Goal: Task Accomplishment & Management: Use online tool/utility

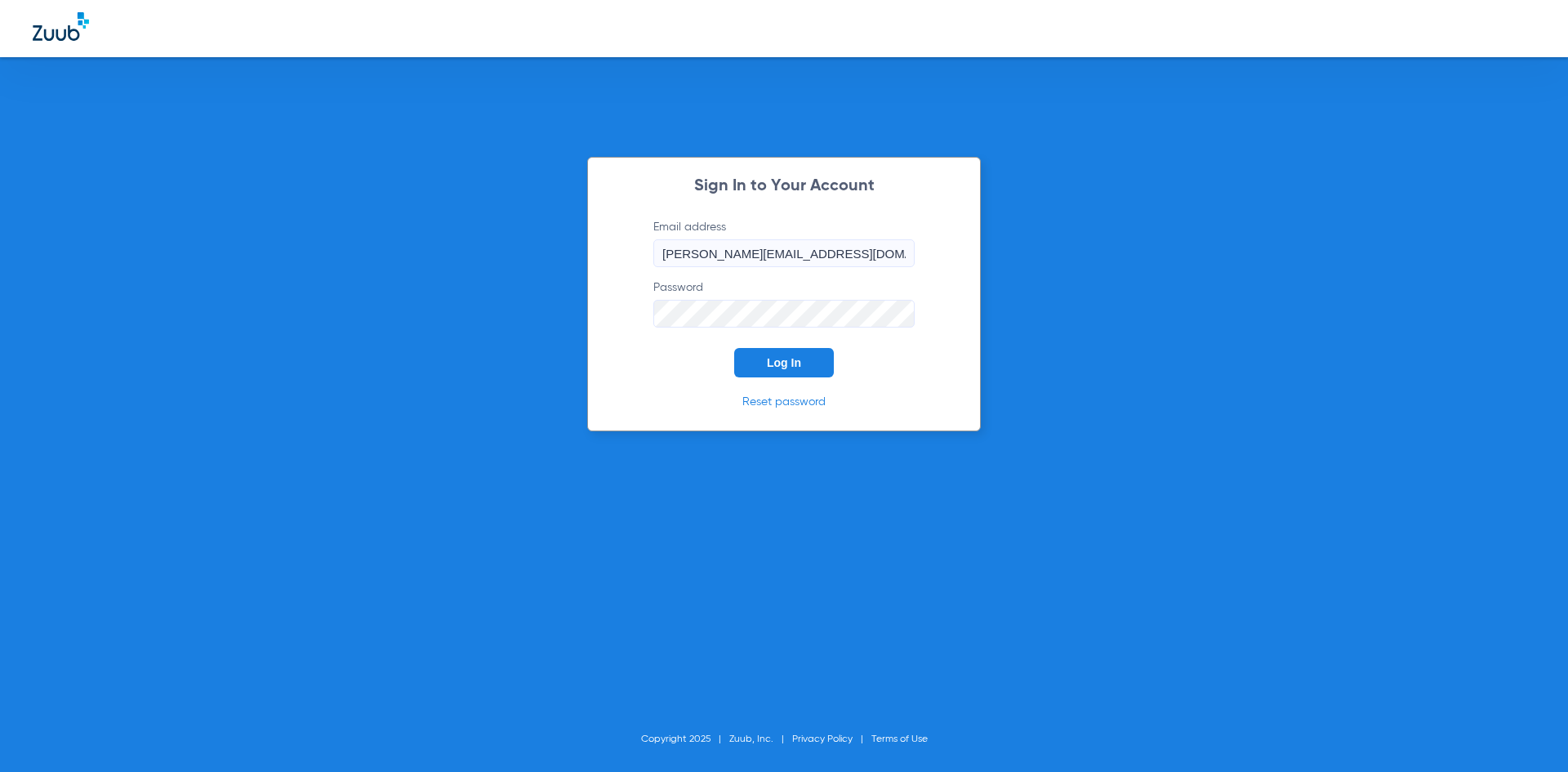
click at [779, 361] on span "Log In" at bounding box center [784, 362] width 35 height 13
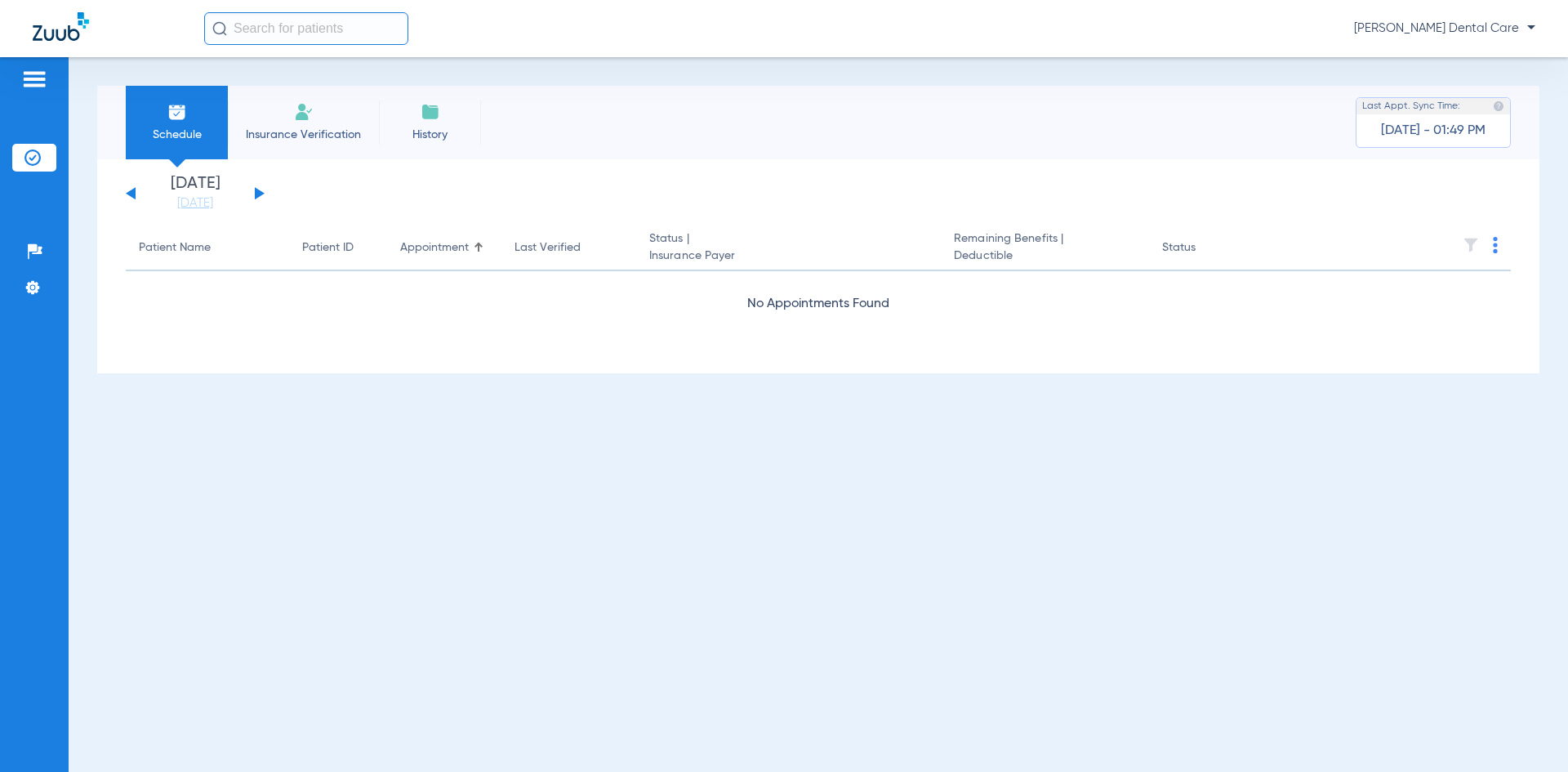
click at [260, 194] on button at bounding box center [259, 193] width 10 height 12
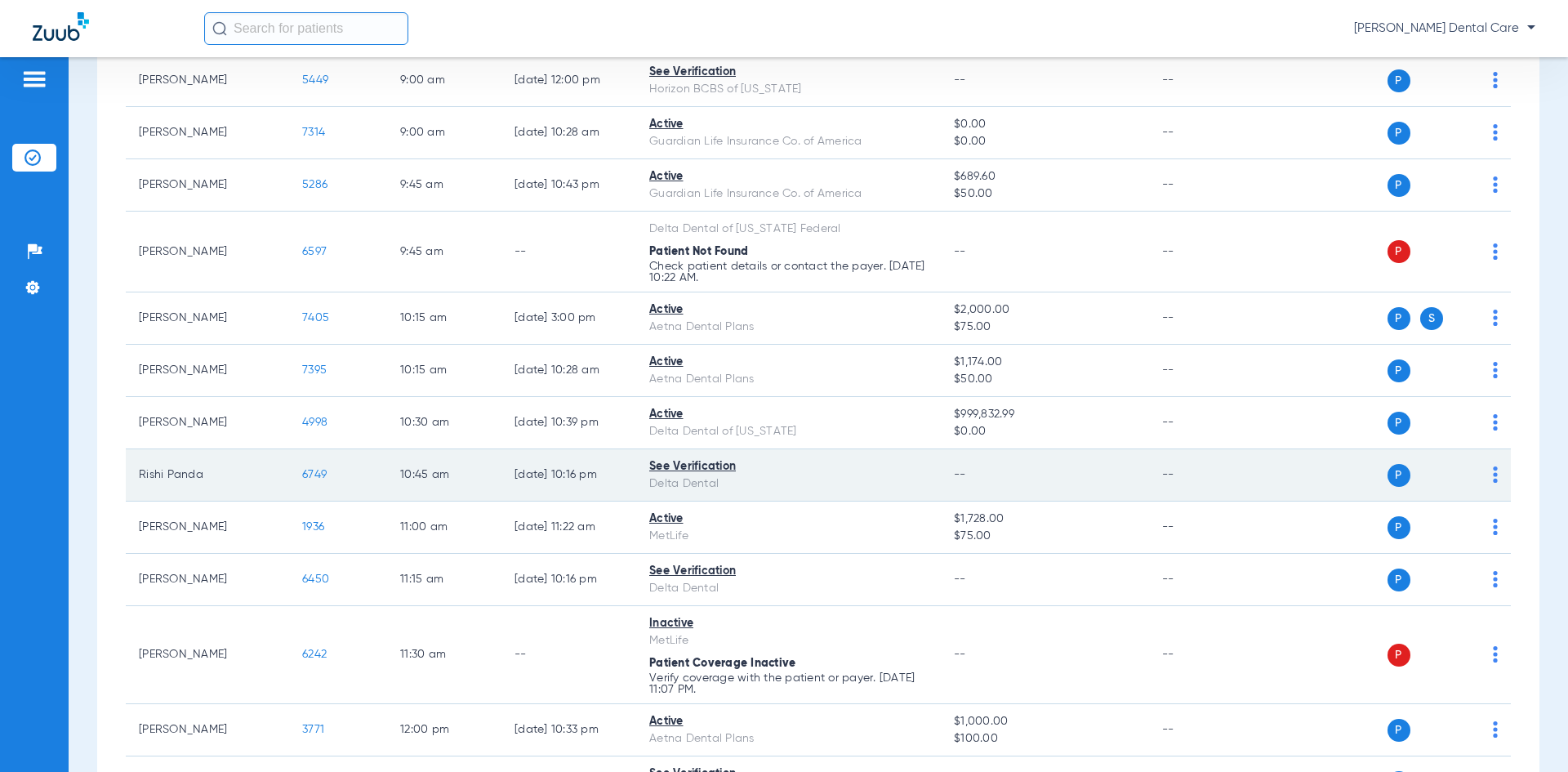
scroll to position [327, 0]
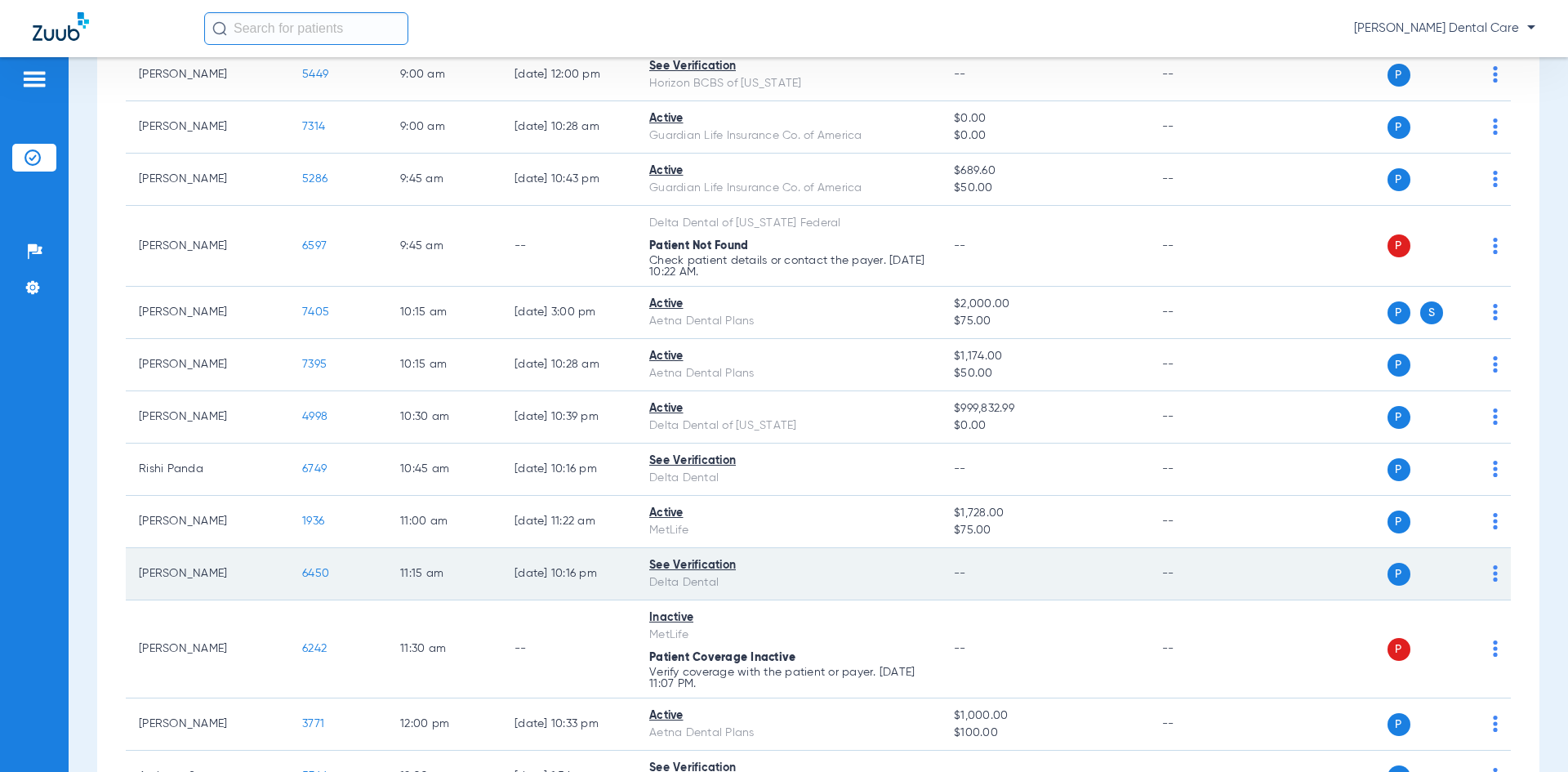
click at [317, 570] on span "6450" at bounding box center [316, 573] width 27 height 12
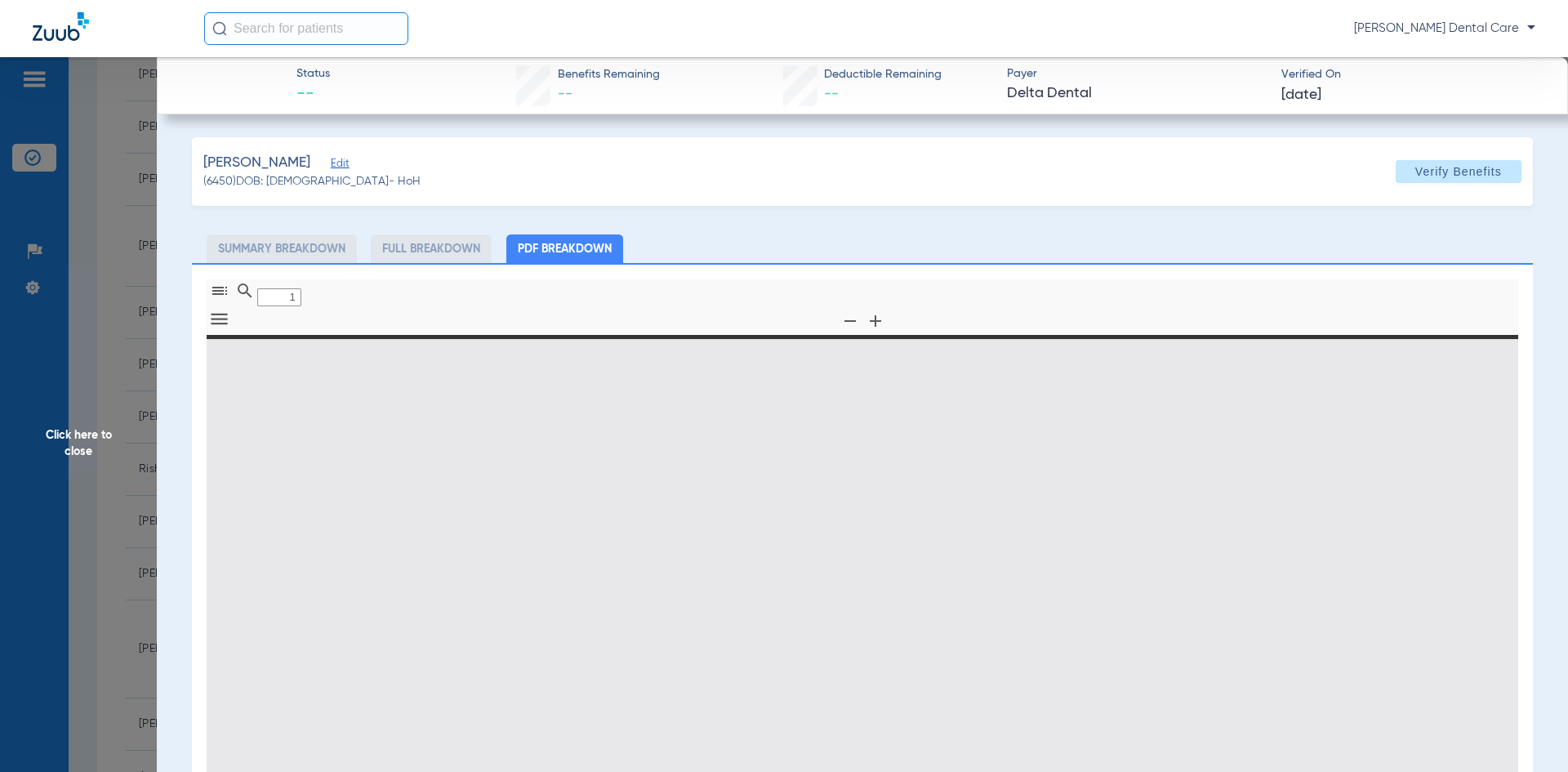
type input "0"
select select "page-width"
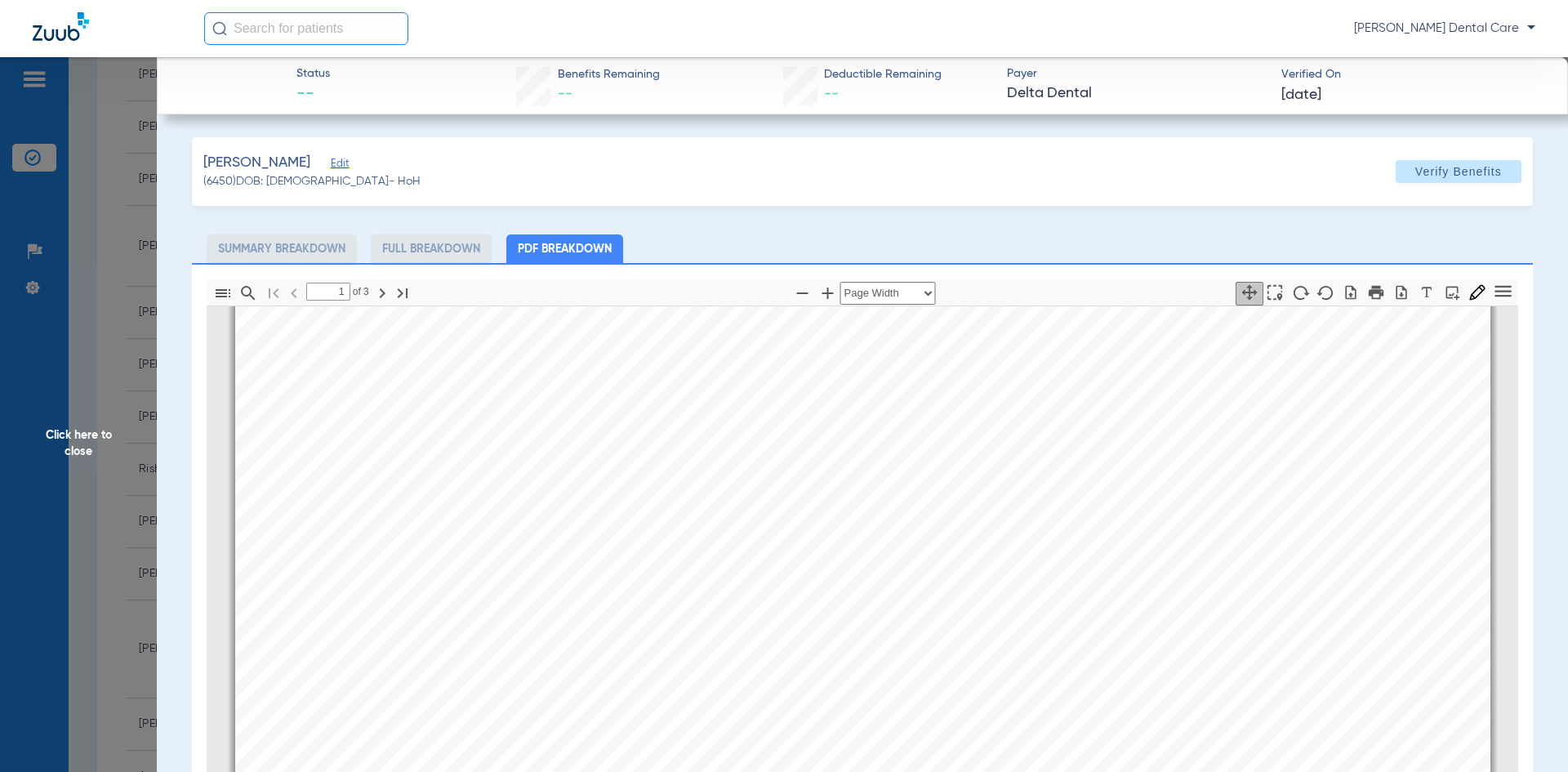
scroll to position [82, 0]
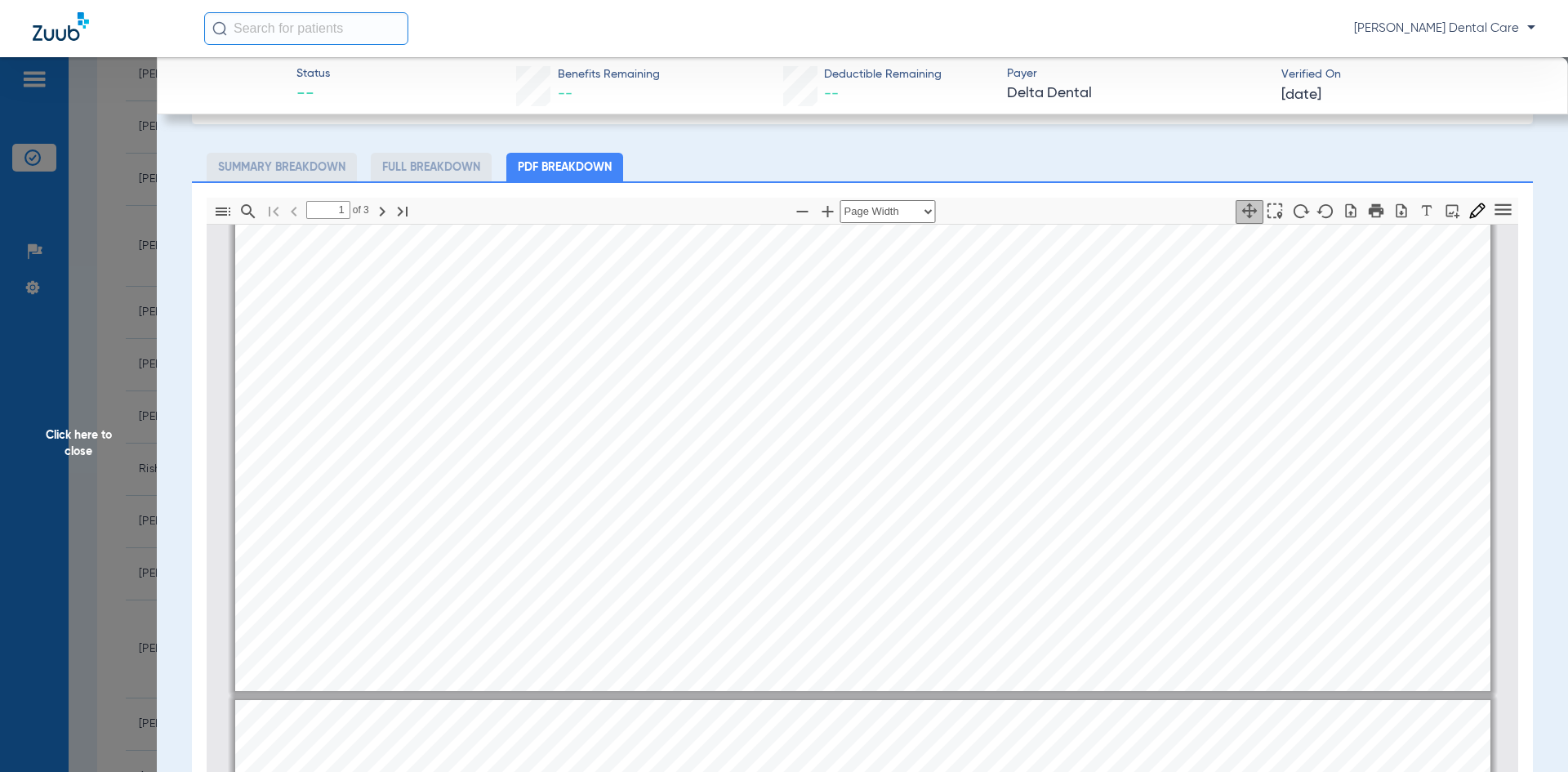
type input "2"
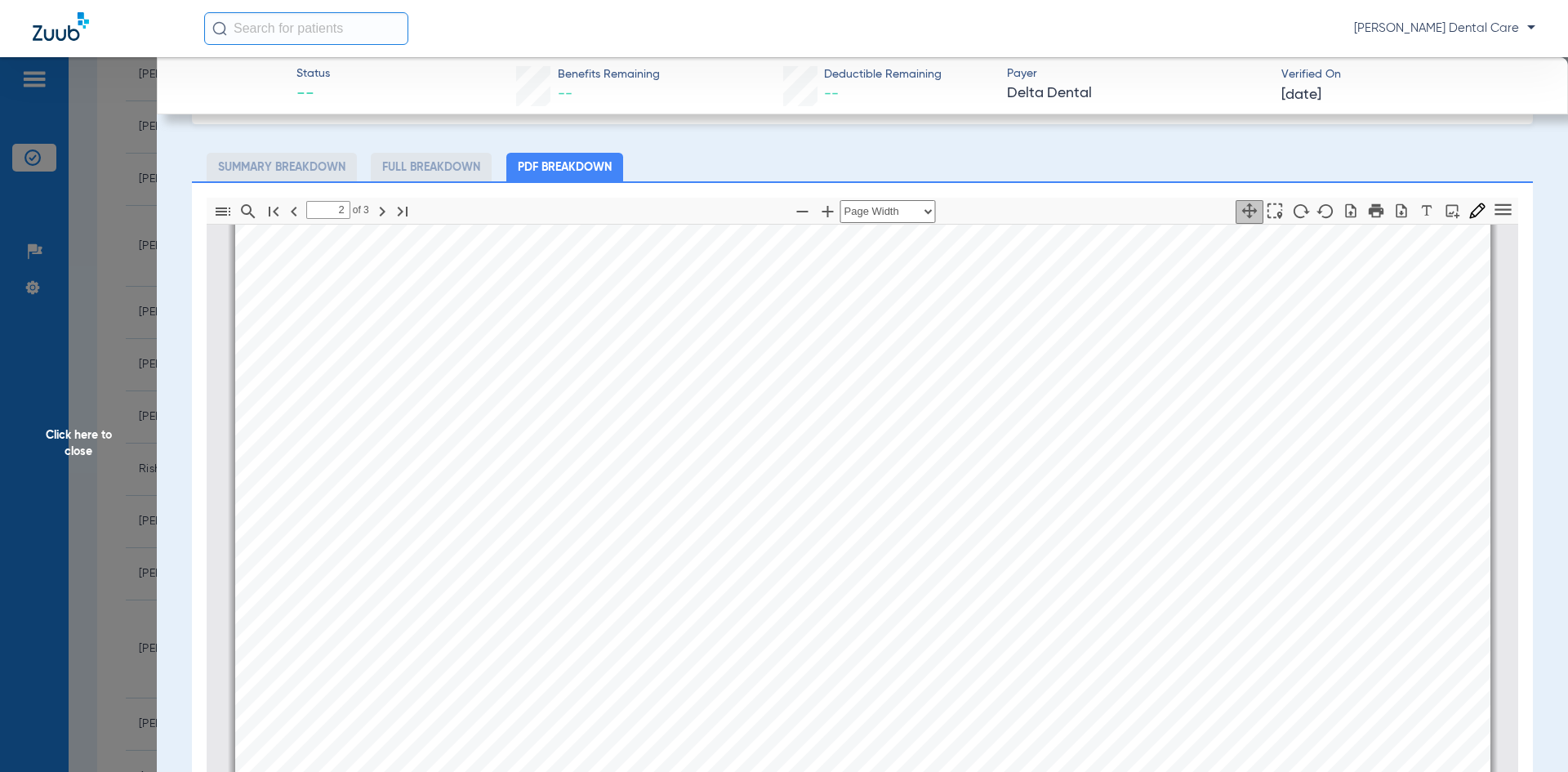
scroll to position [2540, 0]
click at [86, 443] on span "Click here to close" at bounding box center [78, 443] width 157 height 772
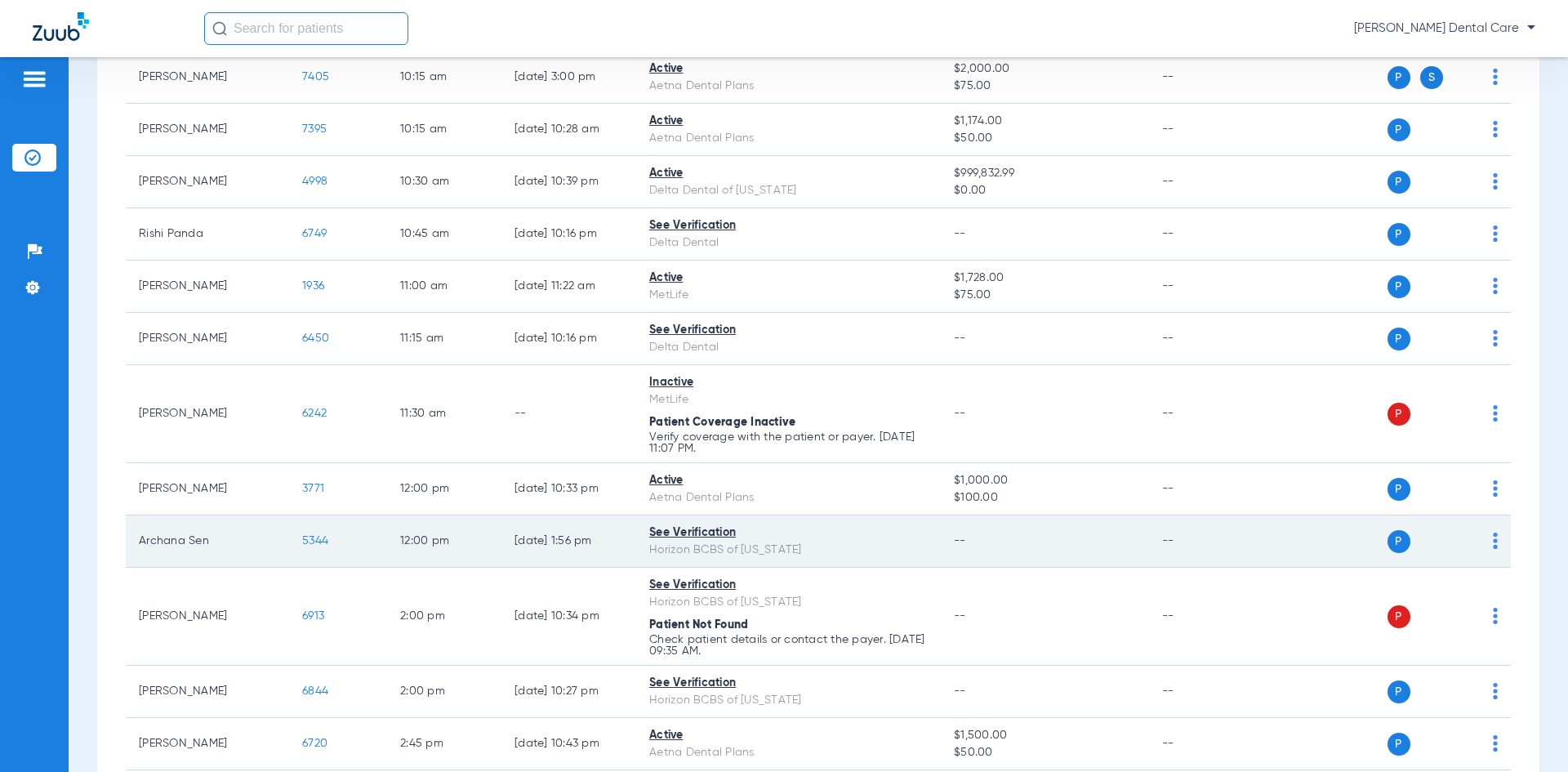
scroll to position [572, 0]
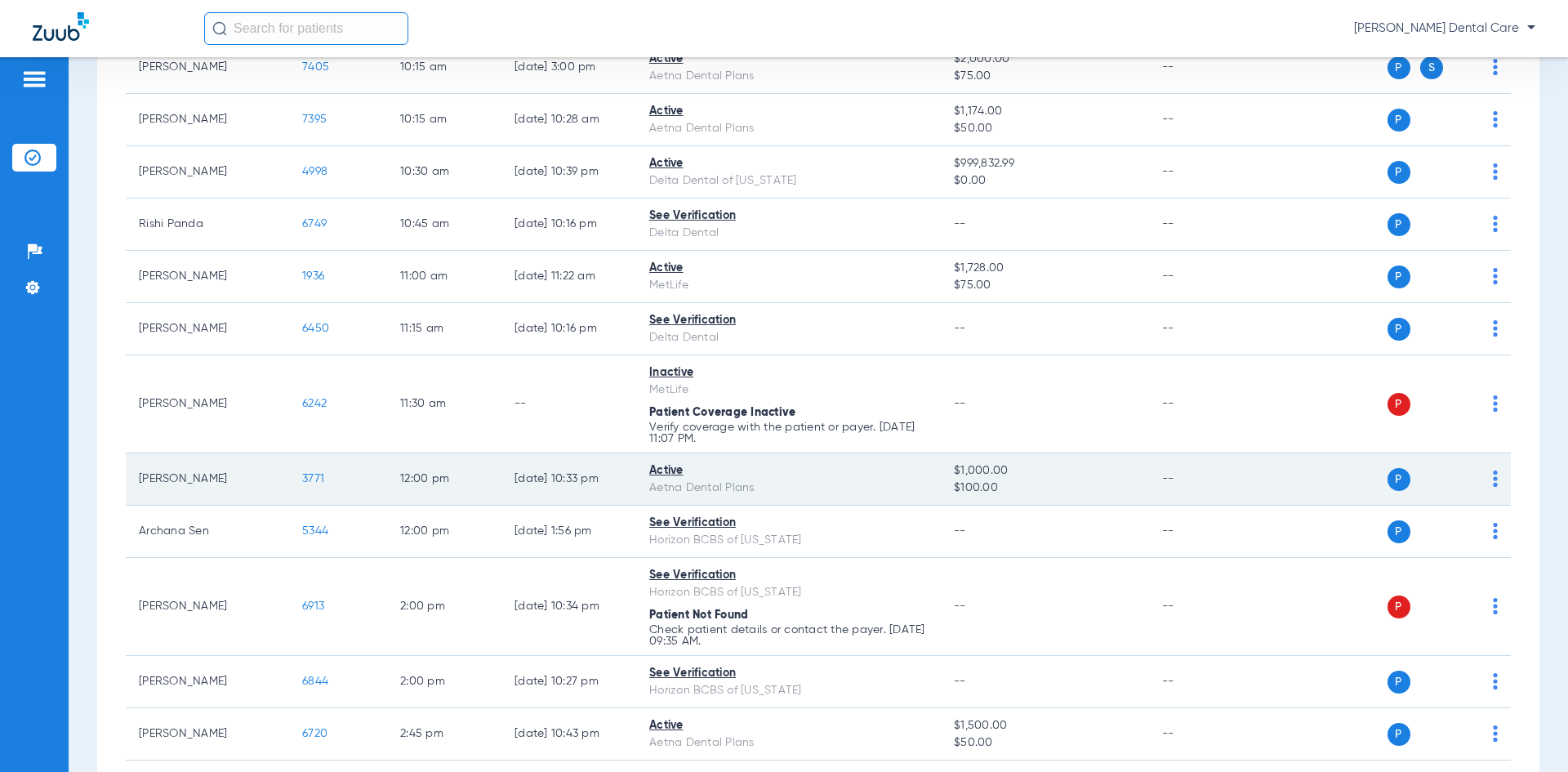
click at [305, 479] on span "3771" at bounding box center [313, 478] width 22 height 12
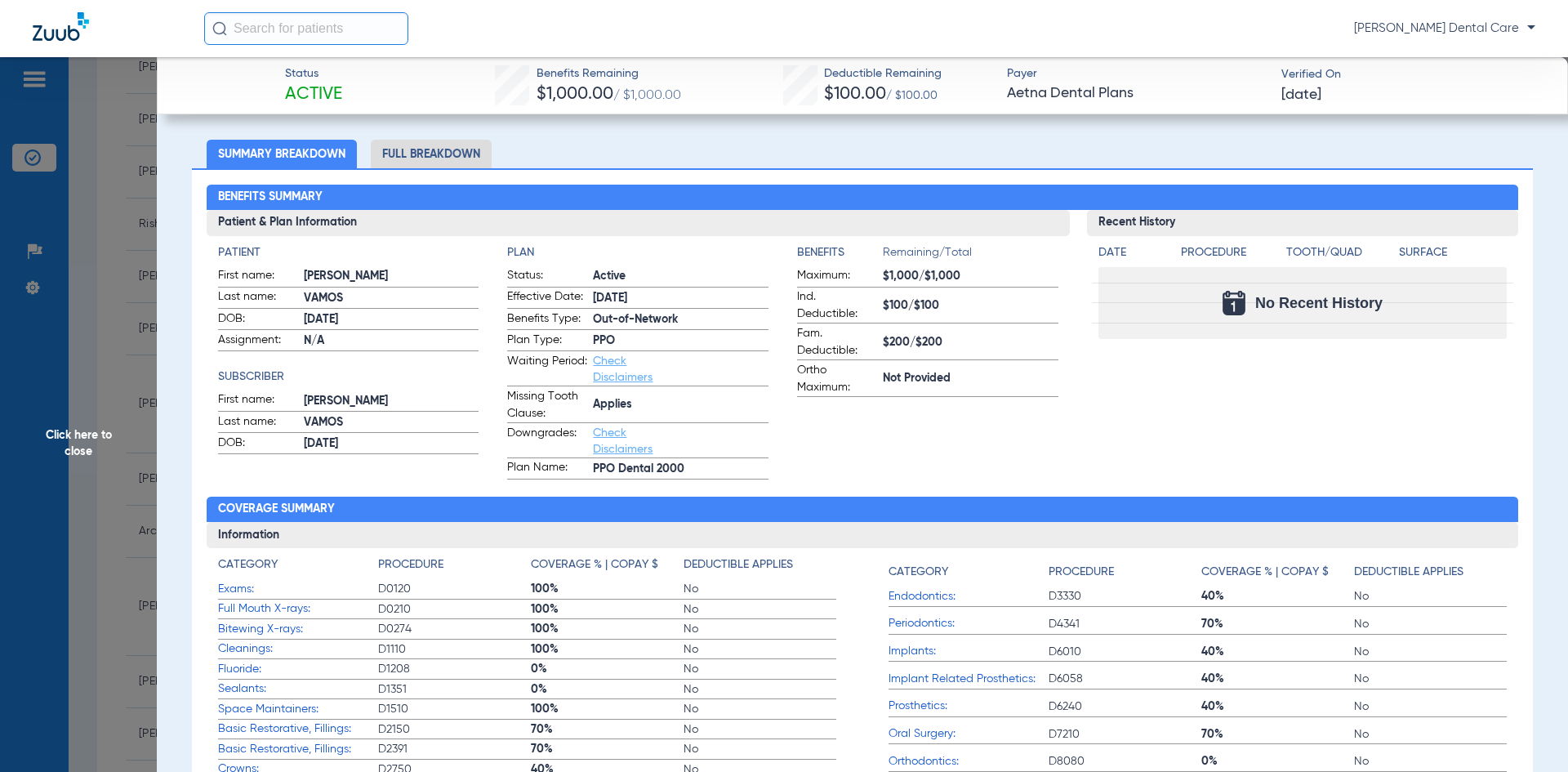
scroll to position [0, 0]
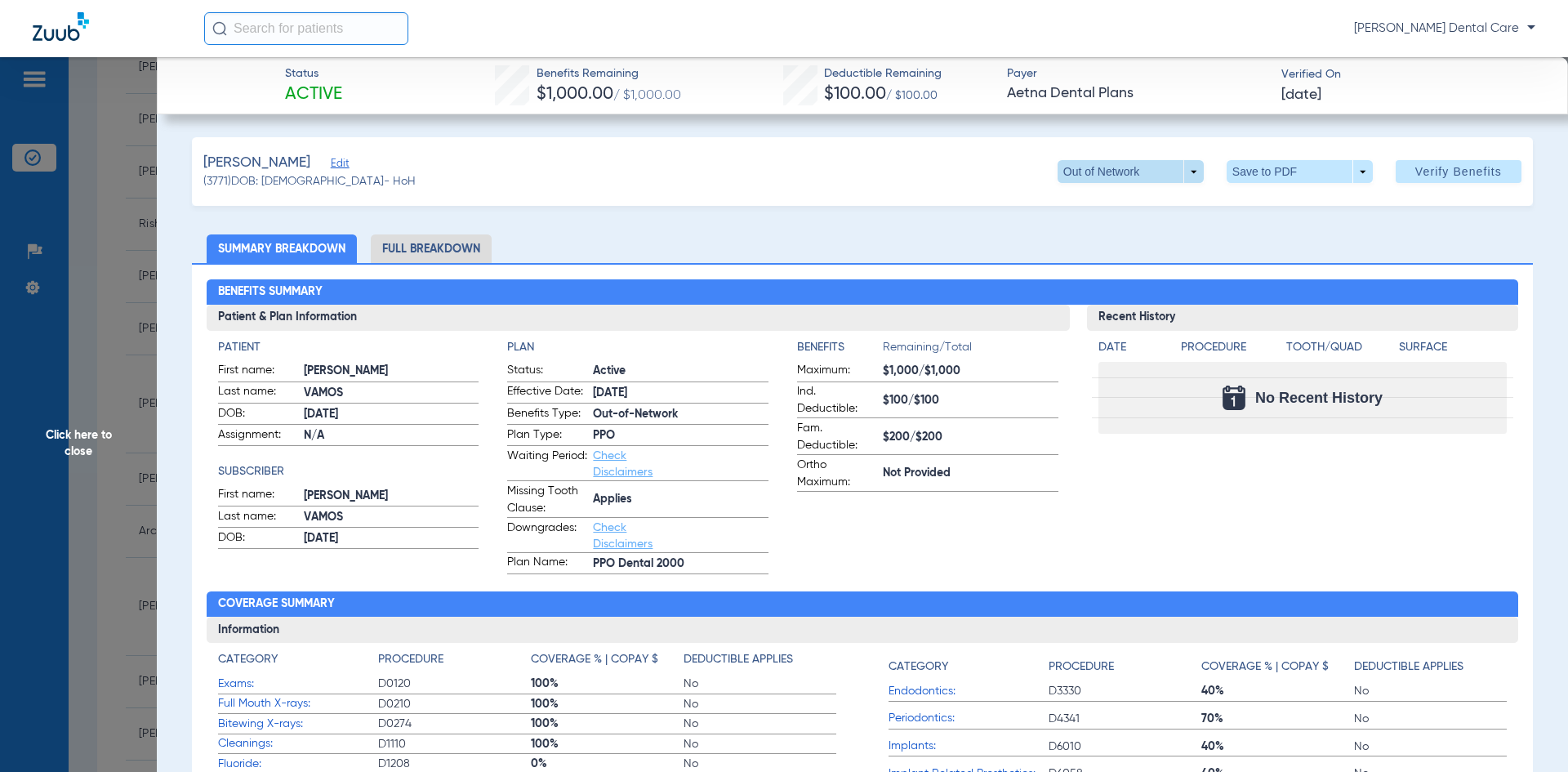
click at [1181, 172] on span at bounding box center [1130, 171] width 146 height 23
click at [1098, 200] on span "PPO" at bounding box center [1096, 204] width 76 height 12
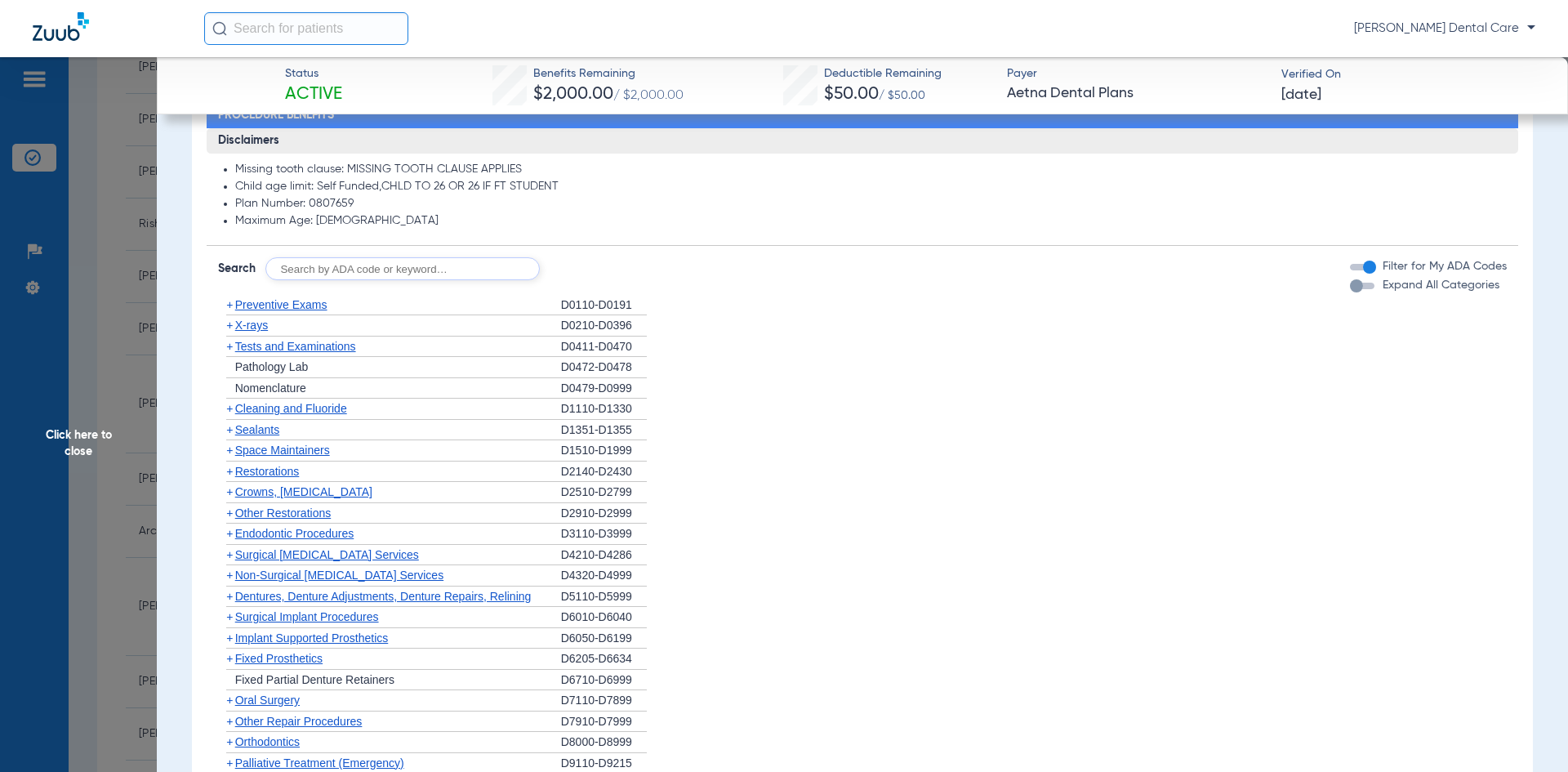
scroll to position [798, 0]
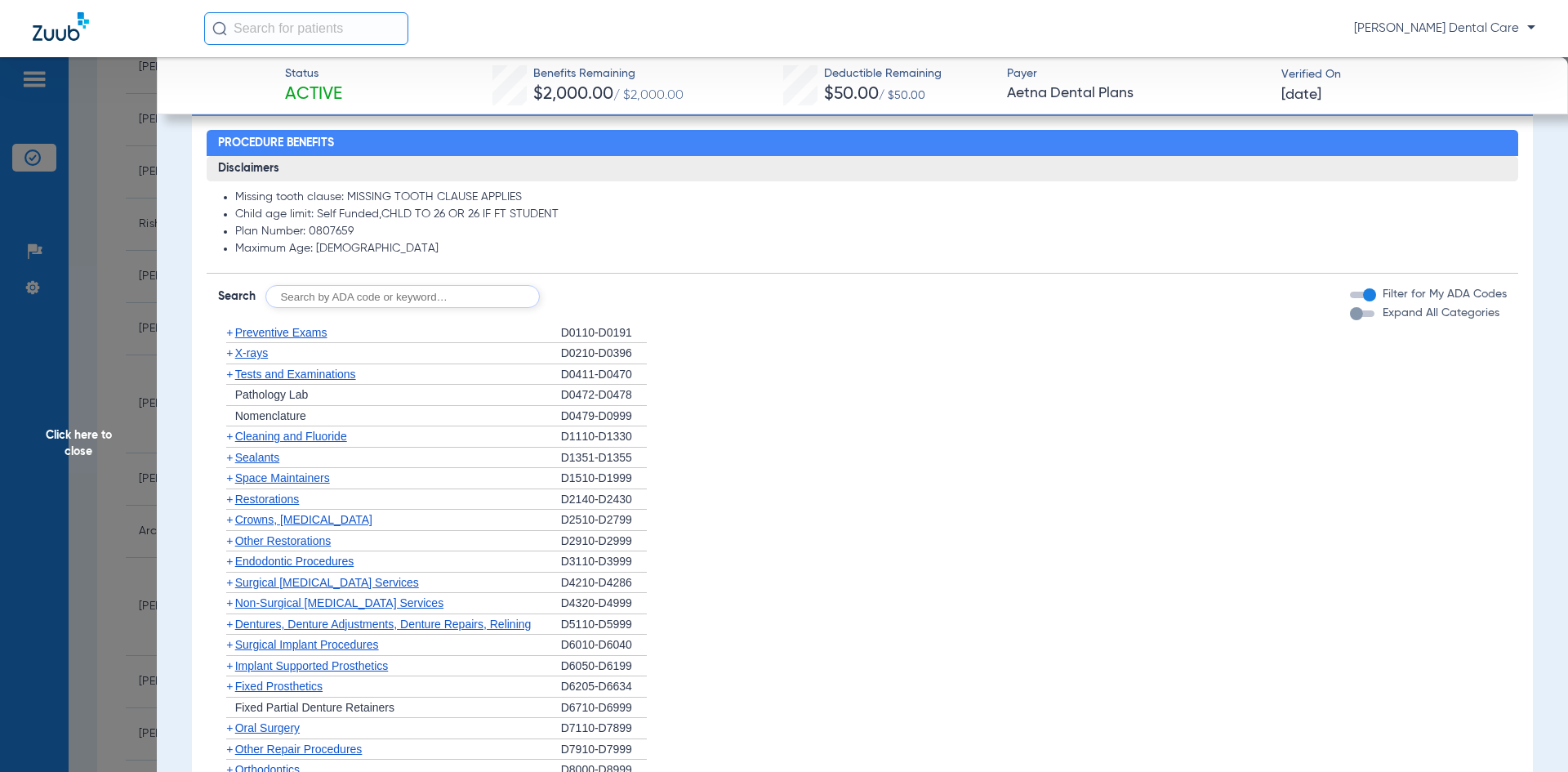
click at [252, 352] on span "X-rays" at bounding box center [252, 353] width 33 height 13
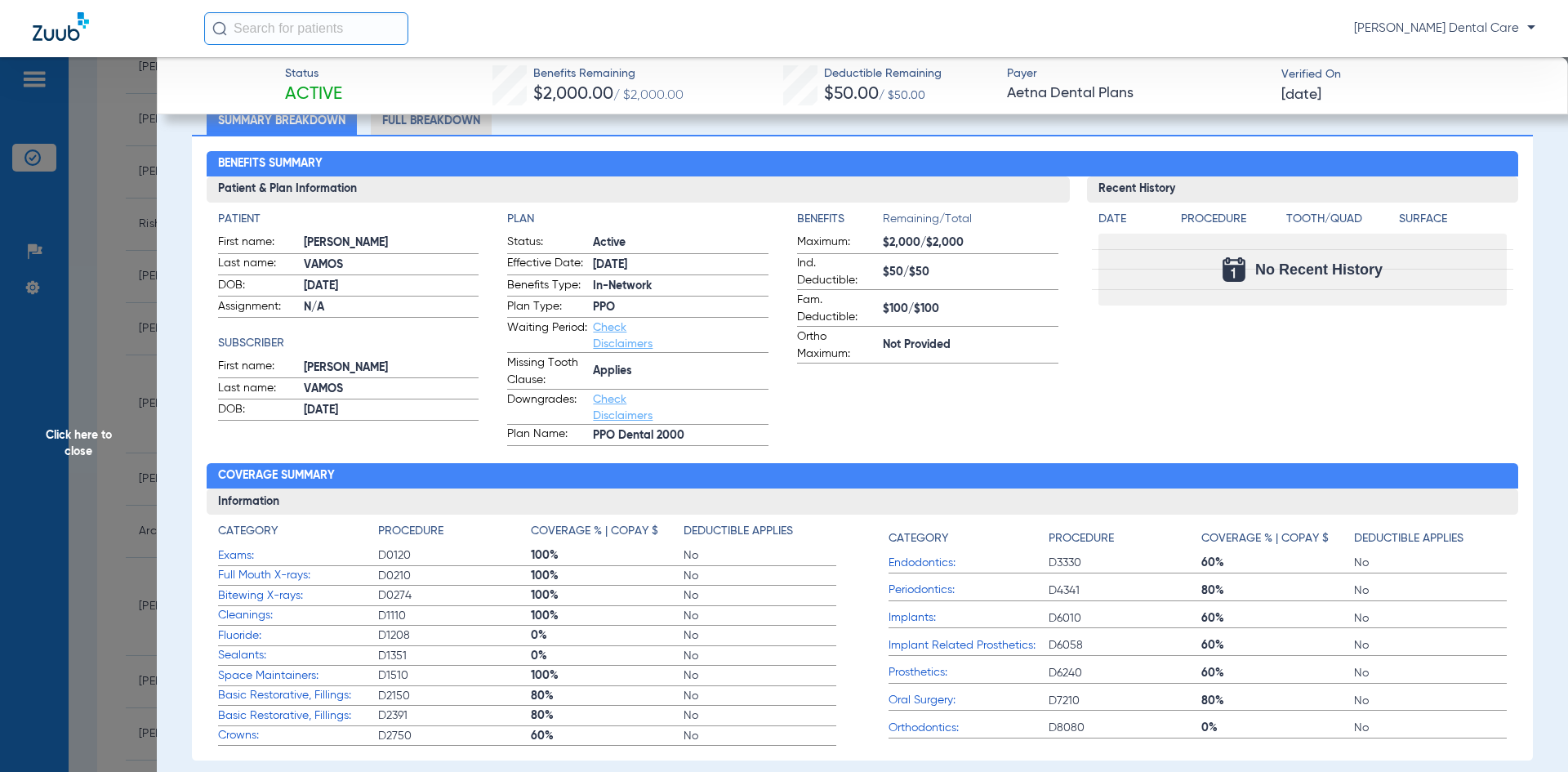
scroll to position [0, 0]
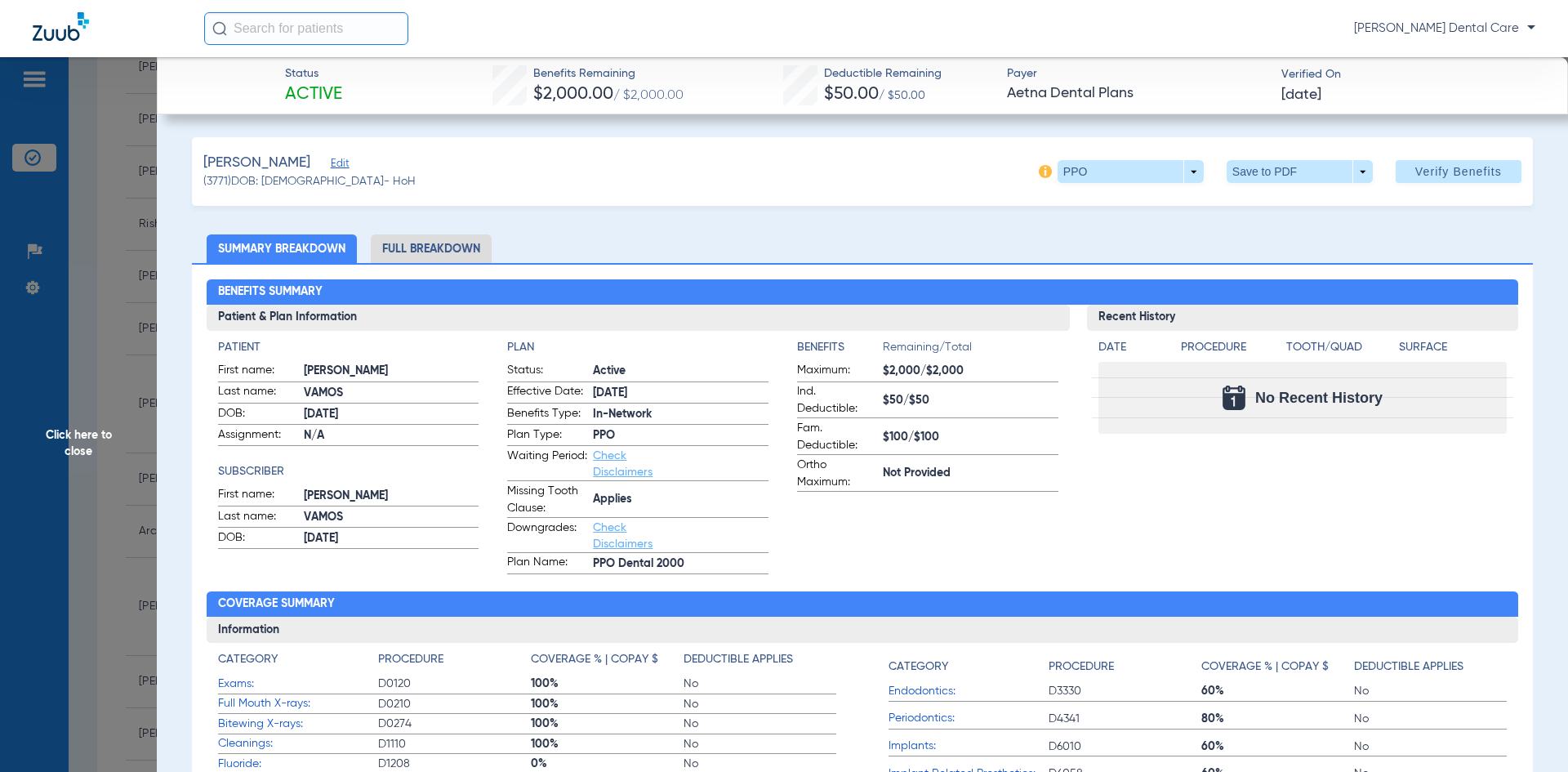
click at [80, 439] on span "Click here to close" at bounding box center [78, 443] width 157 height 772
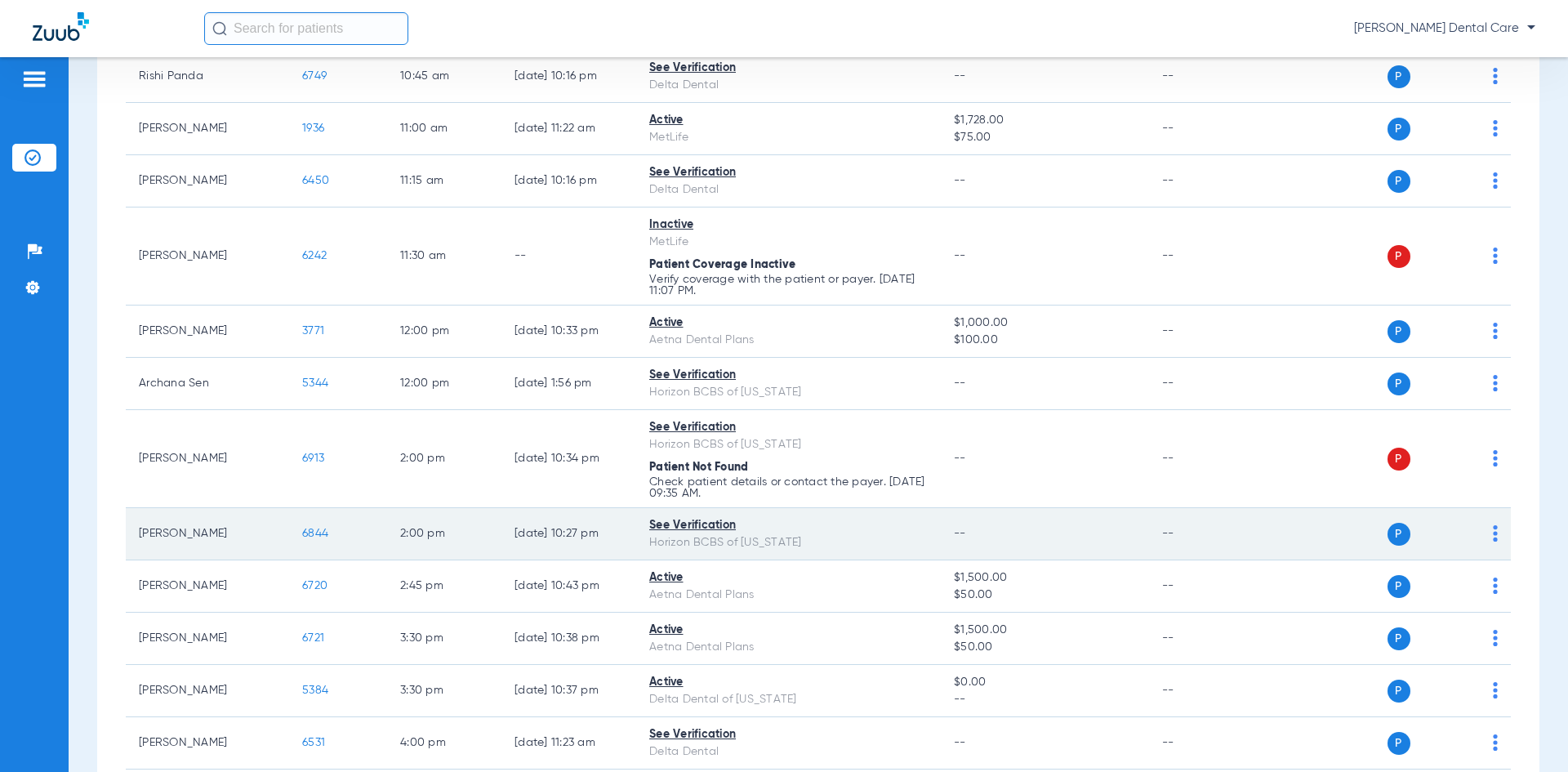
scroll to position [735, 0]
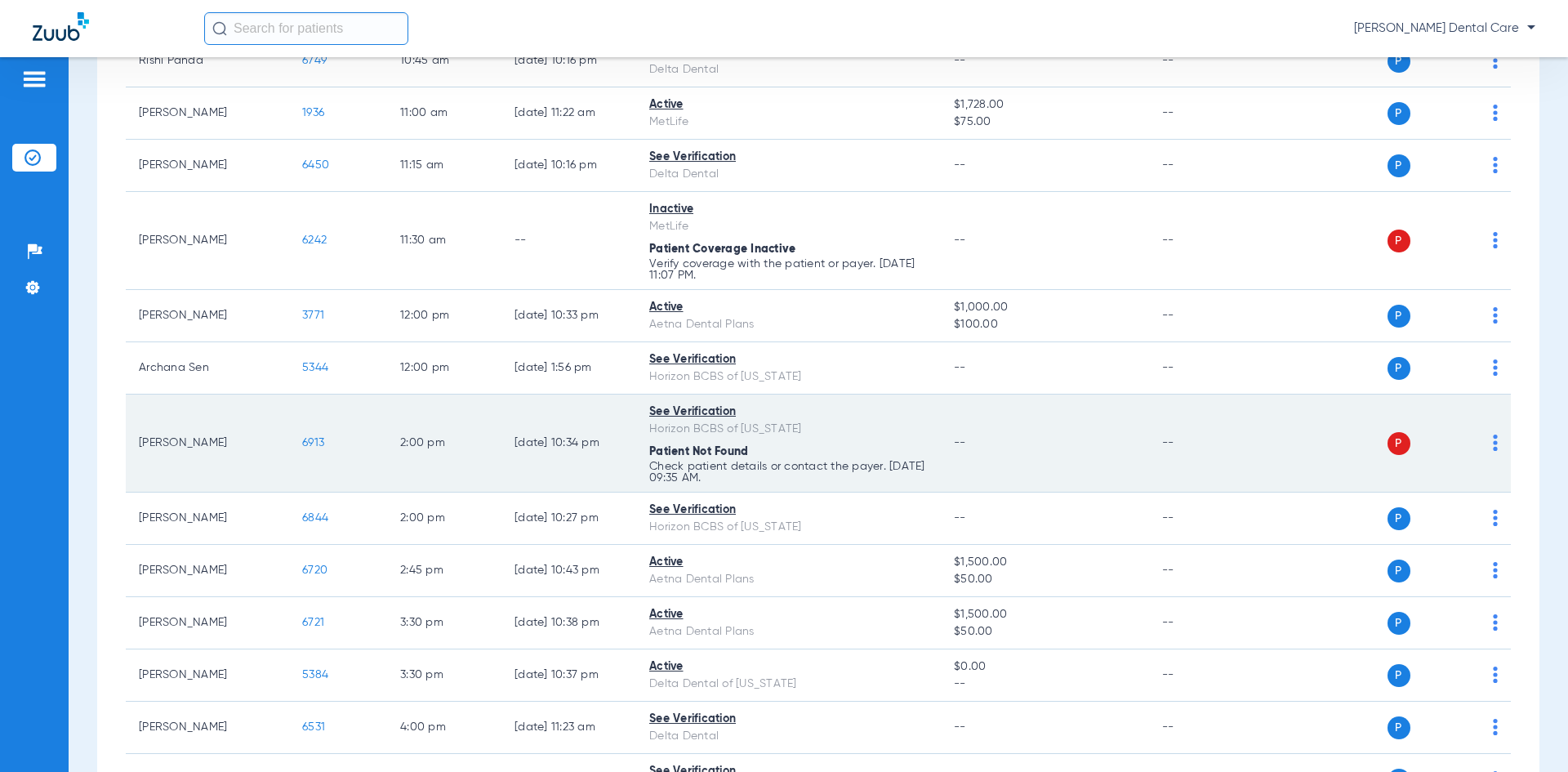
click at [322, 440] on span "6913" at bounding box center [313, 443] width 22 height 12
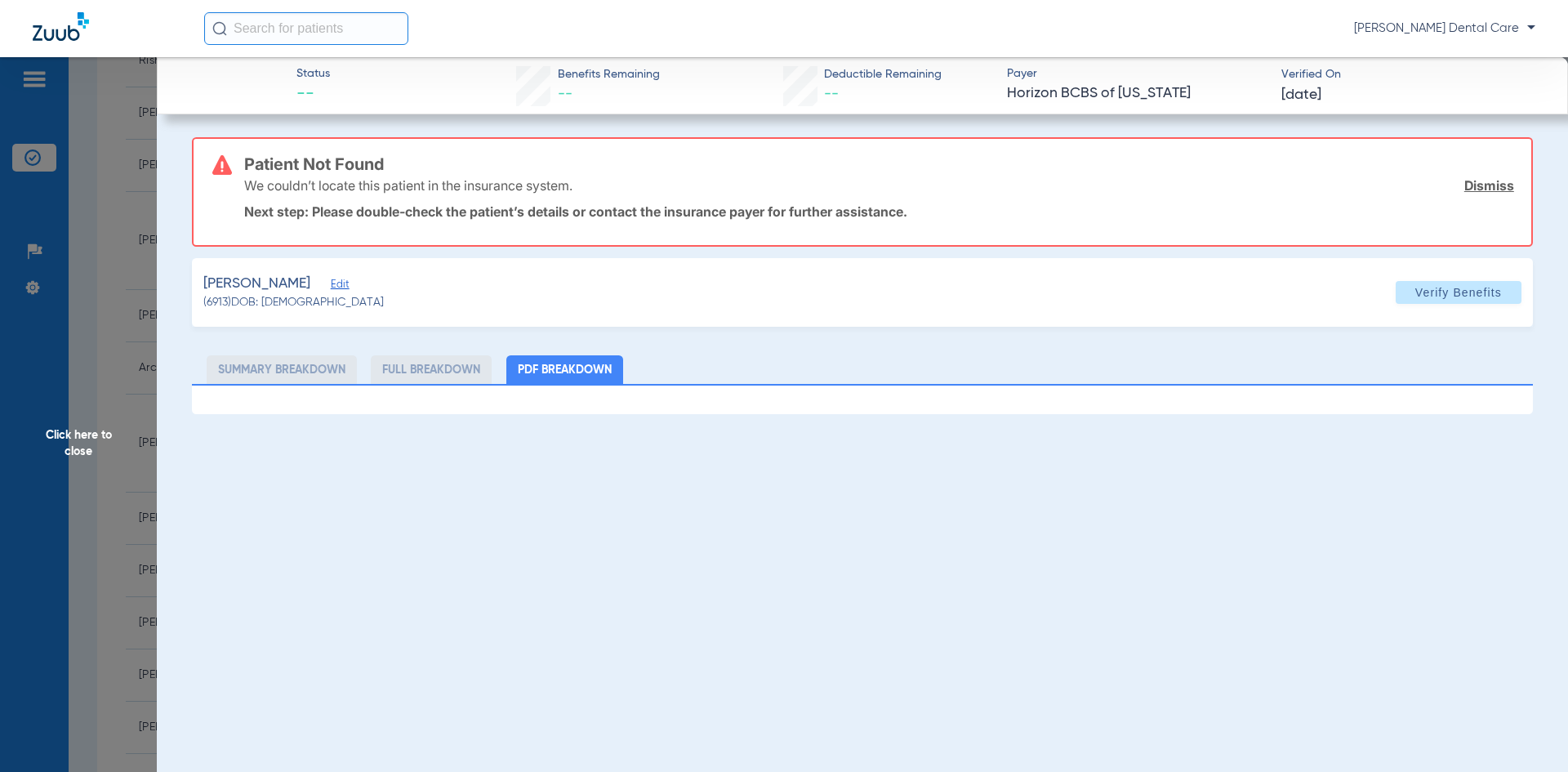
click at [569, 374] on li "PDF Breakdown" at bounding box center [565, 369] width 117 height 28
click at [81, 443] on span "Click here to close" at bounding box center [78, 443] width 157 height 772
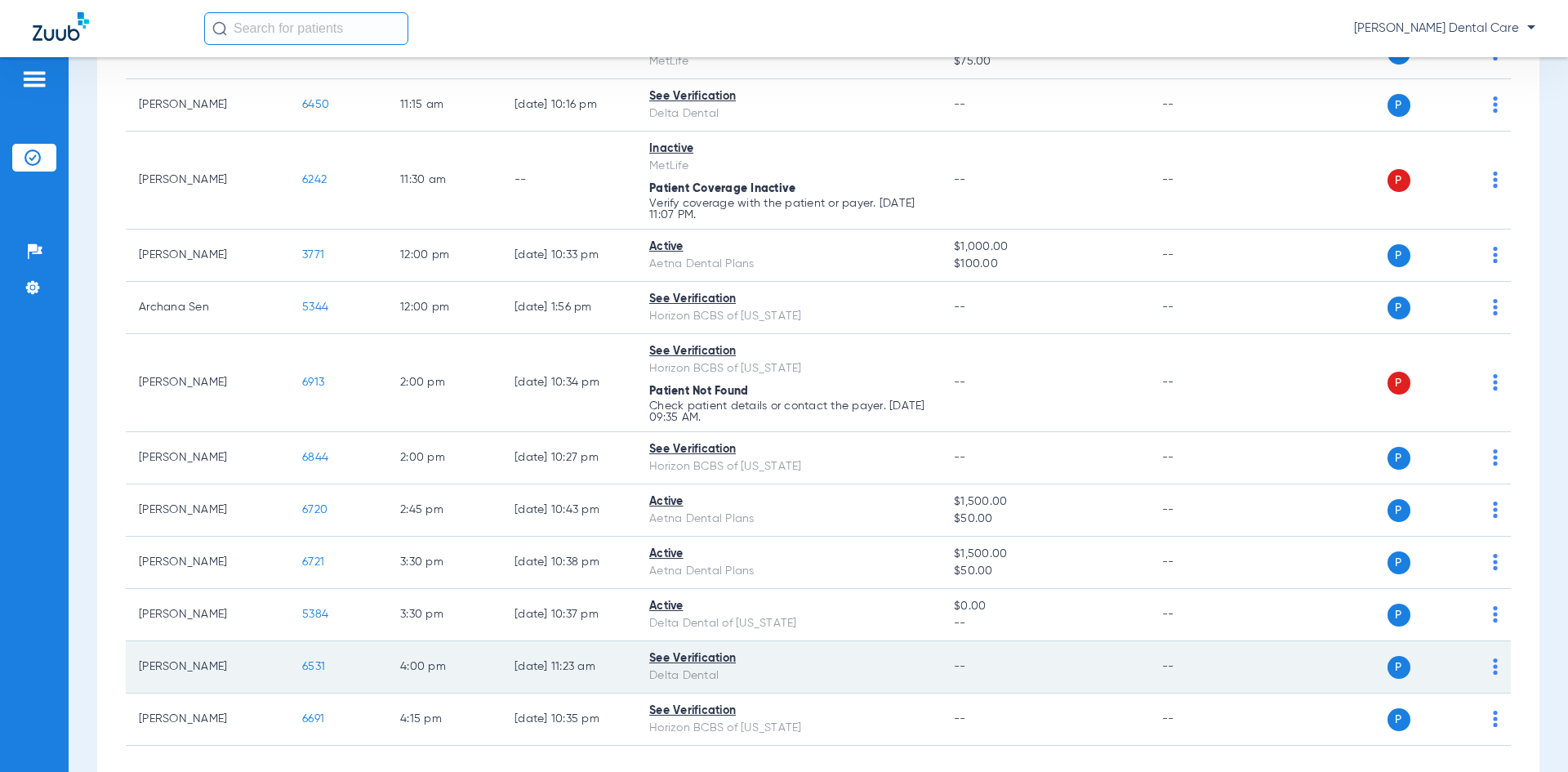
scroll to position [874, 0]
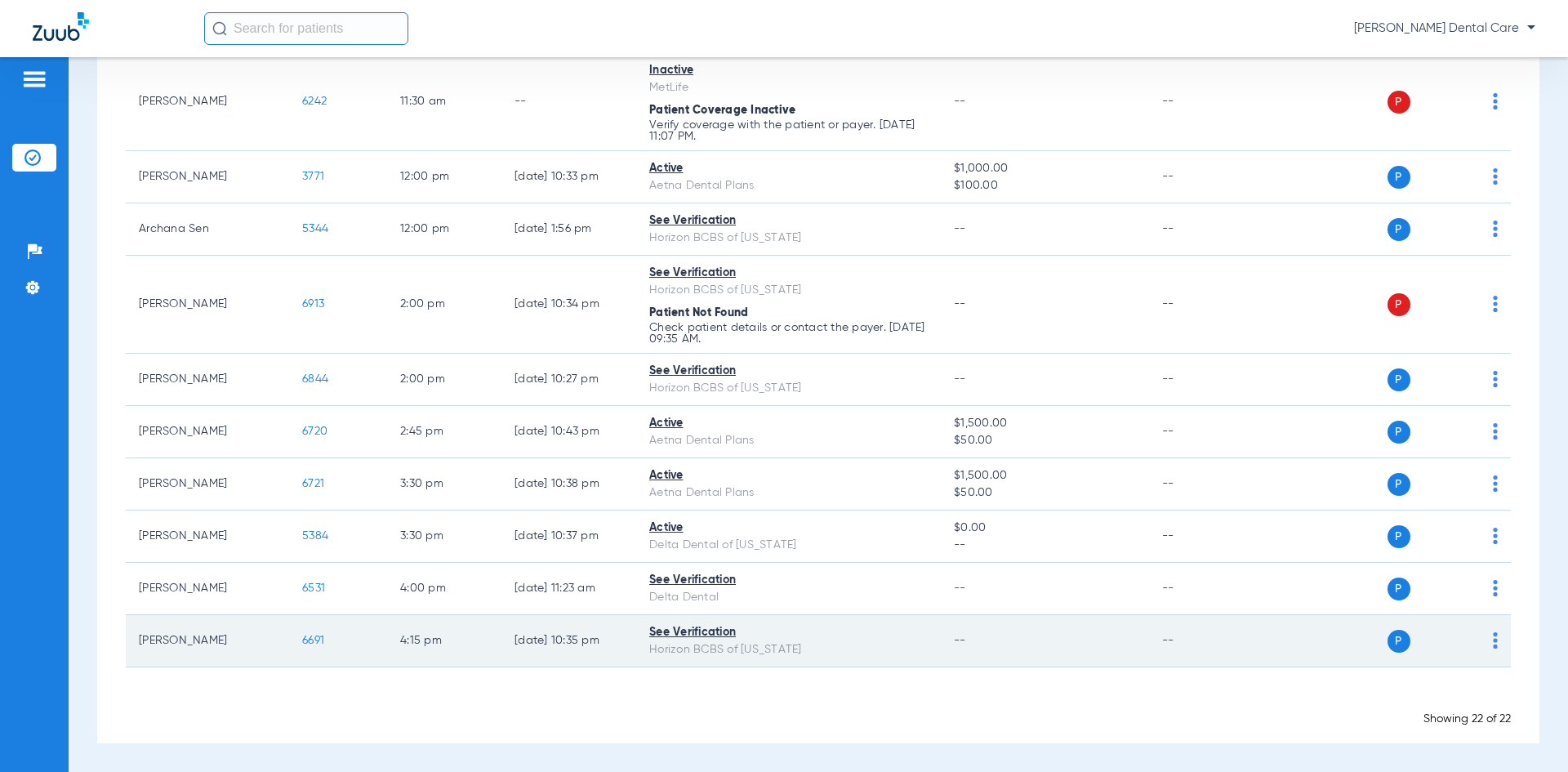
click at [312, 640] on span "6691" at bounding box center [313, 640] width 22 height 12
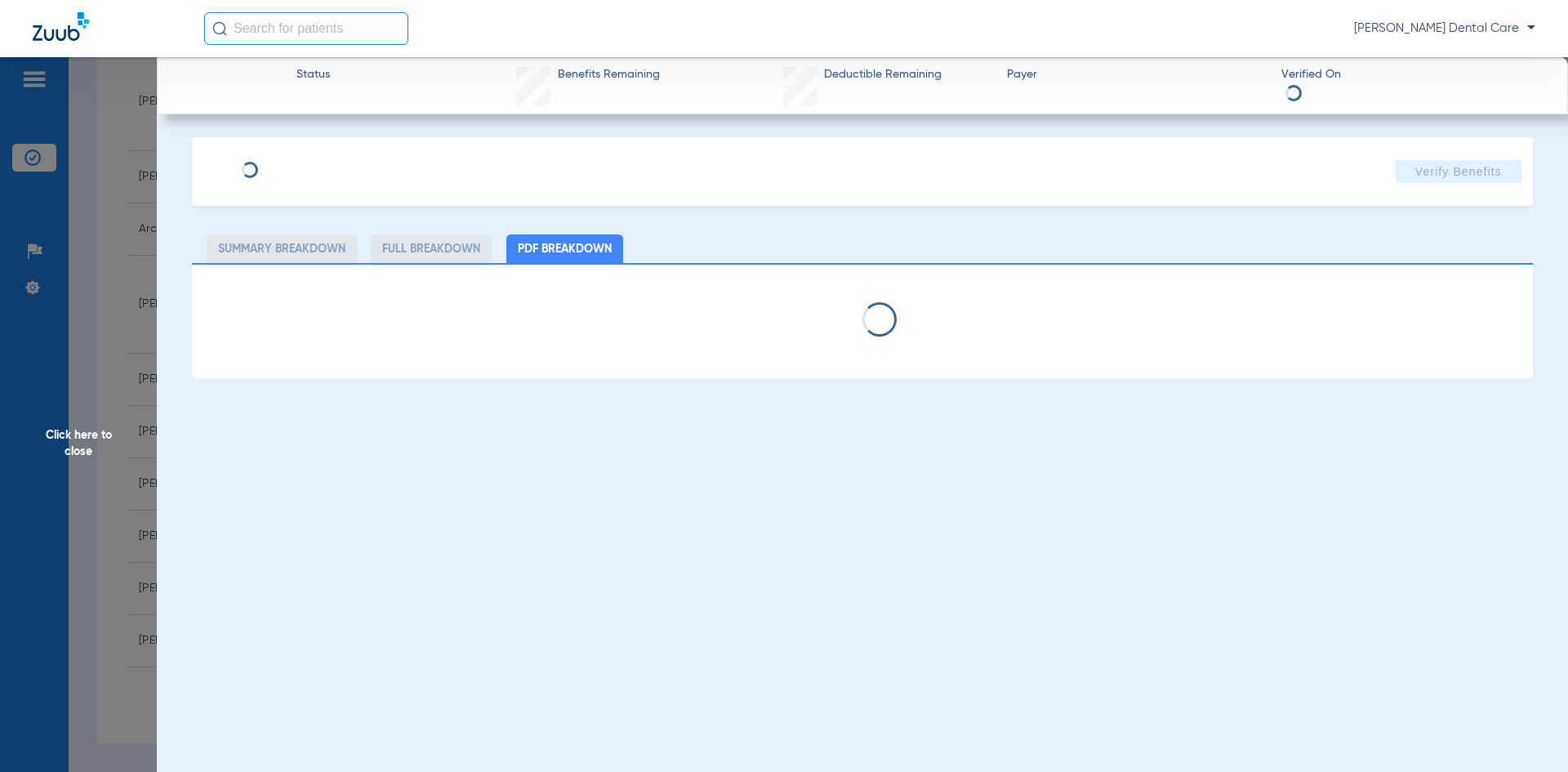
select select "page-width"
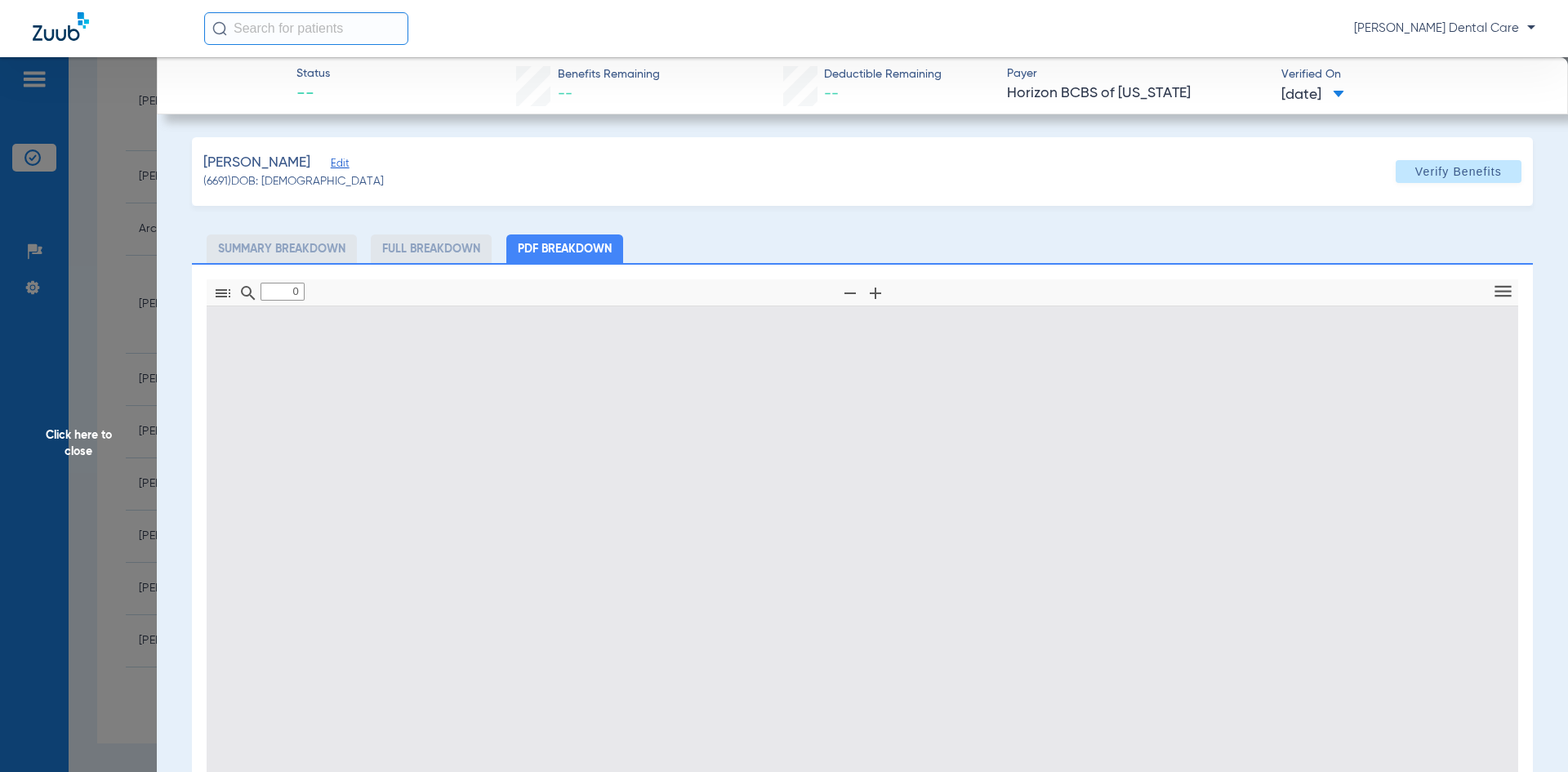
type input "1"
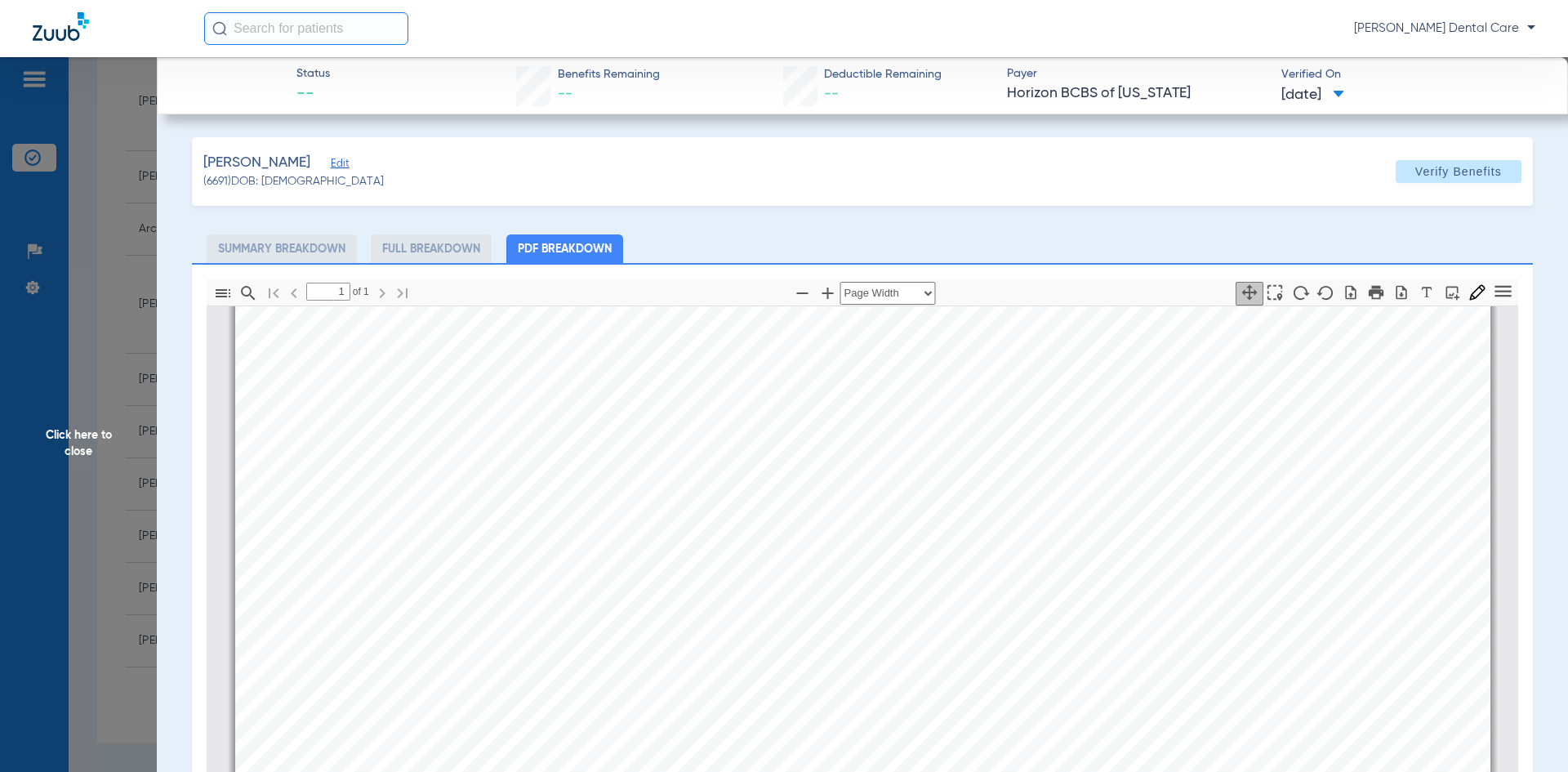
scroll to position [911, 0]
click at [1018, 339] on div "Member Information Member Name: NIVEDITHA BHOOPALAM ID Number: 3HZN66733740 Dat…" at bounding box center [863, 290] width 1255 height 1773
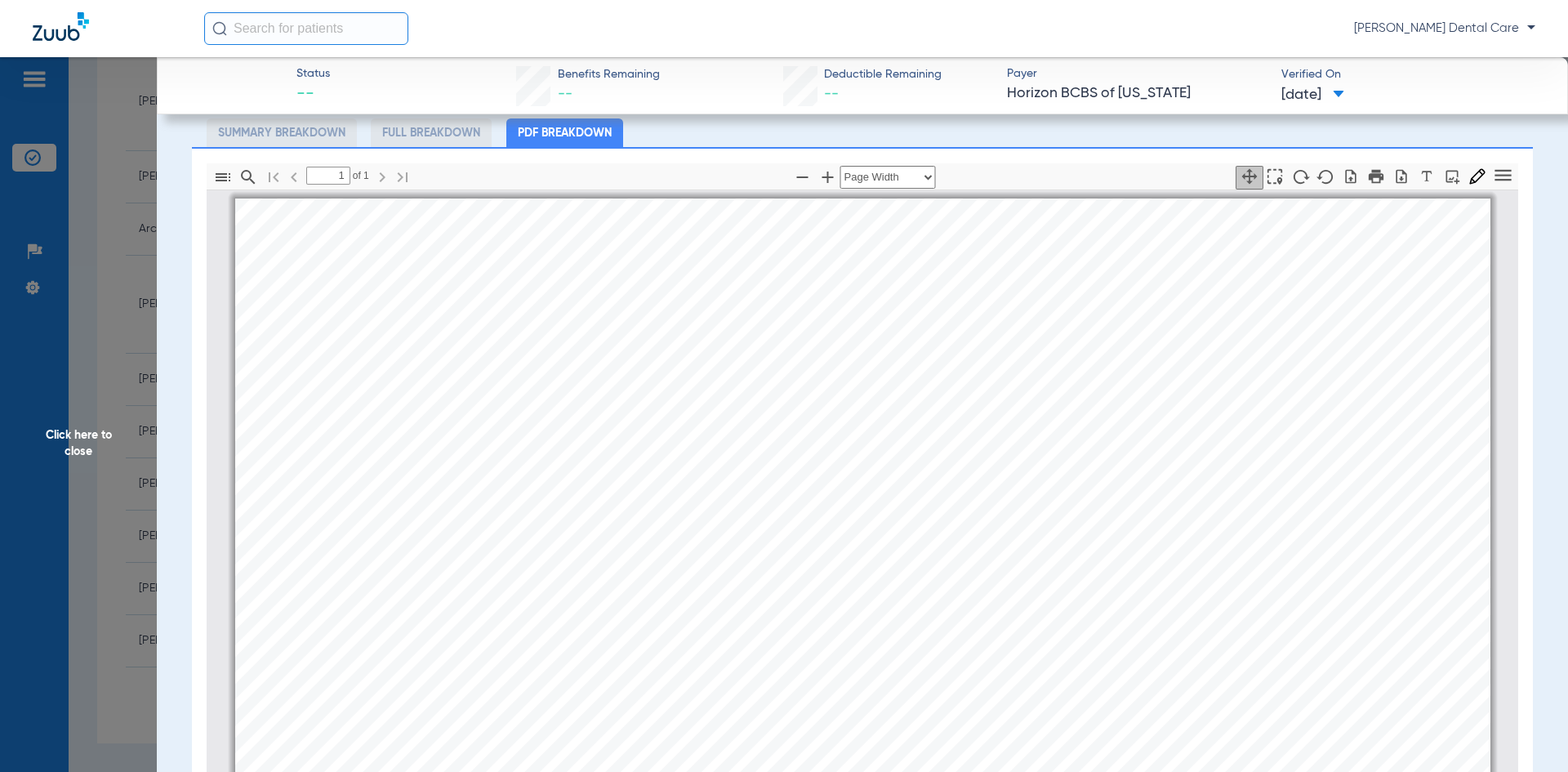
scroll to position [0, 0]
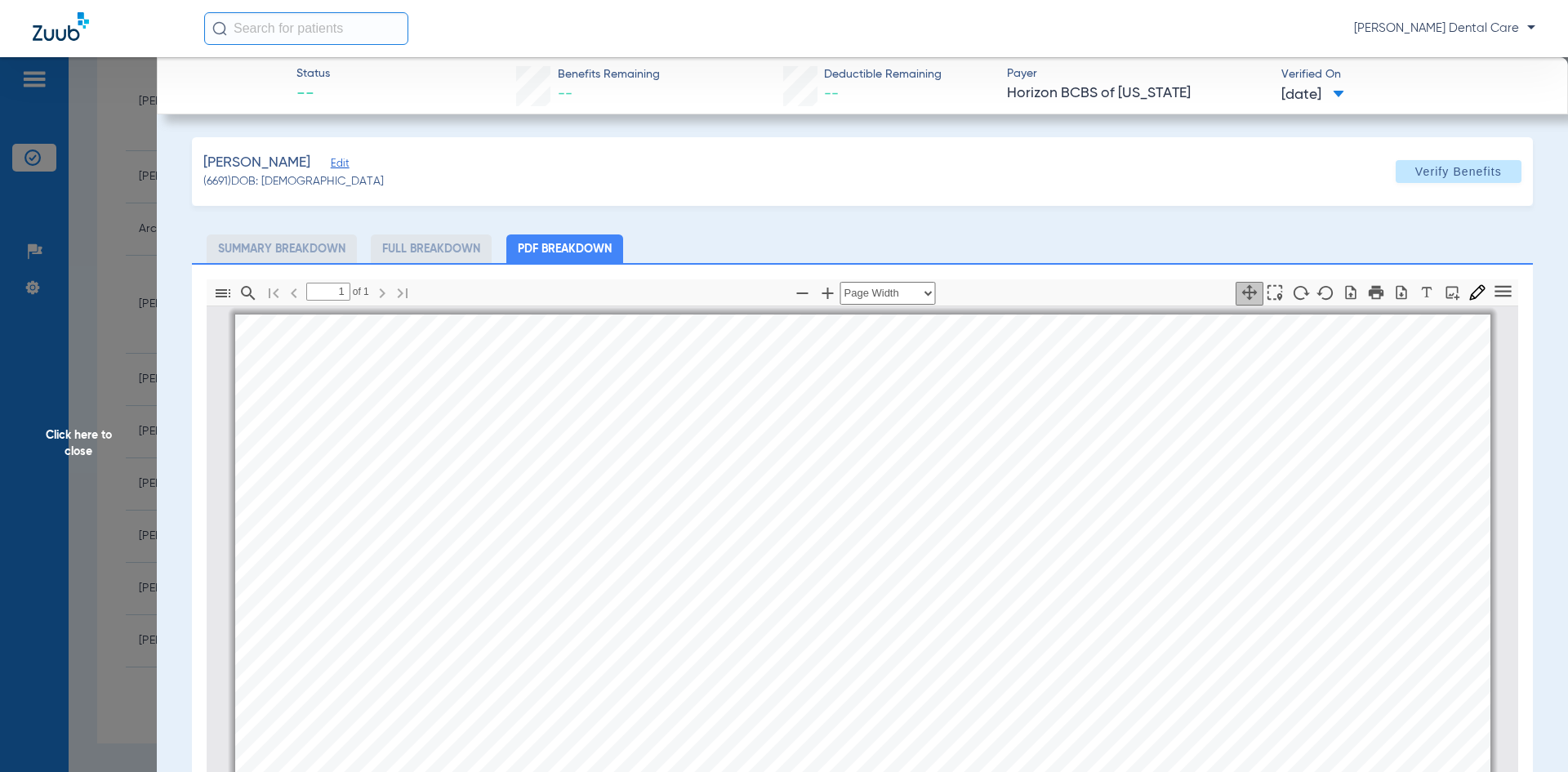
click at [74, 451] on span "Click here to close" at bounding box center [78, 443] width 157 height 772
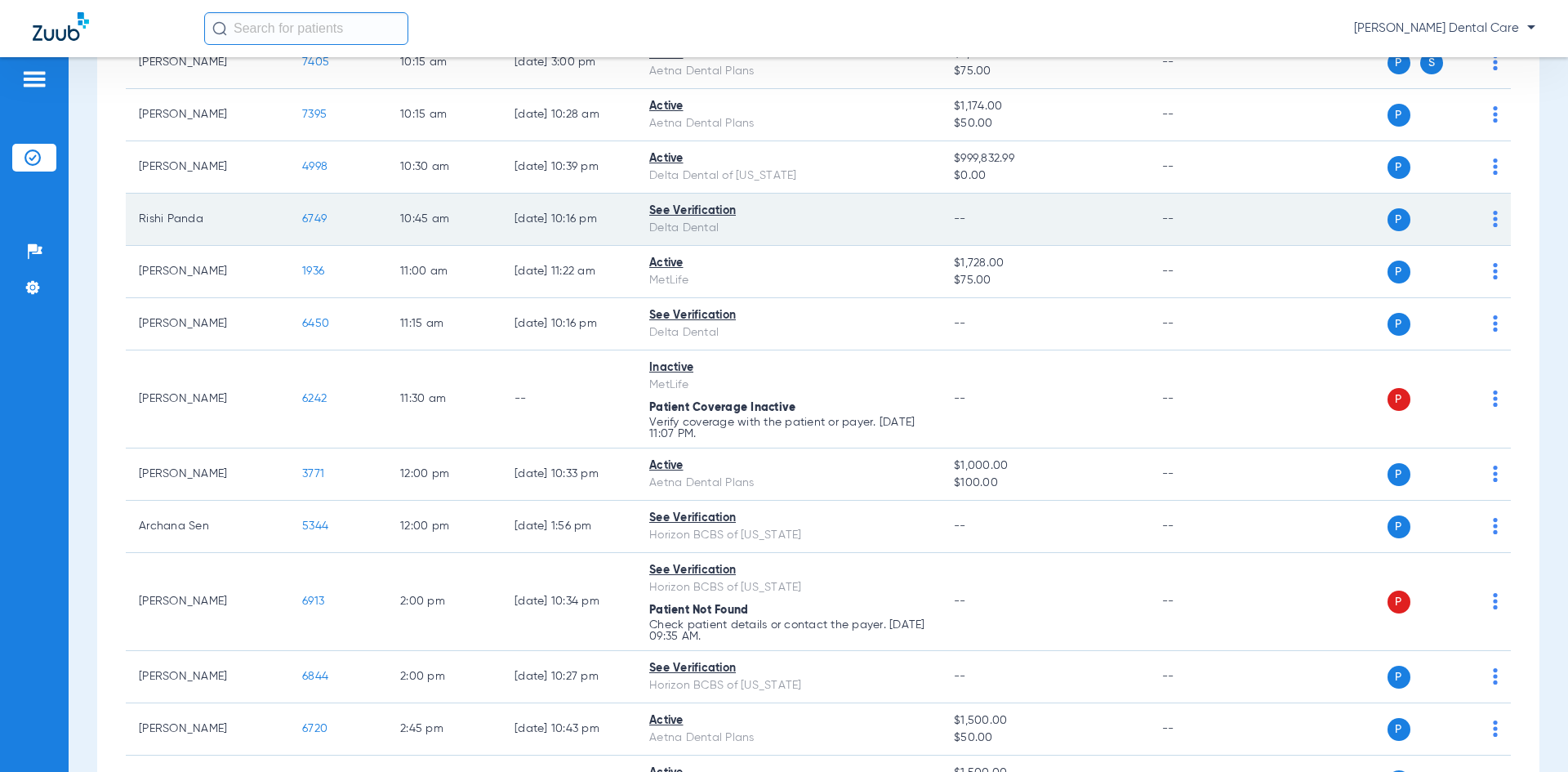
scroll to position [548, 0]
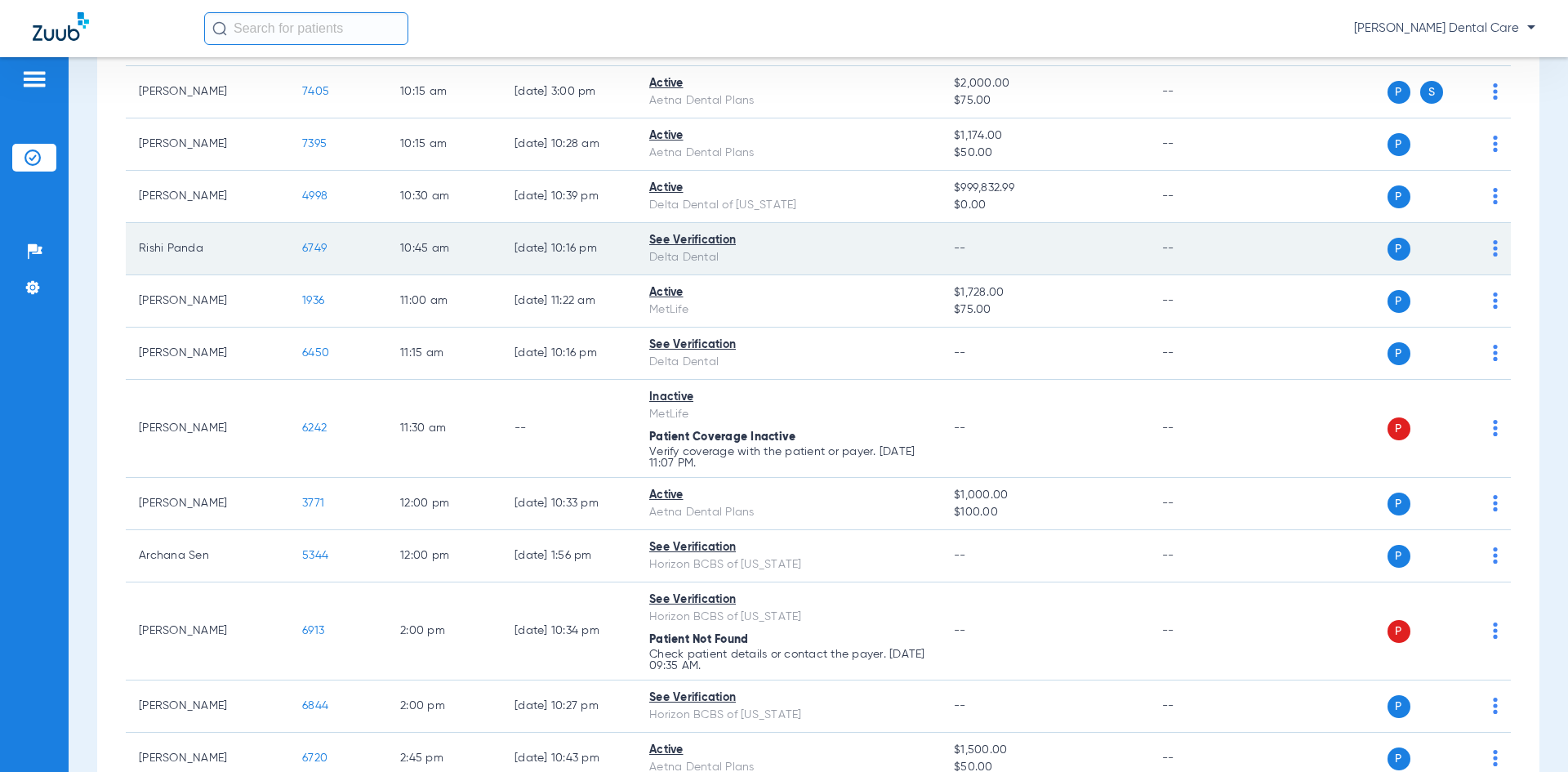
click at [324, 248] on span "6749" at bounding box center [314, 248] width 25 height 12
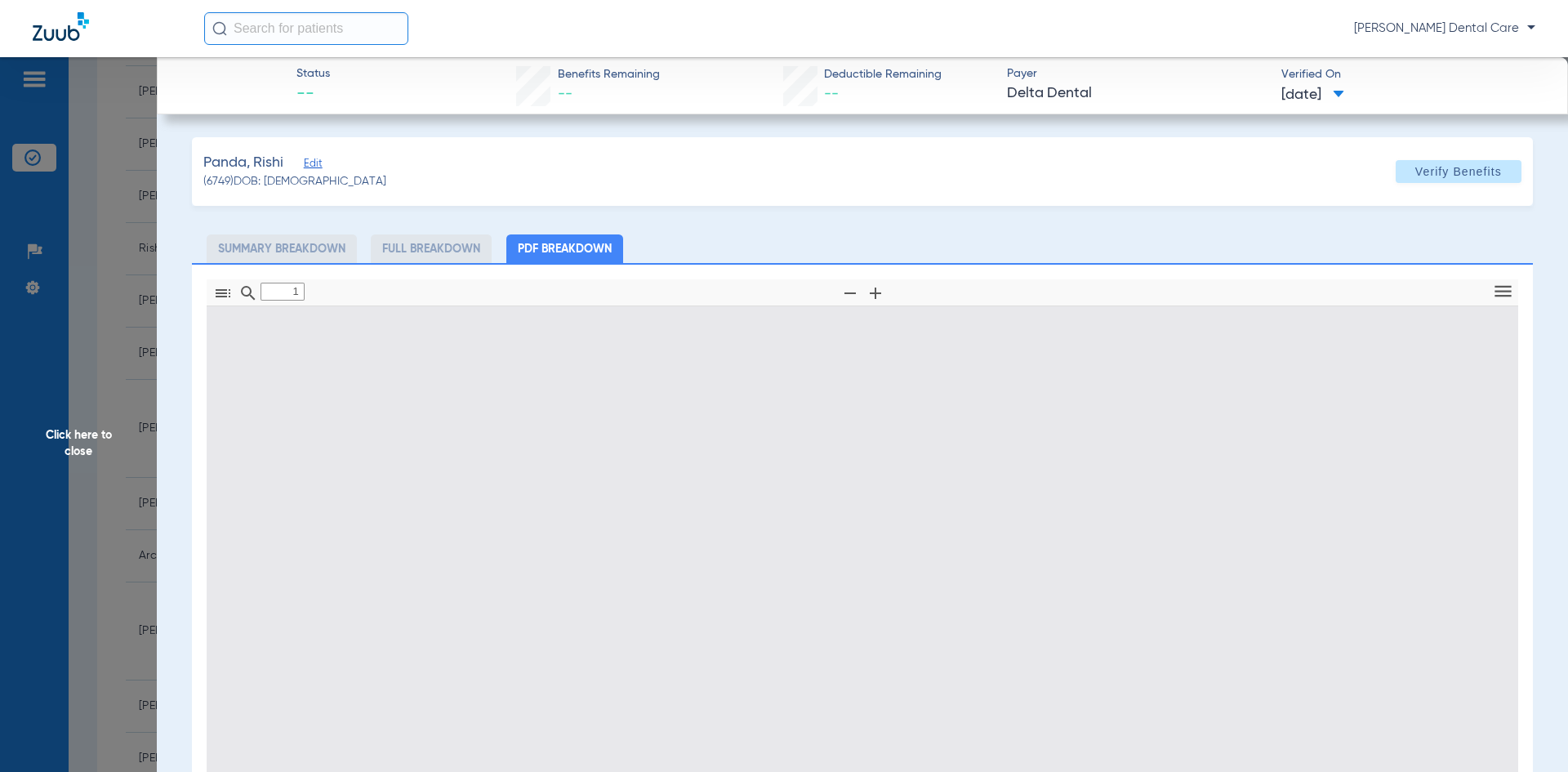
type input "0"
select select "page-width"
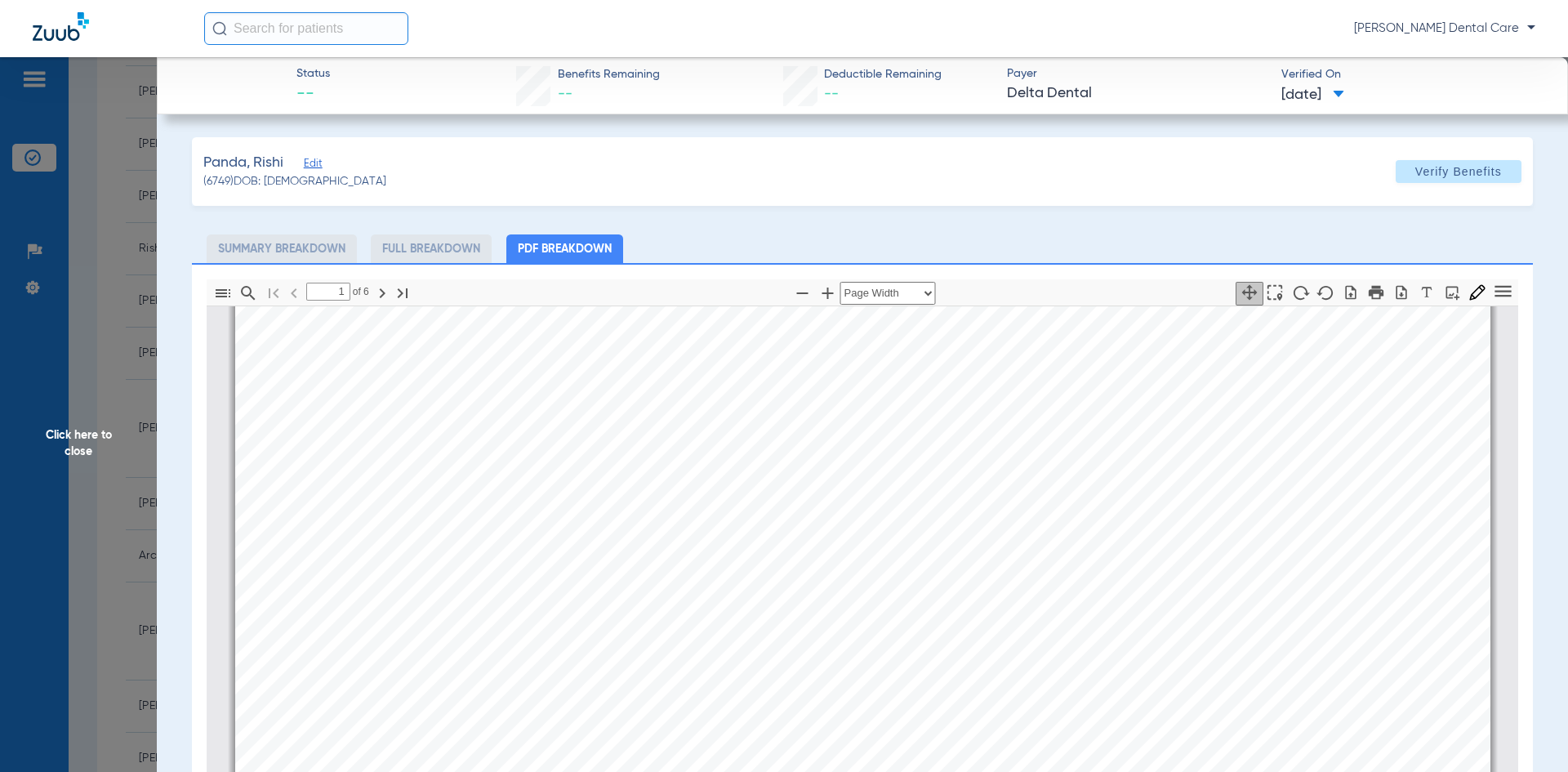
scroll to position [908, 0]
type input "2"
click at [86, 461] on span "Click here to close" at bounding box center [78, 443] width 157 height 772
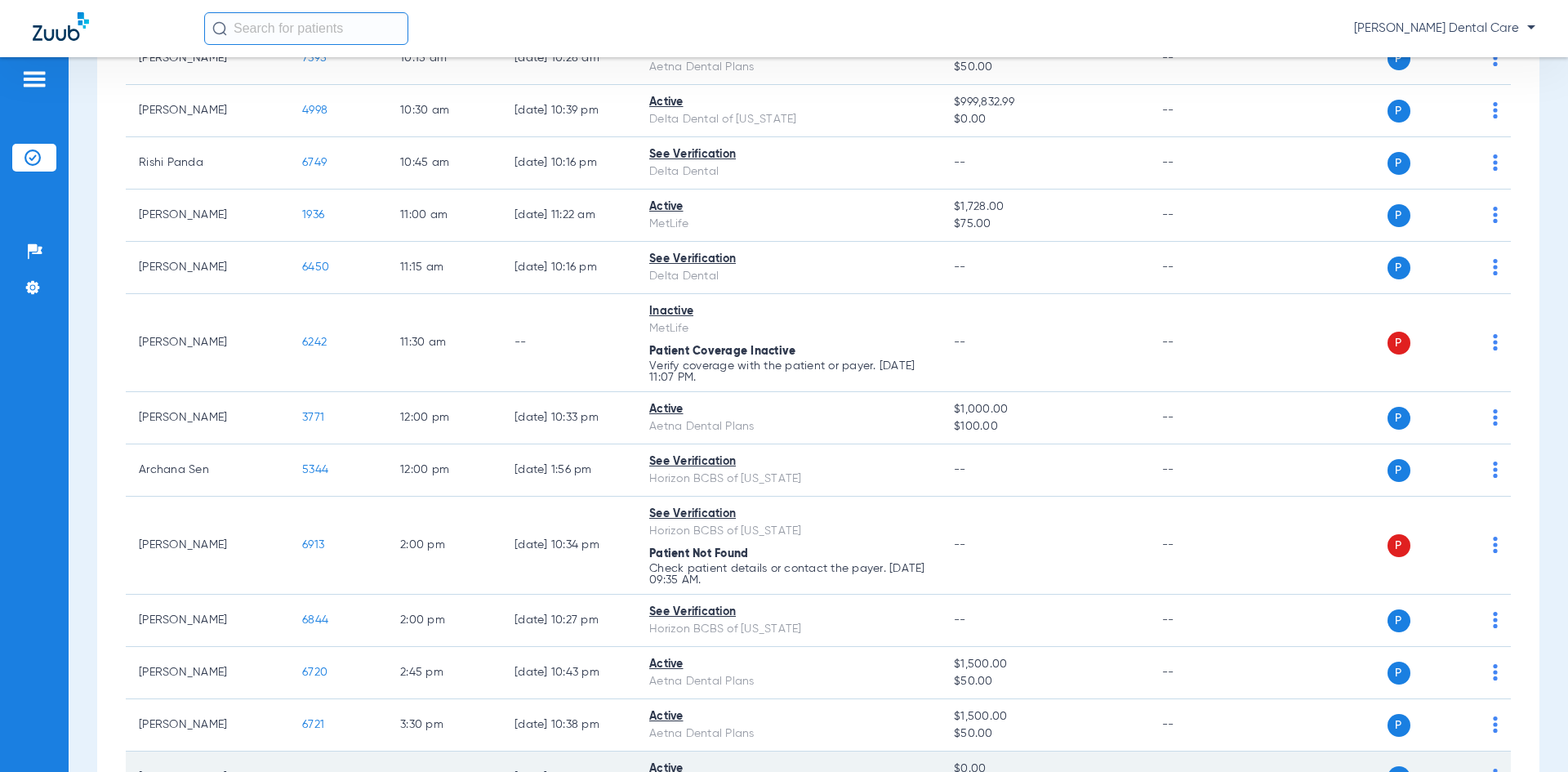
scroll to position [629, 0]
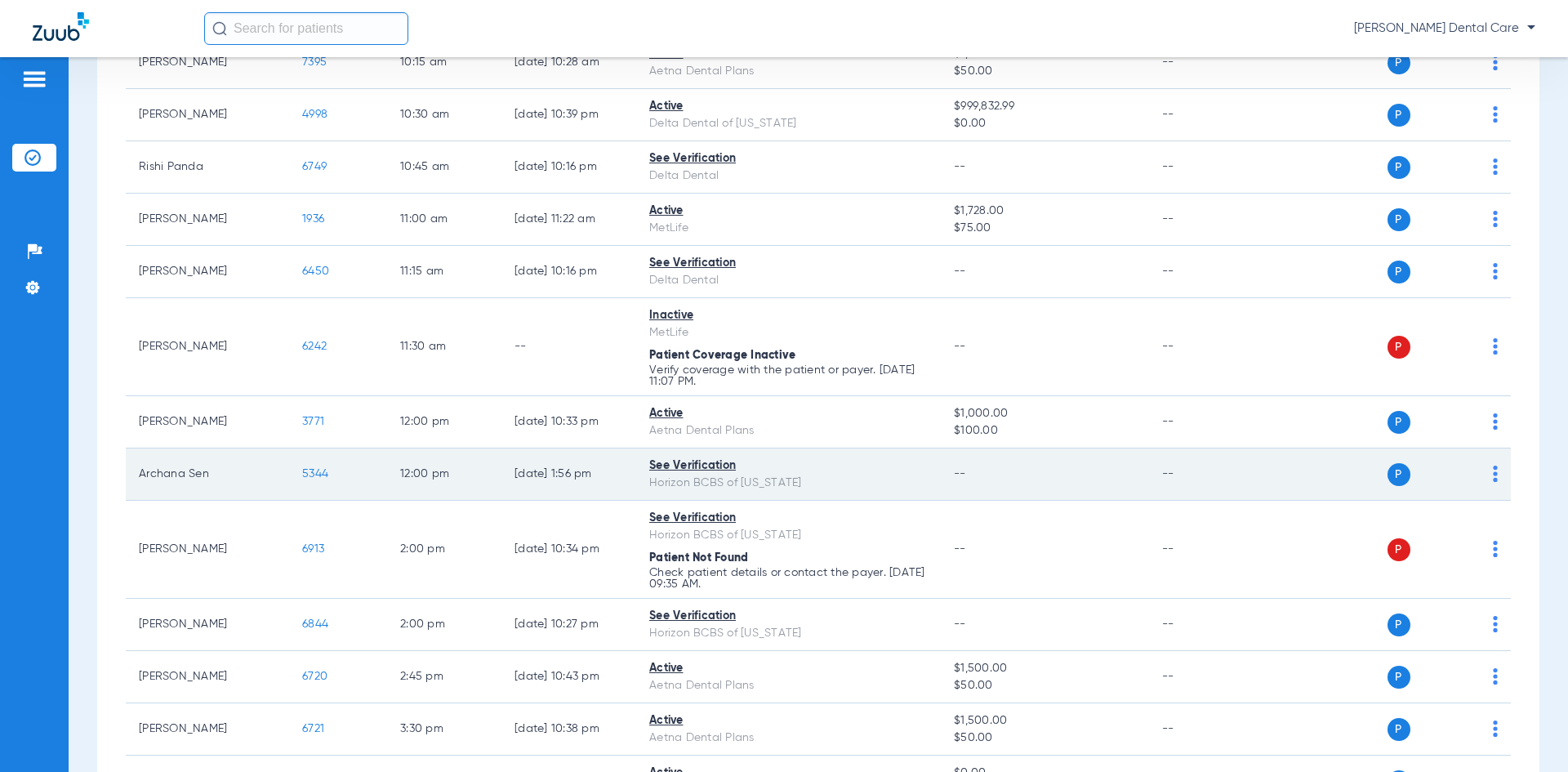
click at [315, 476] on span "5344" at bounding box center [315, 474] width 26 height 12
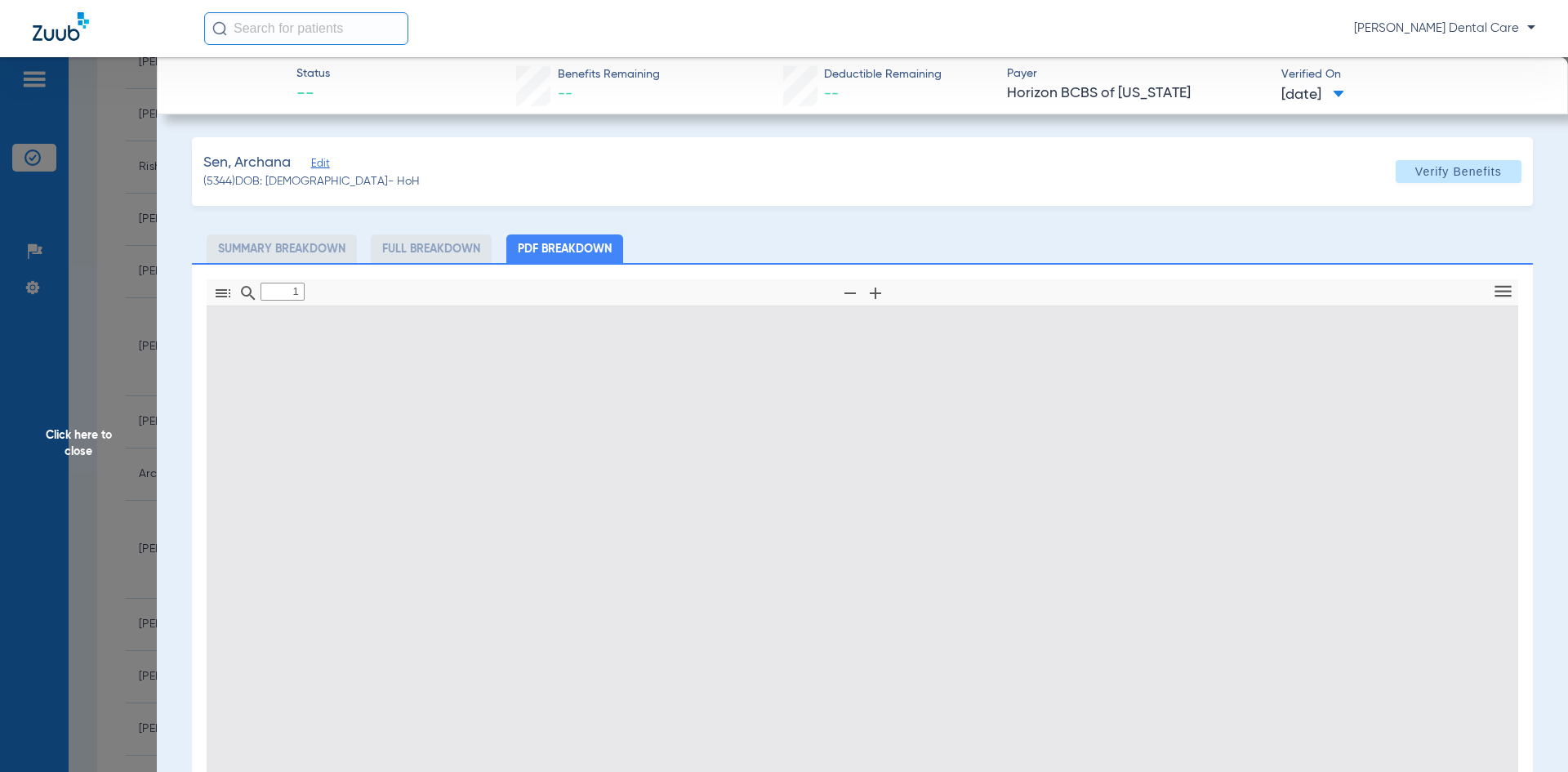
type input "0"
select select "page-width"
type input "1"
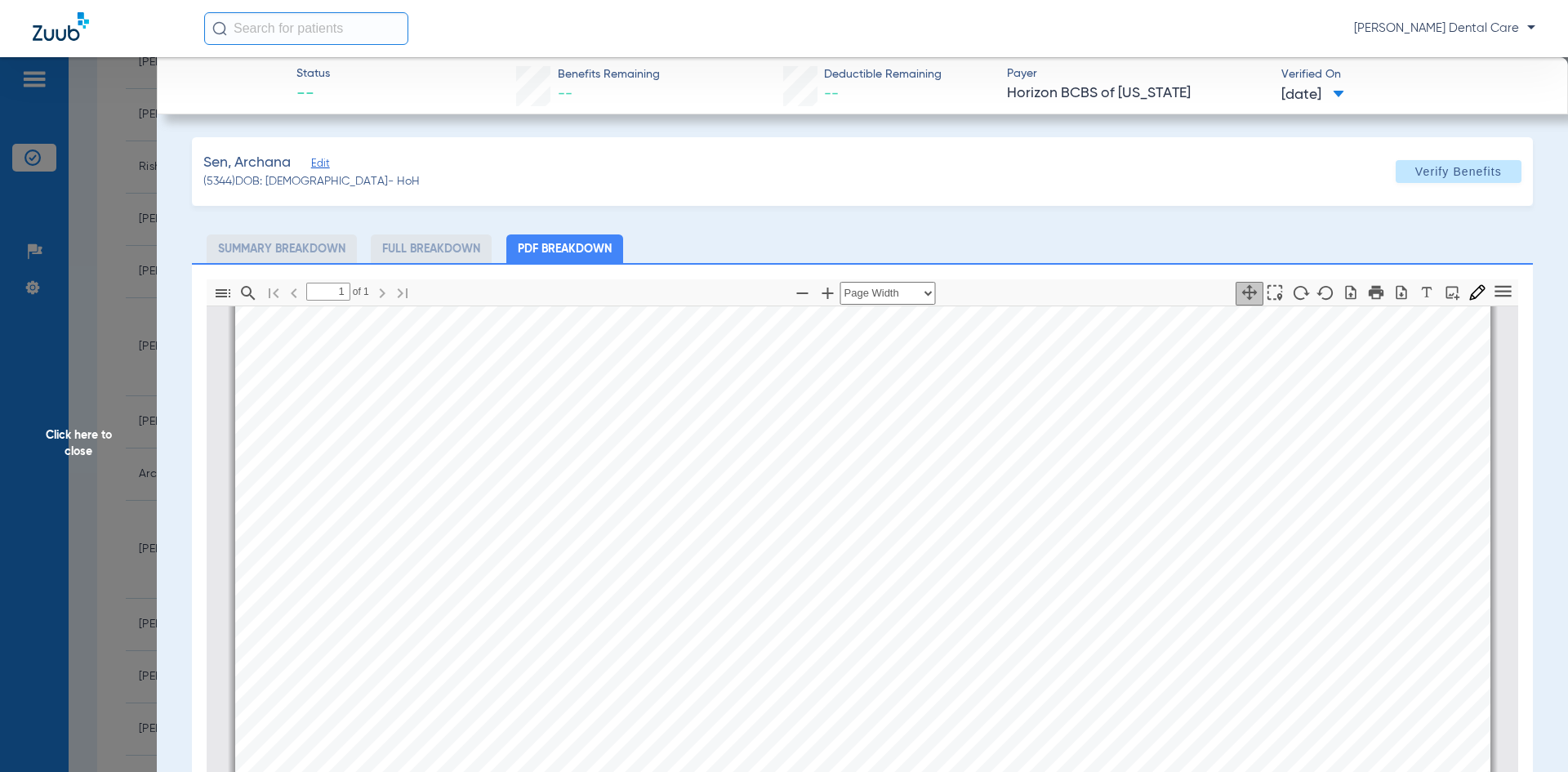
scroll to position [662, 0]
click at [88, 459] on span "Click here to close" at bounding box center [78, 443] width 157 height 772
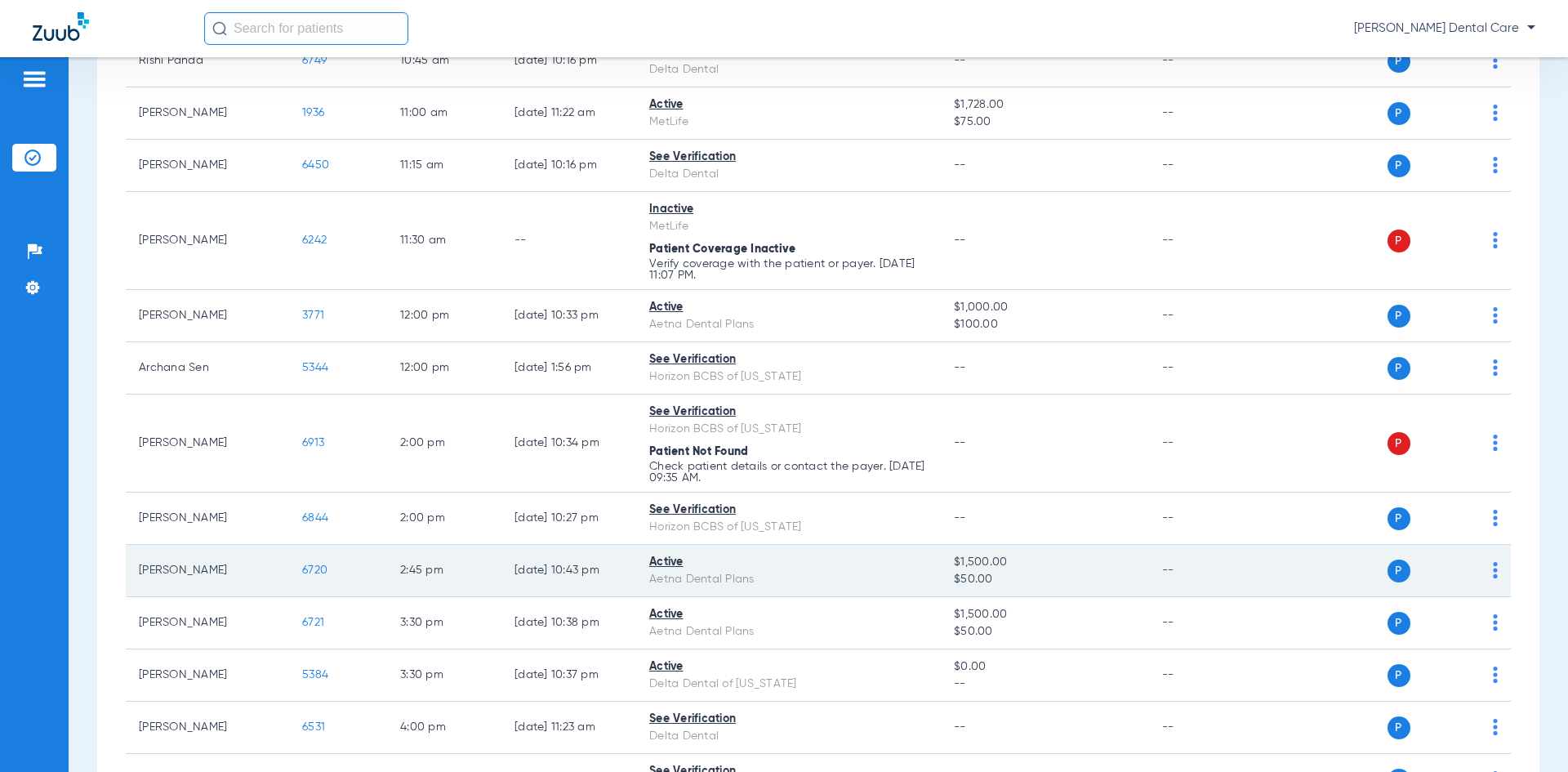
scroll to position [817, 0]
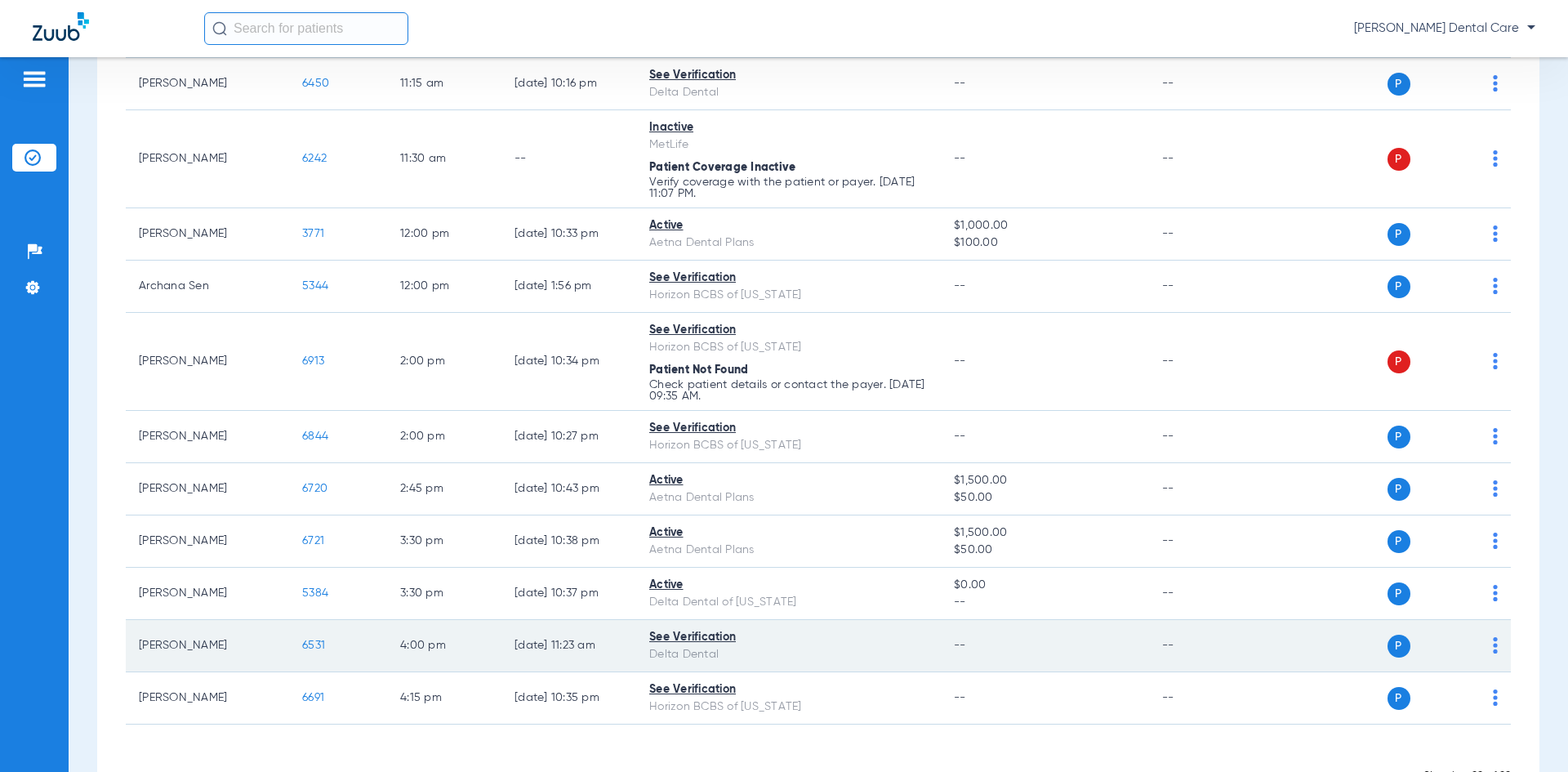
click at [310, 648] on span "6531" at bounding box center [313, 645] width 23 height 12
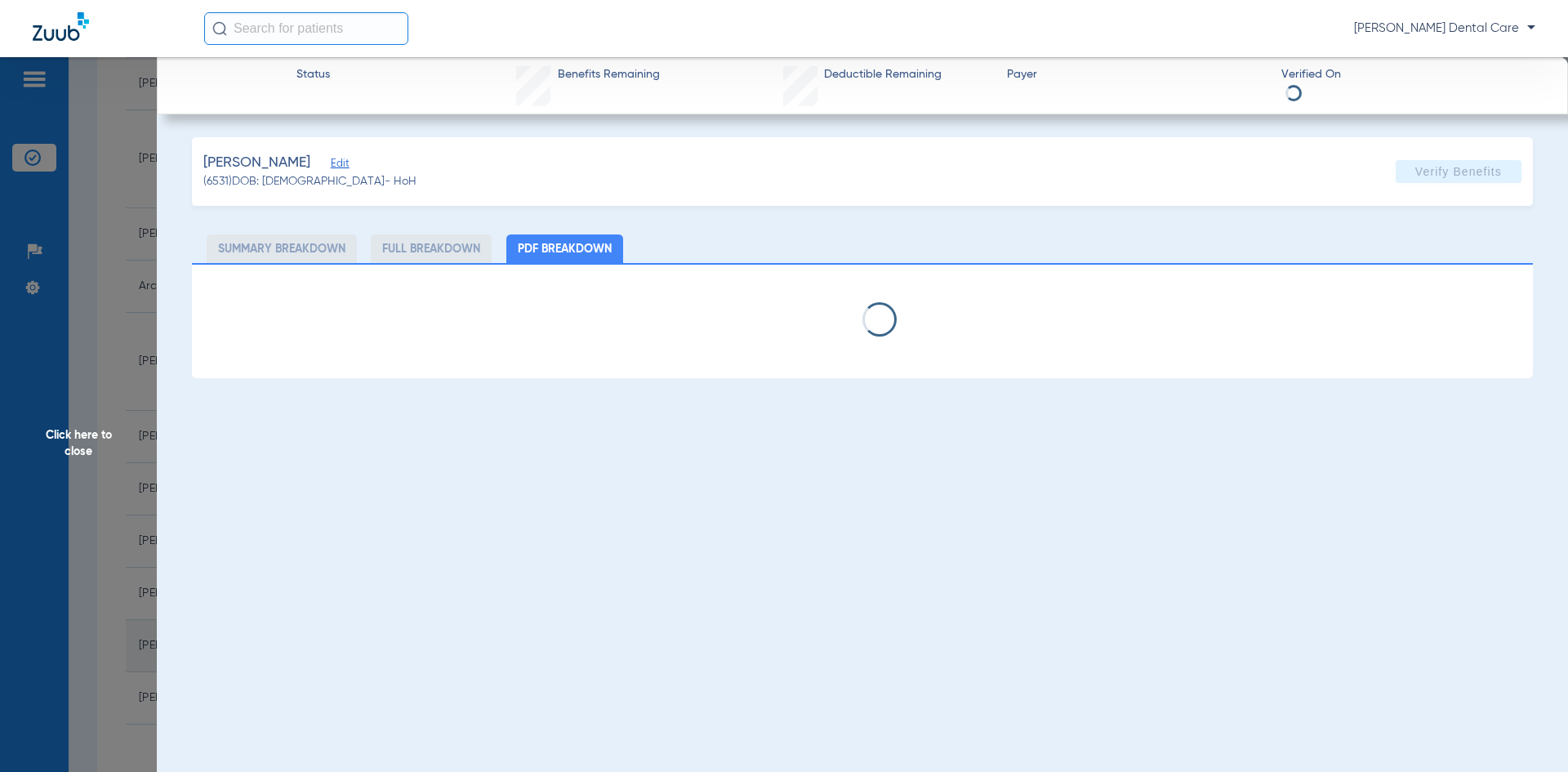
select select "page-width"
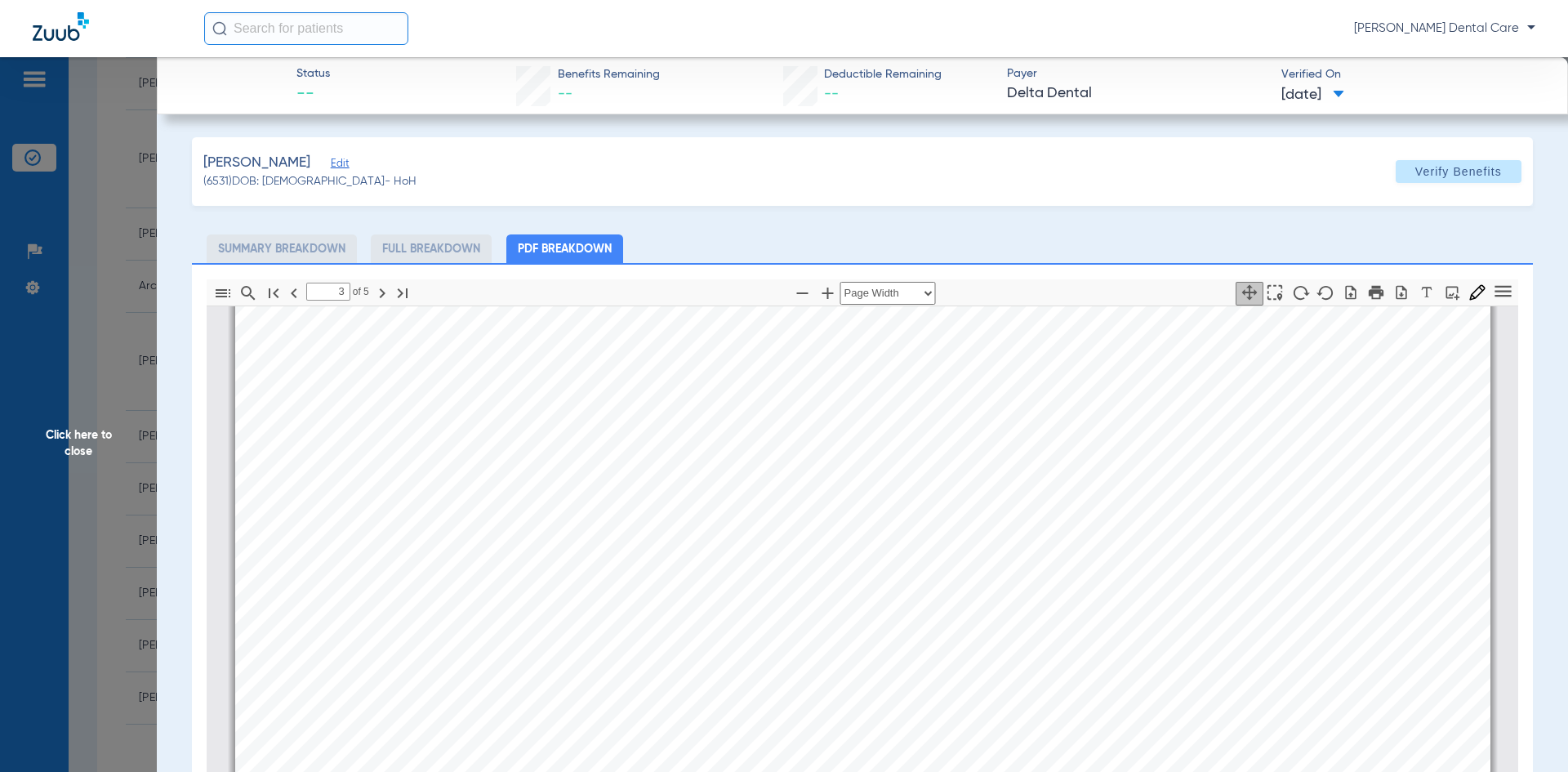
scroll to position [3521, 0]
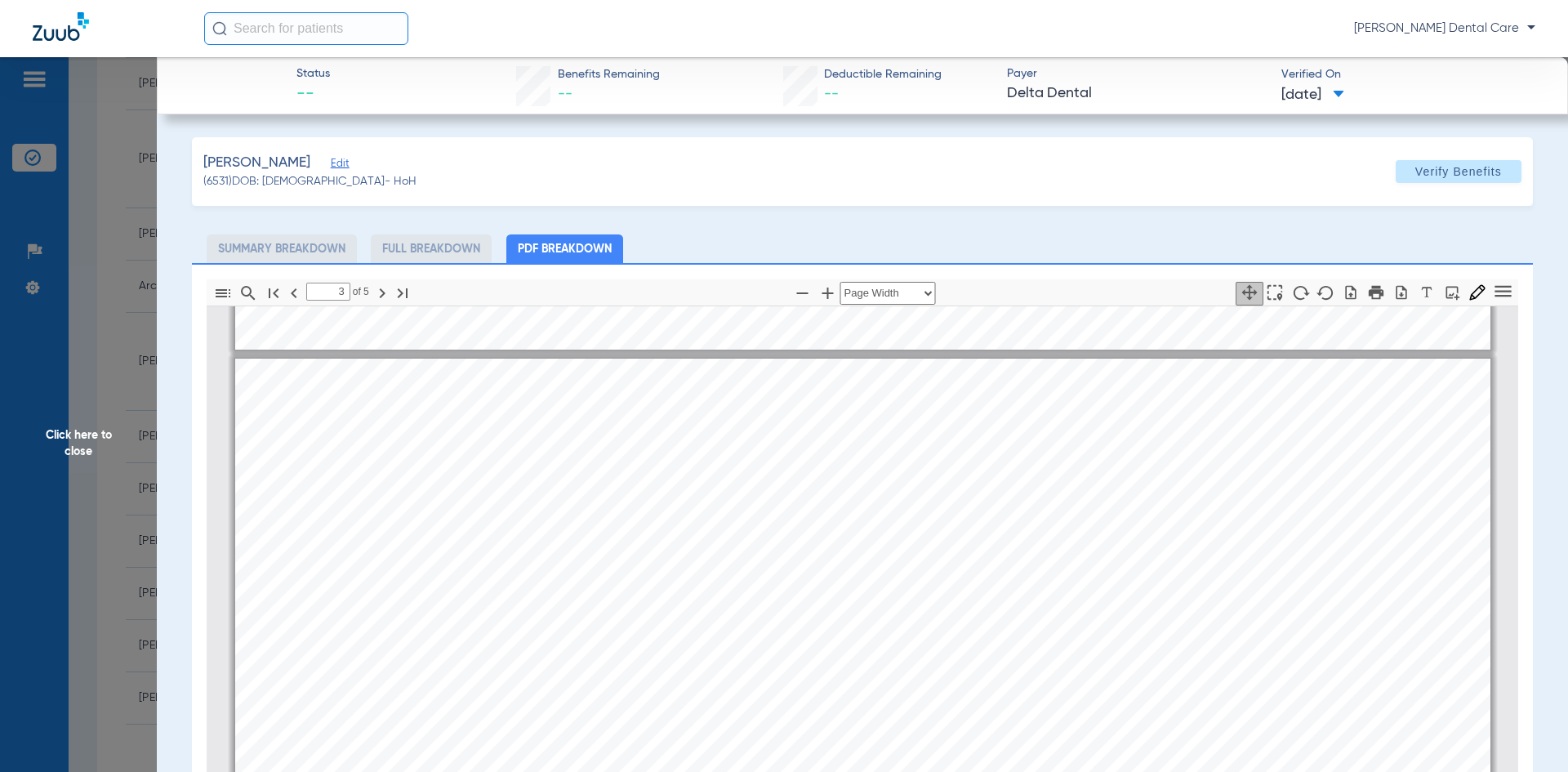
drag, startPoint x: 813, startPoint y: 647, endPoint x: 1207, endPoint y: 225, distance: 577.3
click at [1207, 225] on div "Tylka, Joseph Edit (6531) DOB: 09/24/1990 - HoH Verify Benefits Subscriber Info…" at bounding box center [862, 600] width 1341 height 928
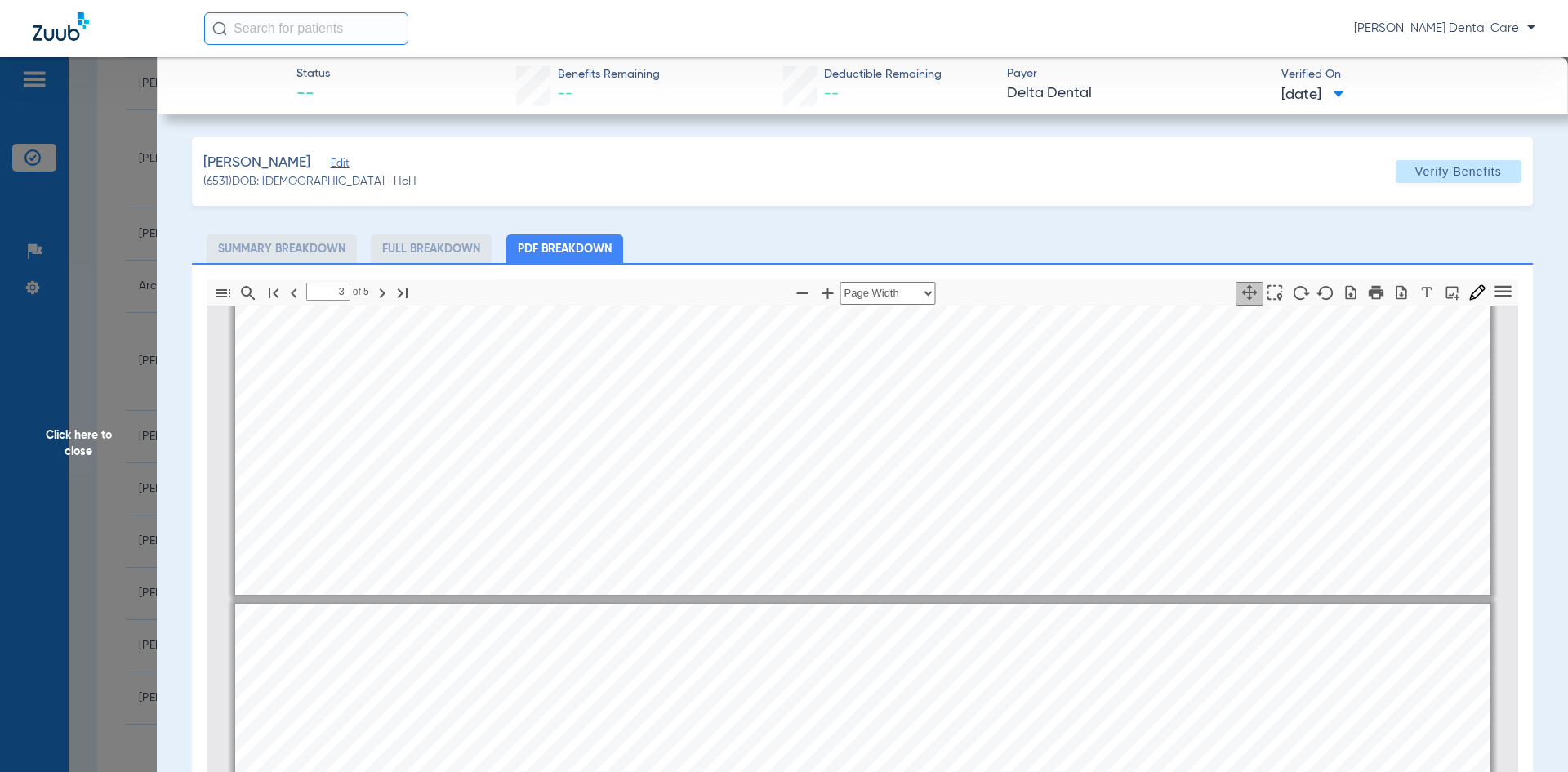
scroll to position [3112, 0]
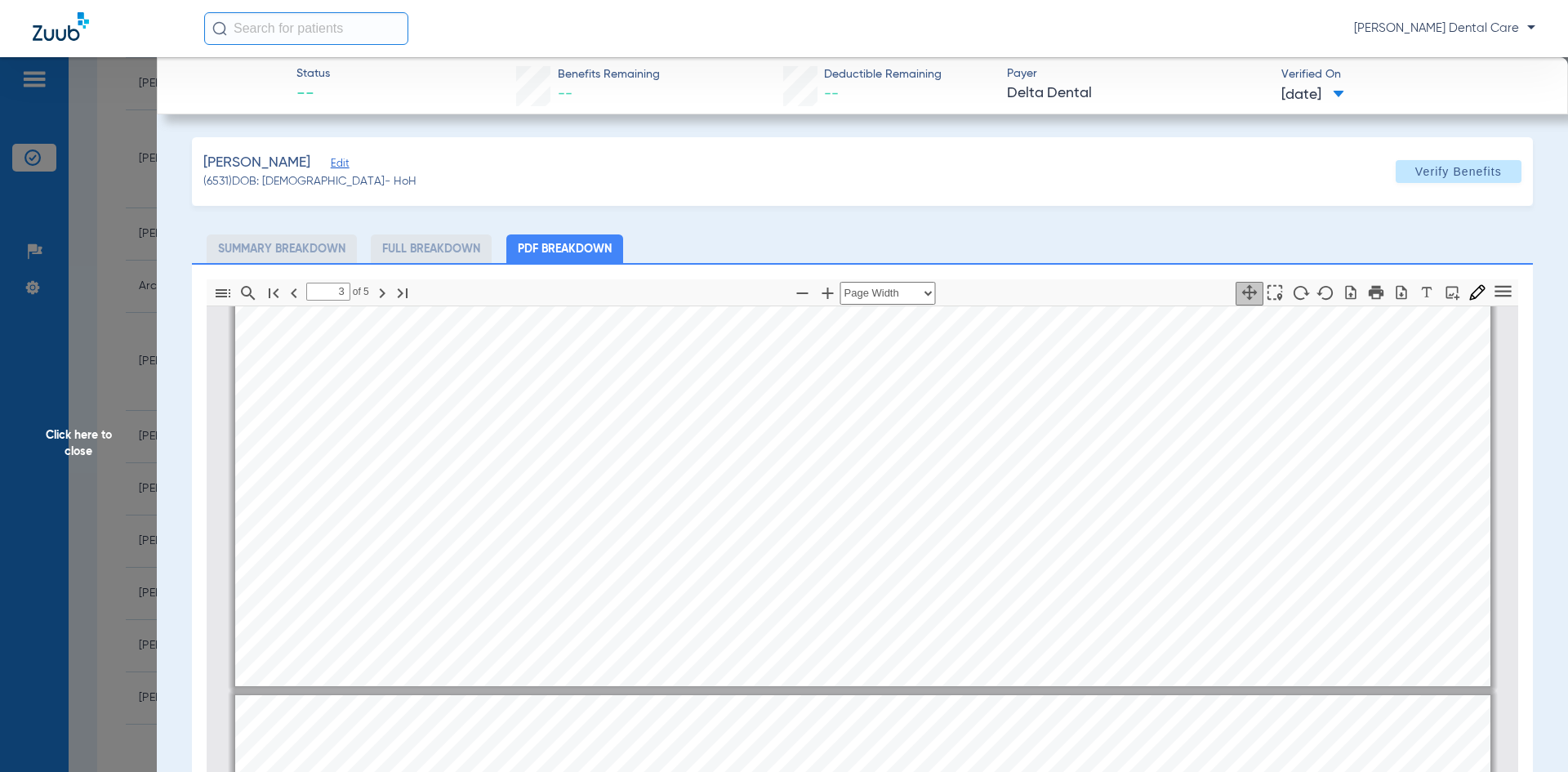
type input "2"
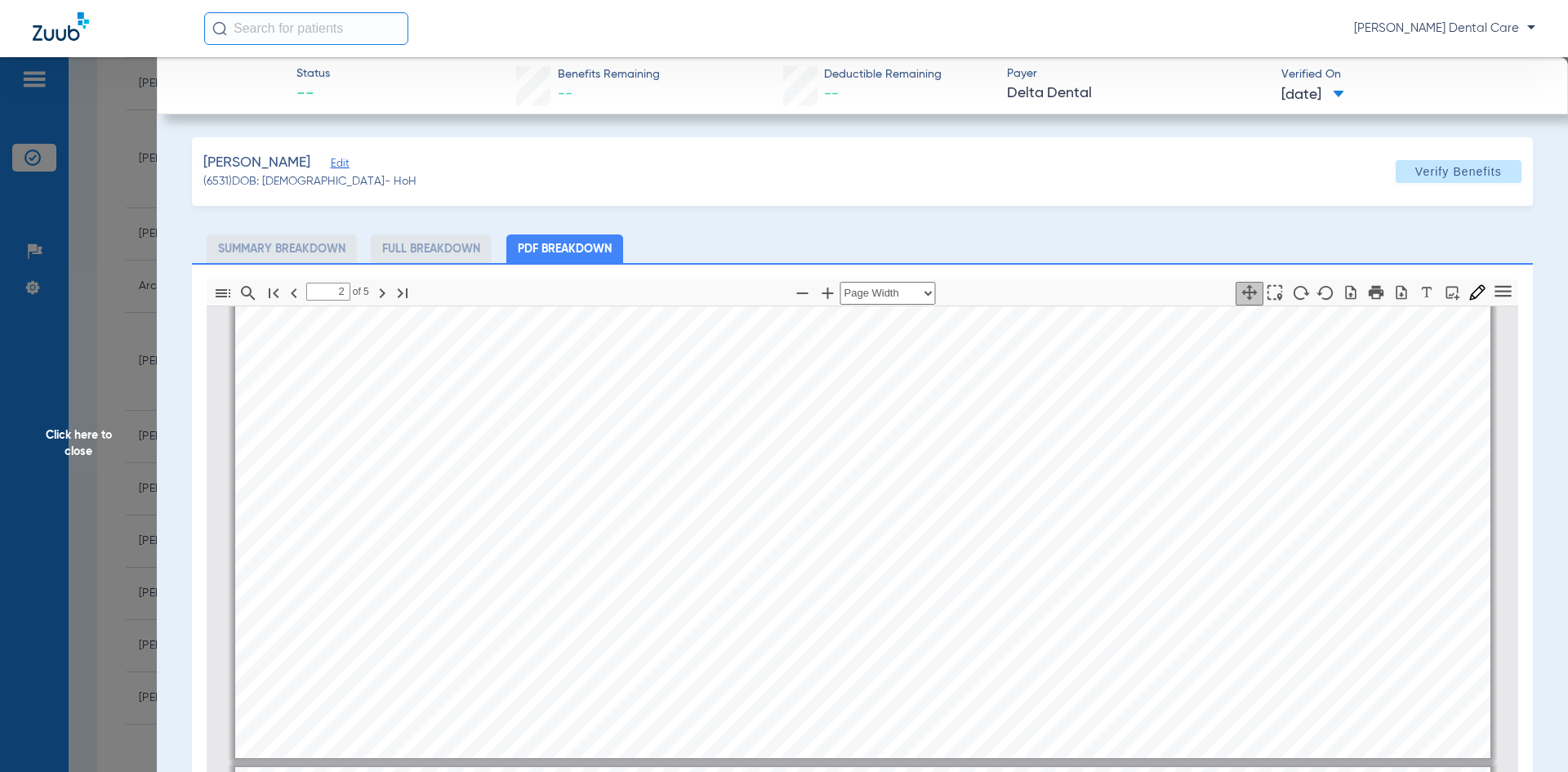
click at [87, 448] on span "Click here to close" at bounding box center [78, 443] width 157 height 772
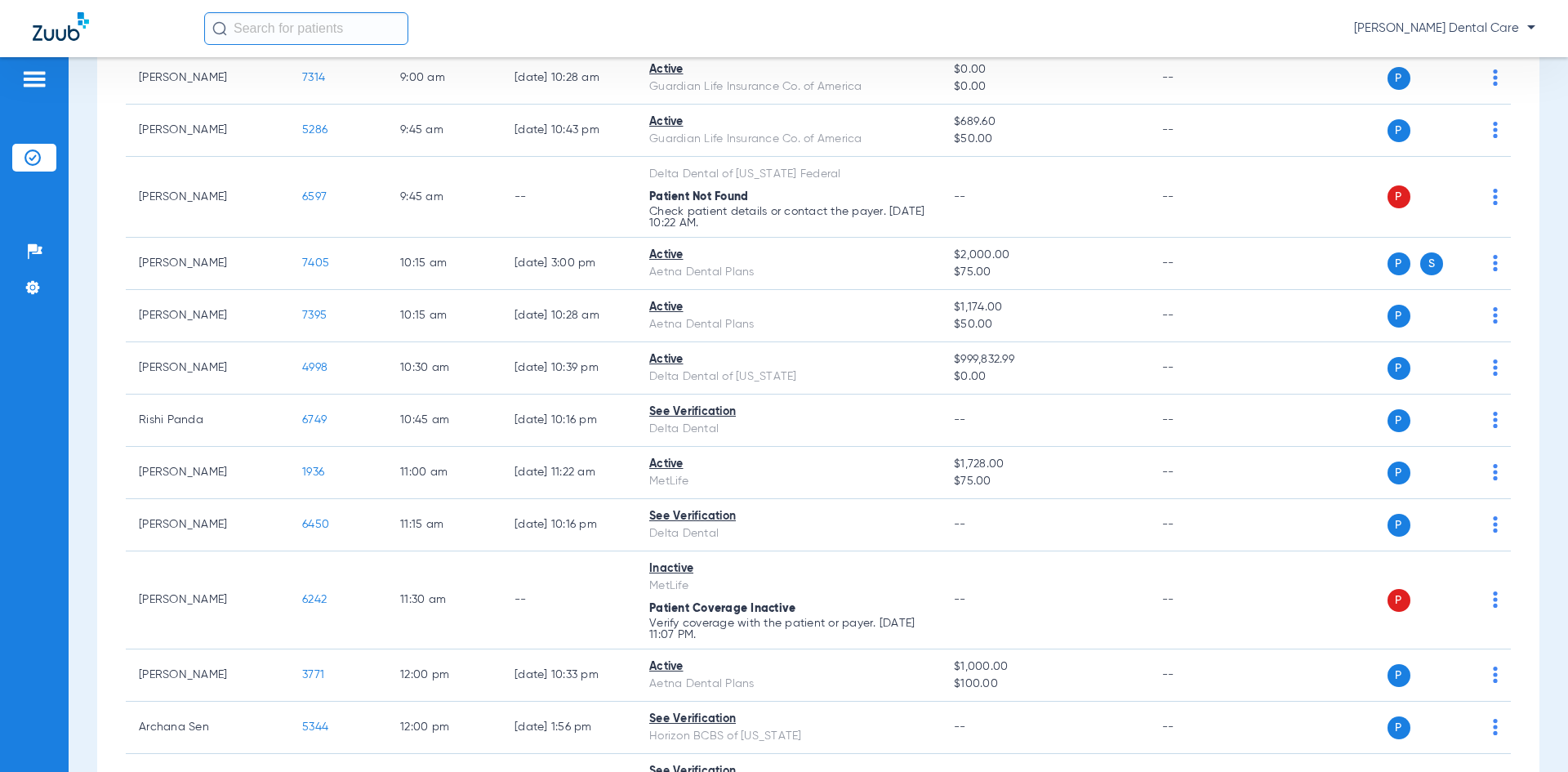
scroll to position [163, 0]
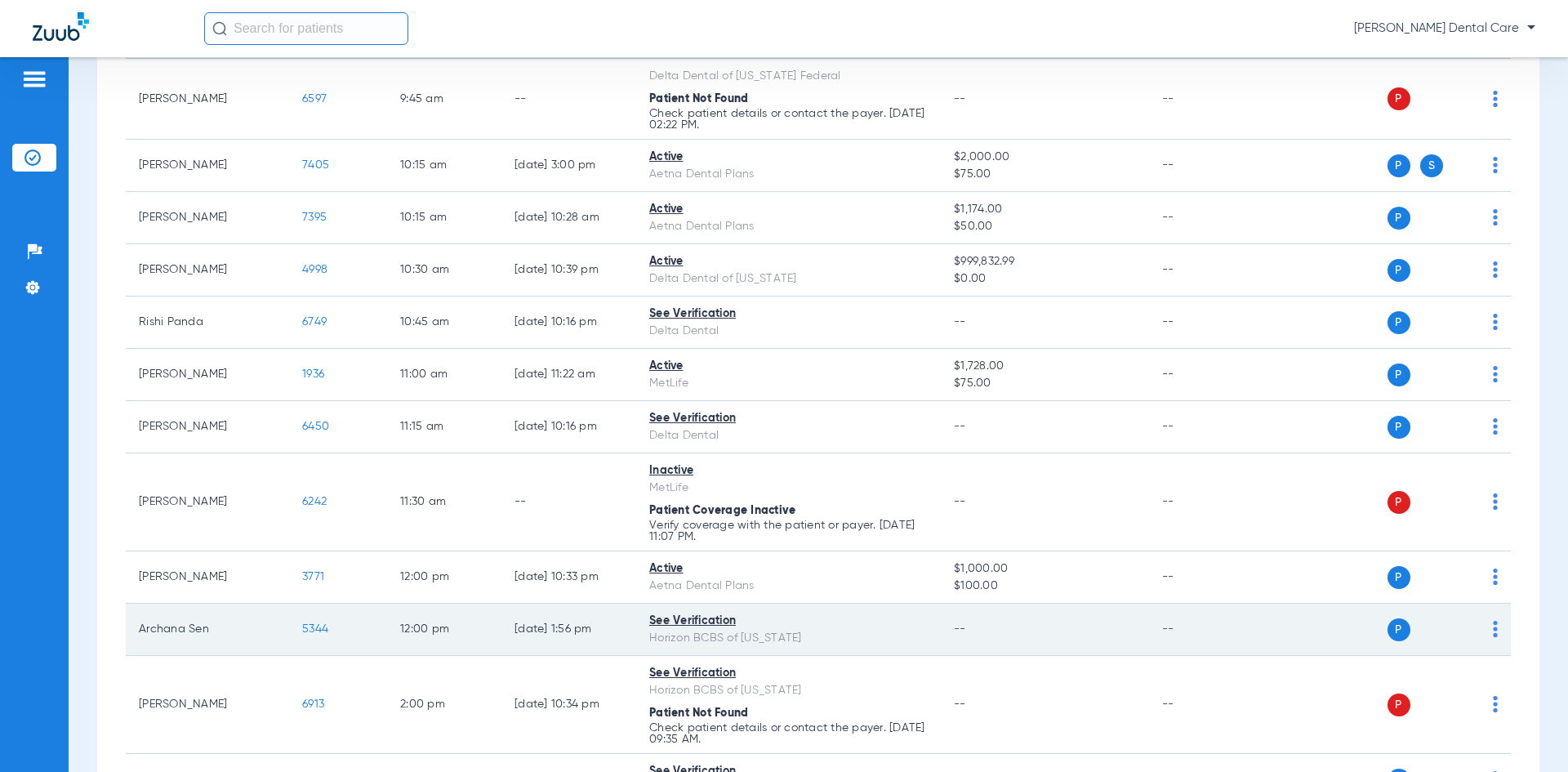
scroll to position [490, 0]
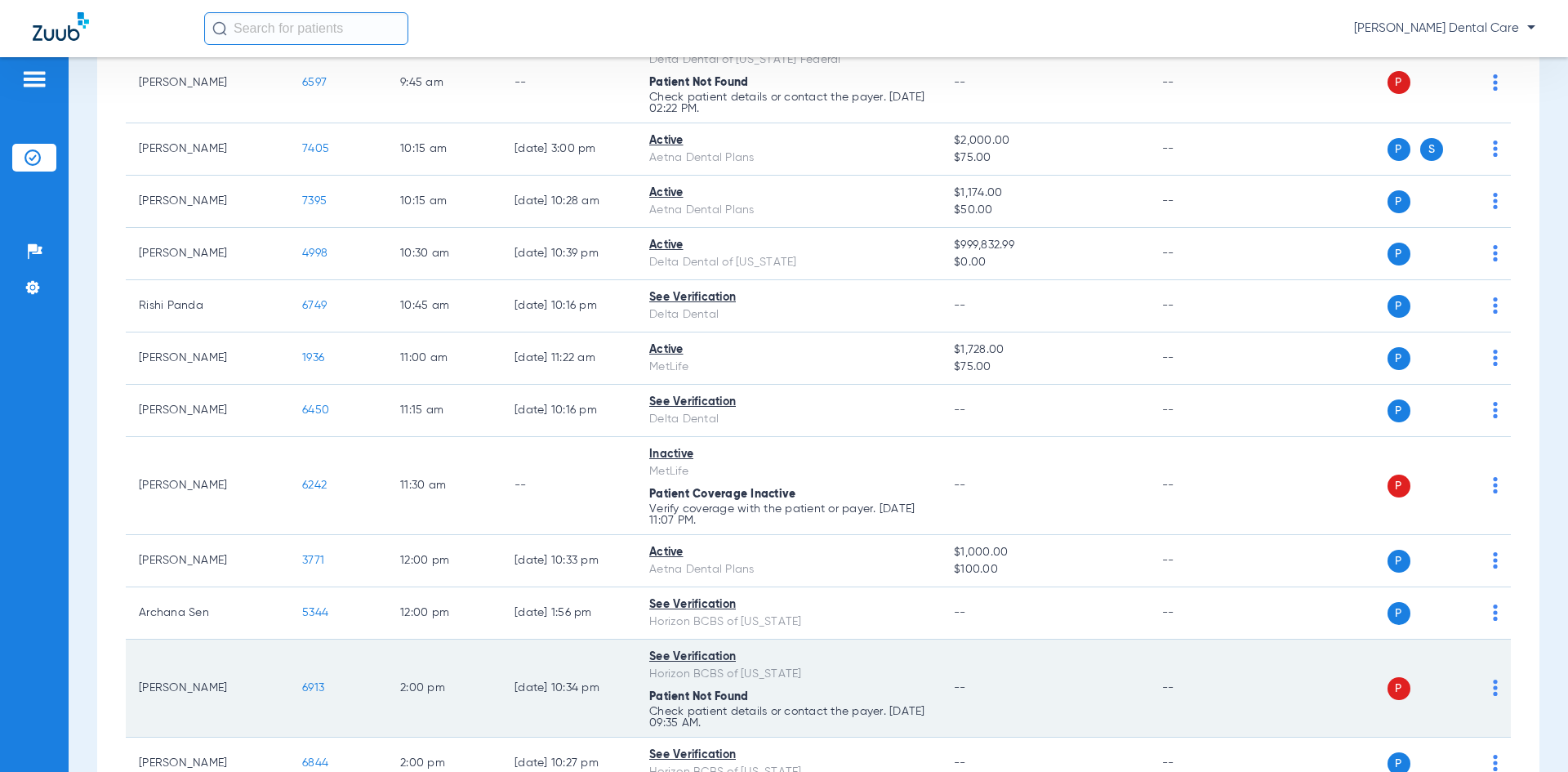
click at [1492, 693] on img at bounding box center [1494, 688] width 5 height 16
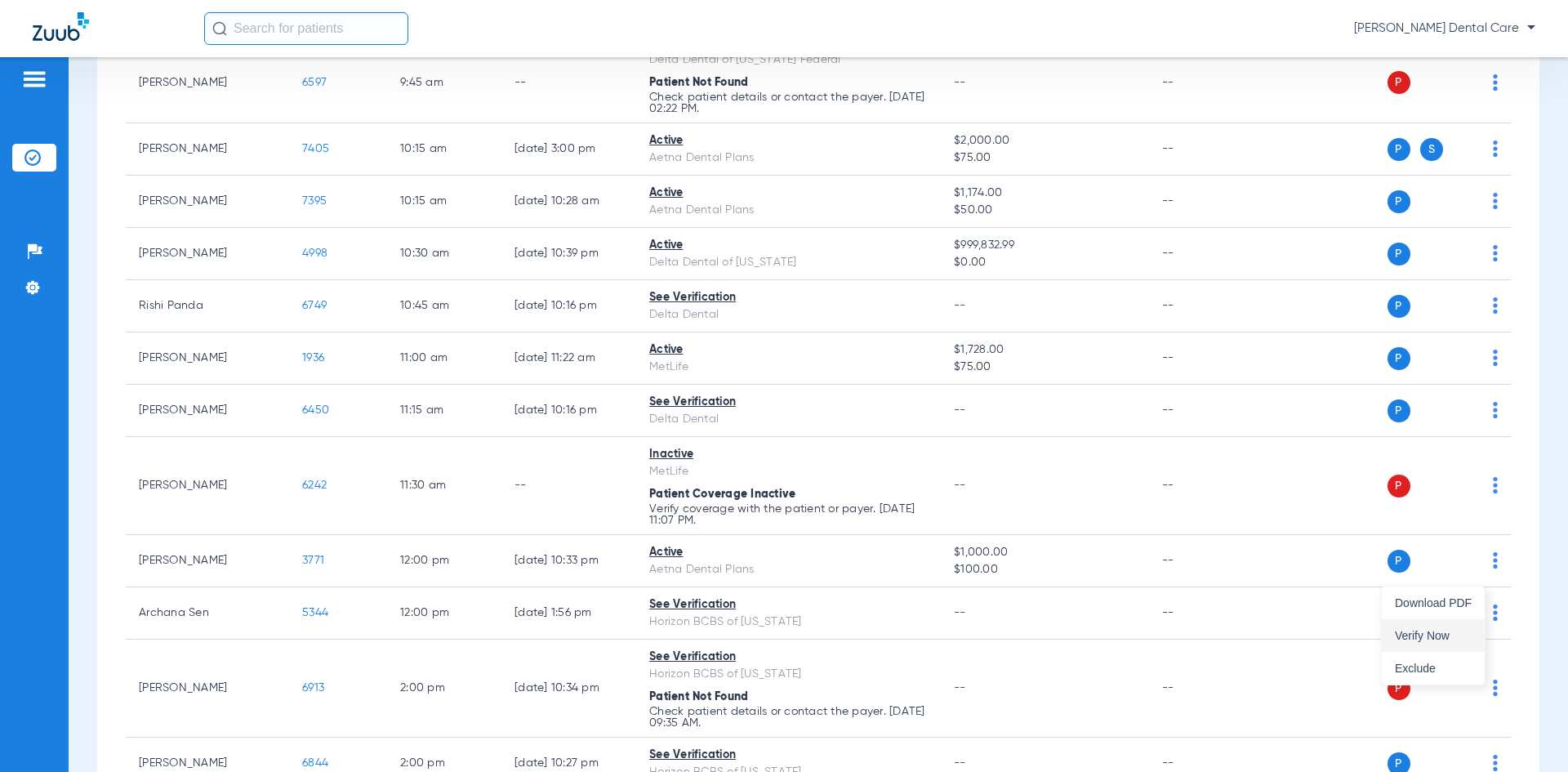
click at [1428, 636] on span "Verify Now" at bounding box center [1433, 635] width 77 height 12
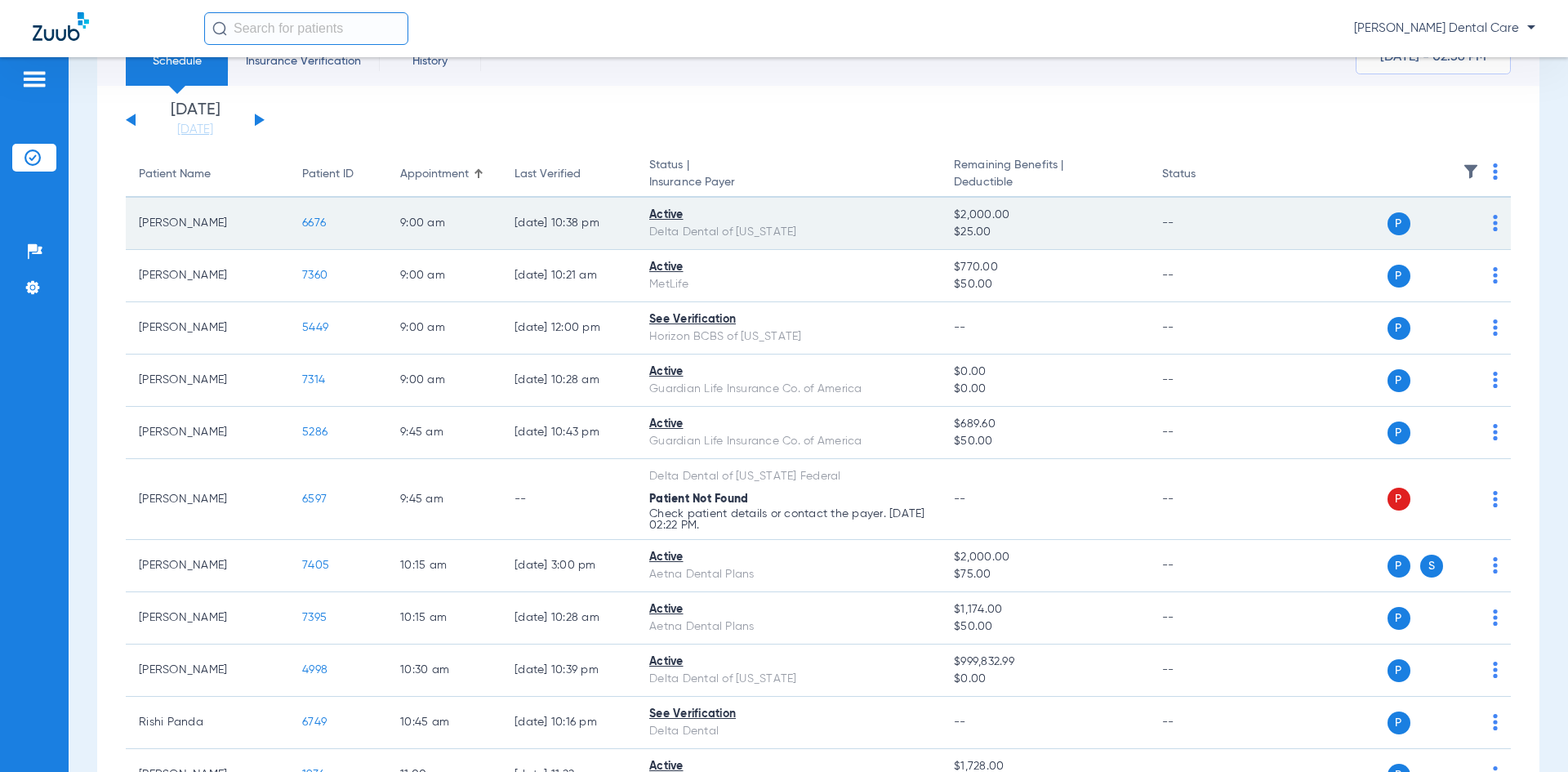
scroll to position [0, 0]
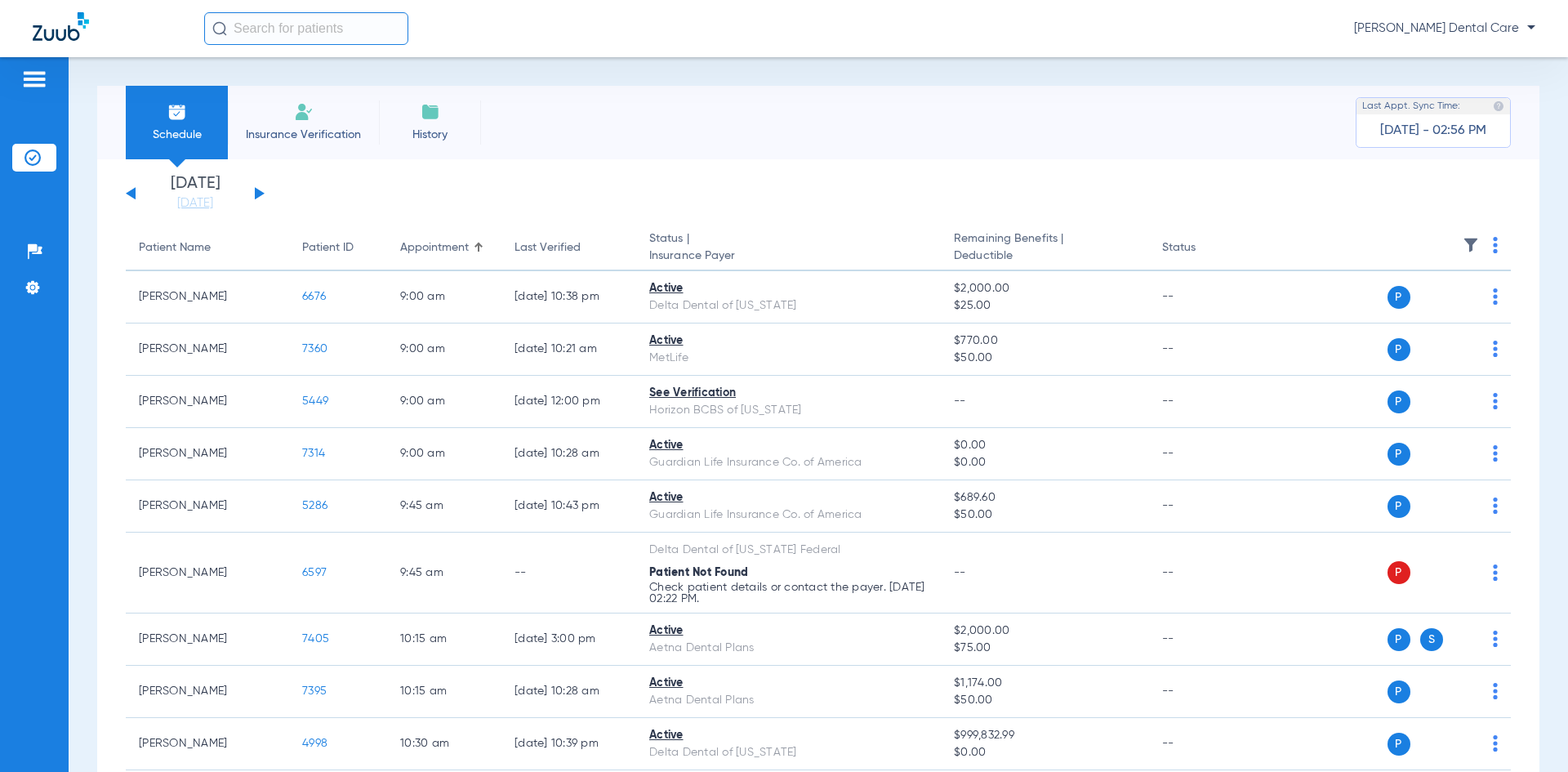
click at [261, 191] on div "[DATE] [DATE] [DATE] [DATE] [DATE] [DATE] [DATE] [DATE] [DATE] [DATE] [DATE] [D…" at bounding box center [195, 193] width 139 height 36
click at [257, 192] on button at bounding box center [259, 193] width 10 height 12
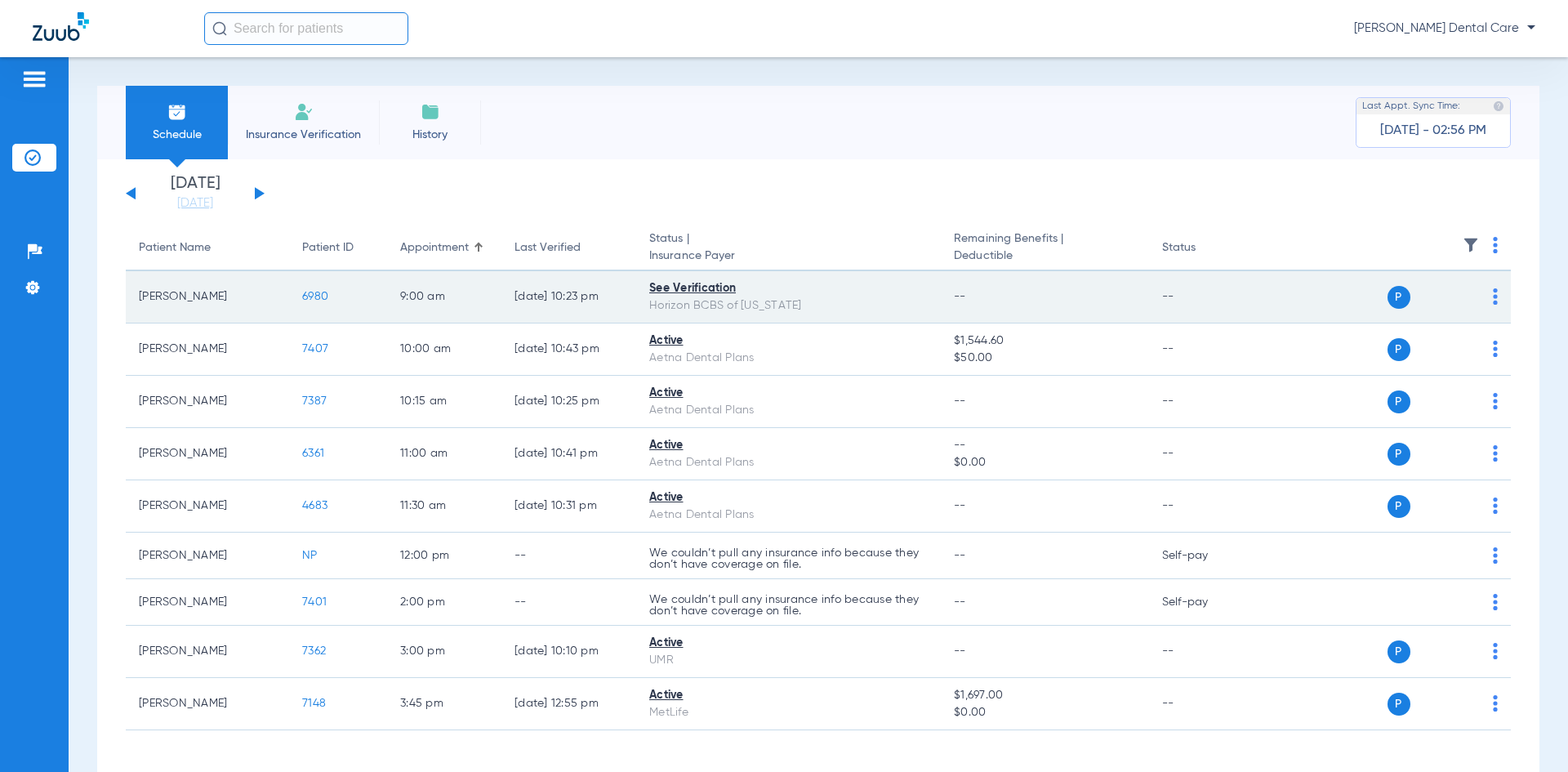
click at [317, 294] on span "6980" at bounding box center [315, 297] width 26 height 12
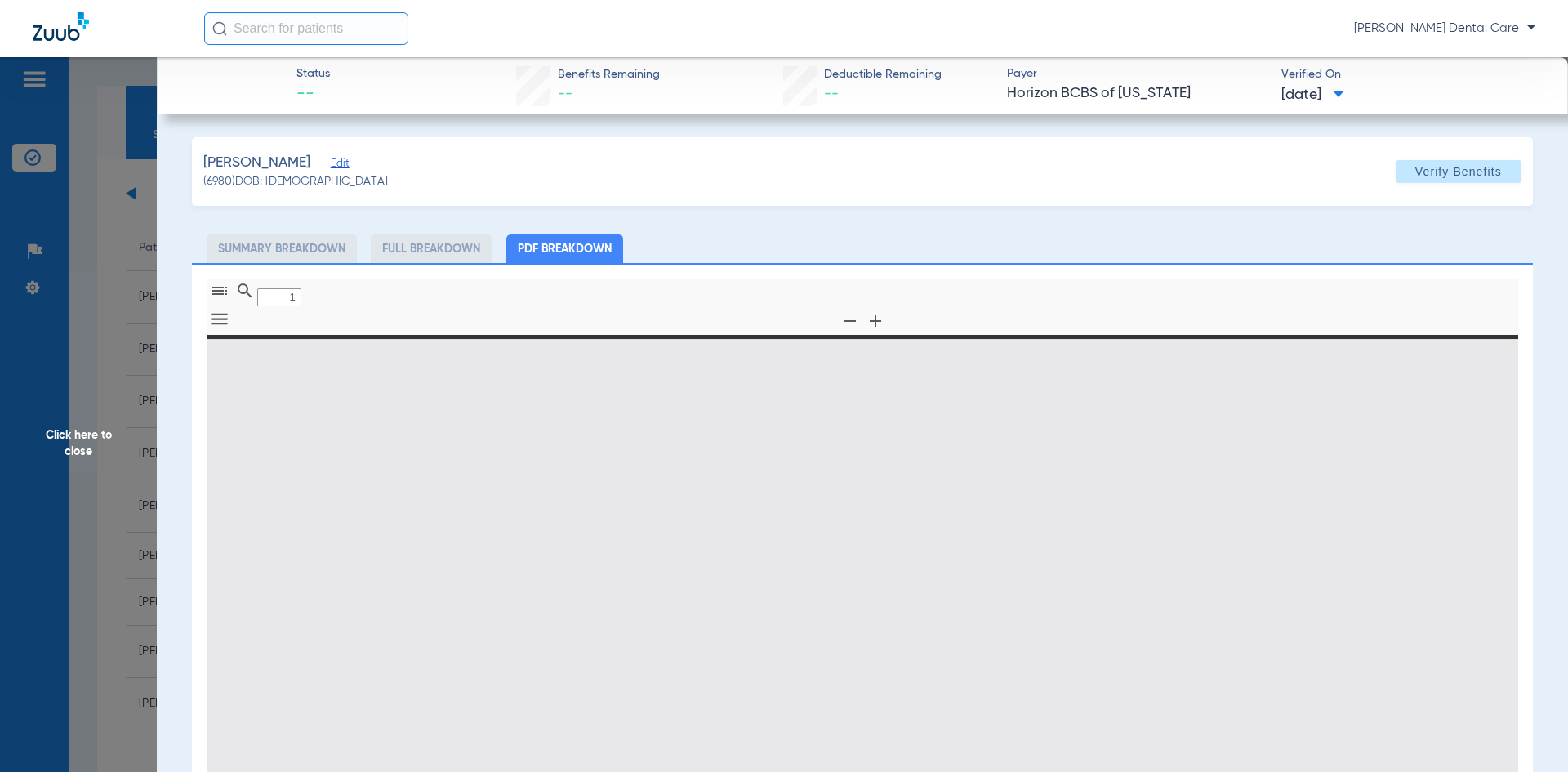
type input "0"
select select "page-width"
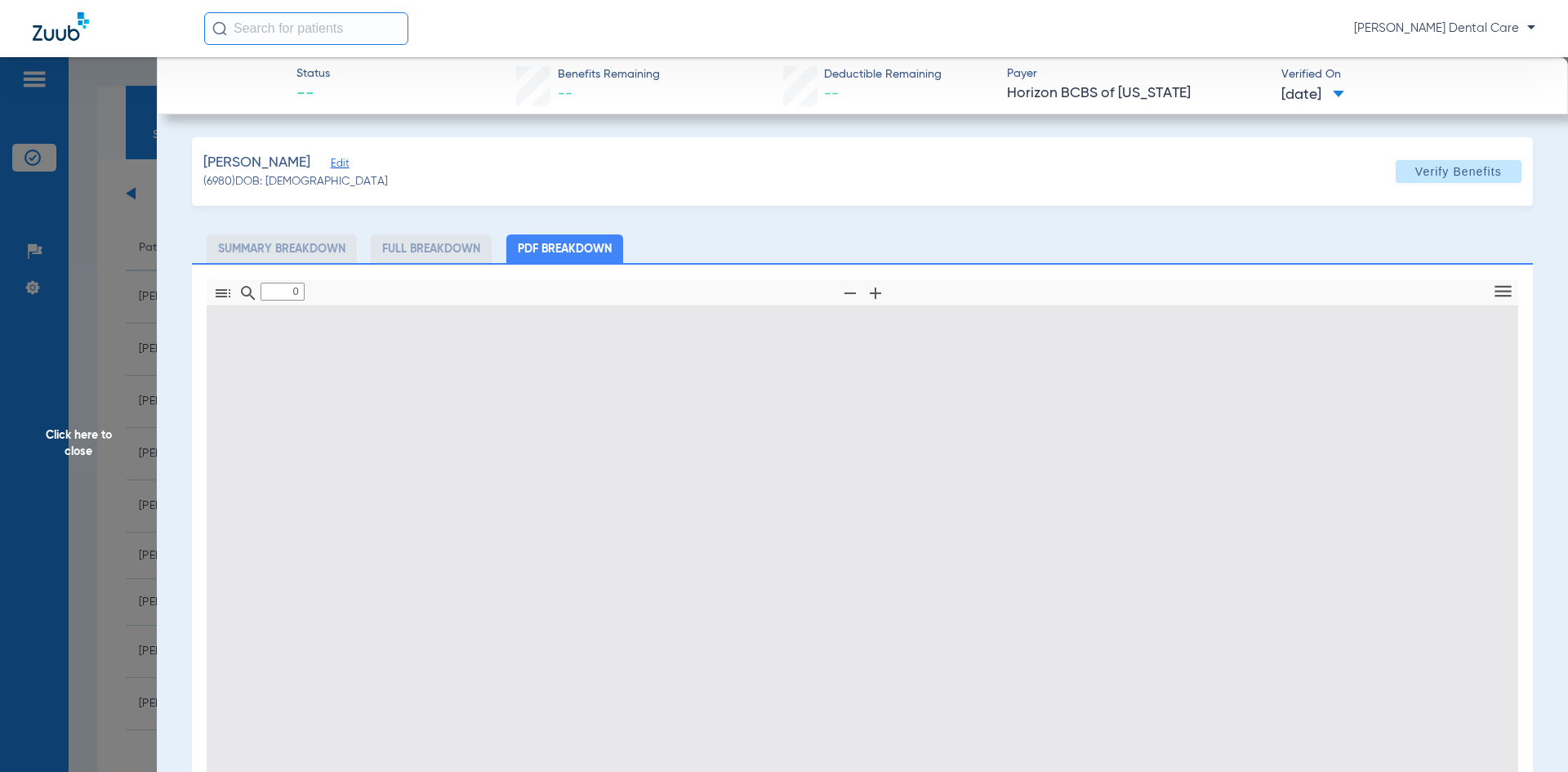
type input "1"
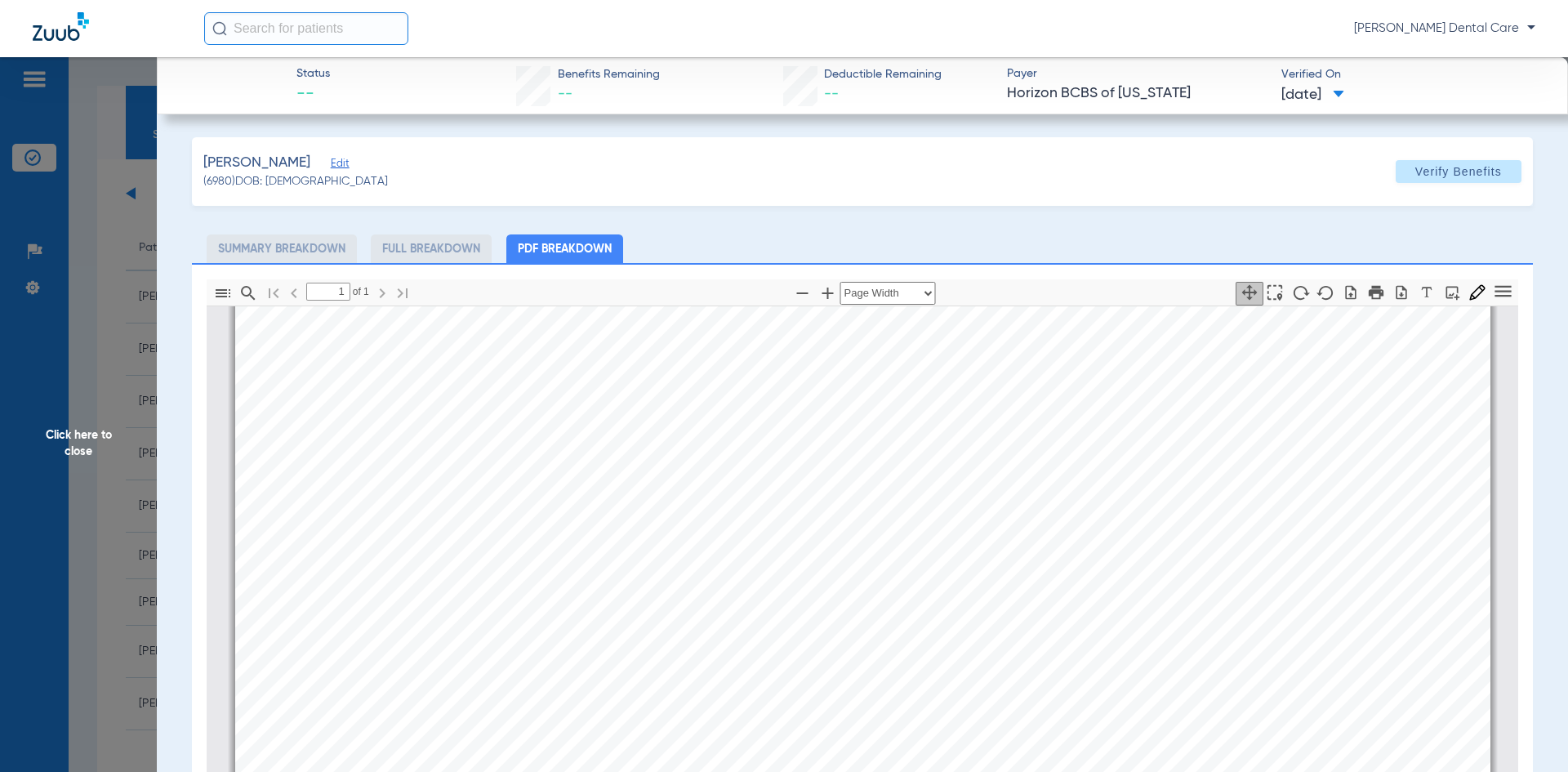
scroll to position [817, 0]
drag, startPoint x: 78, startPoint y: 437, endPoint x: 98, endPoint y: 440, distance: 20.2
click at [78, 437] on span "Click here to close" at bounding box center [78, 443] width 157 height 772
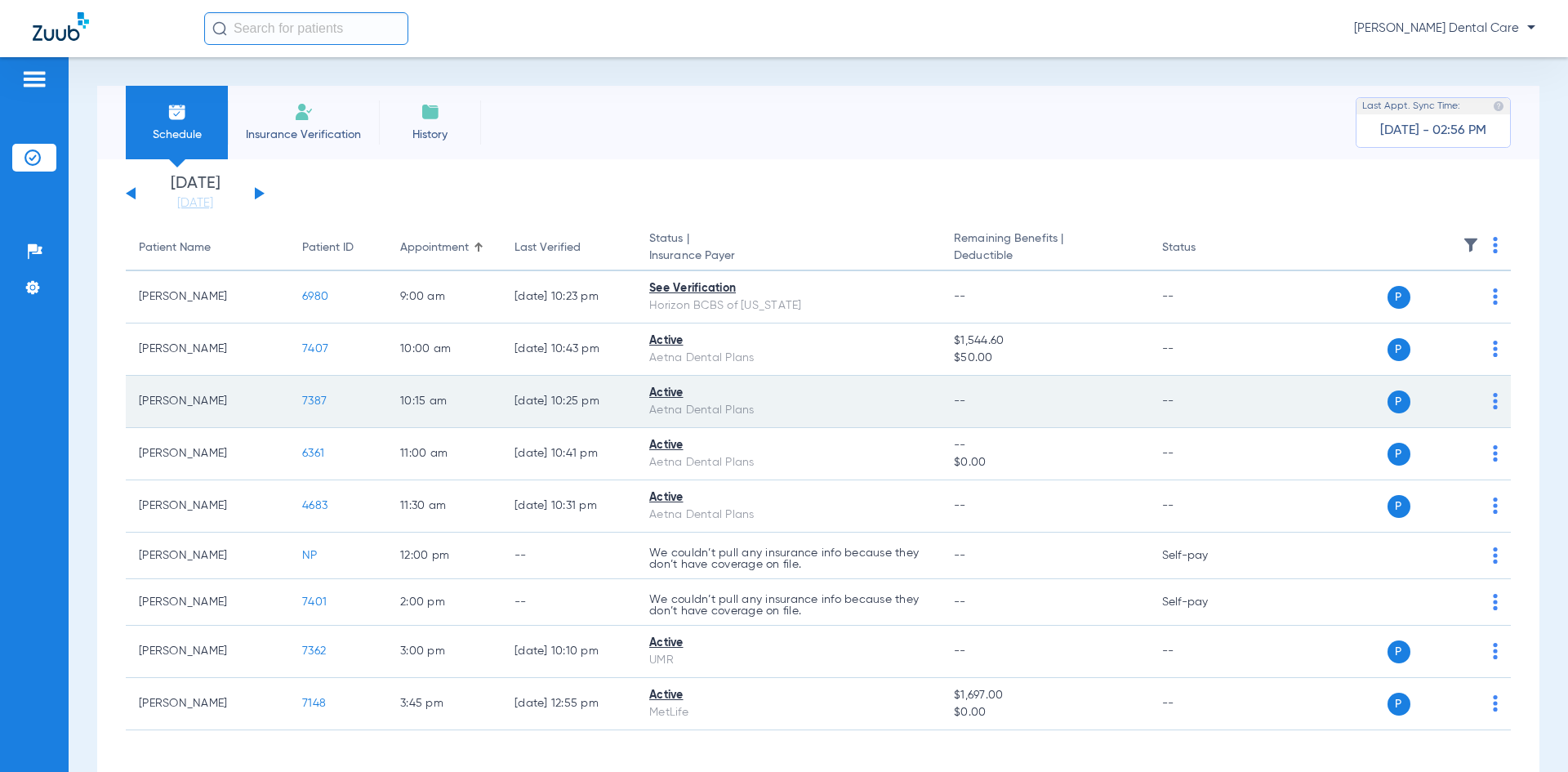
click at [315, 405] on span "7387" at bounding box center [314, 401] width 25 height 12
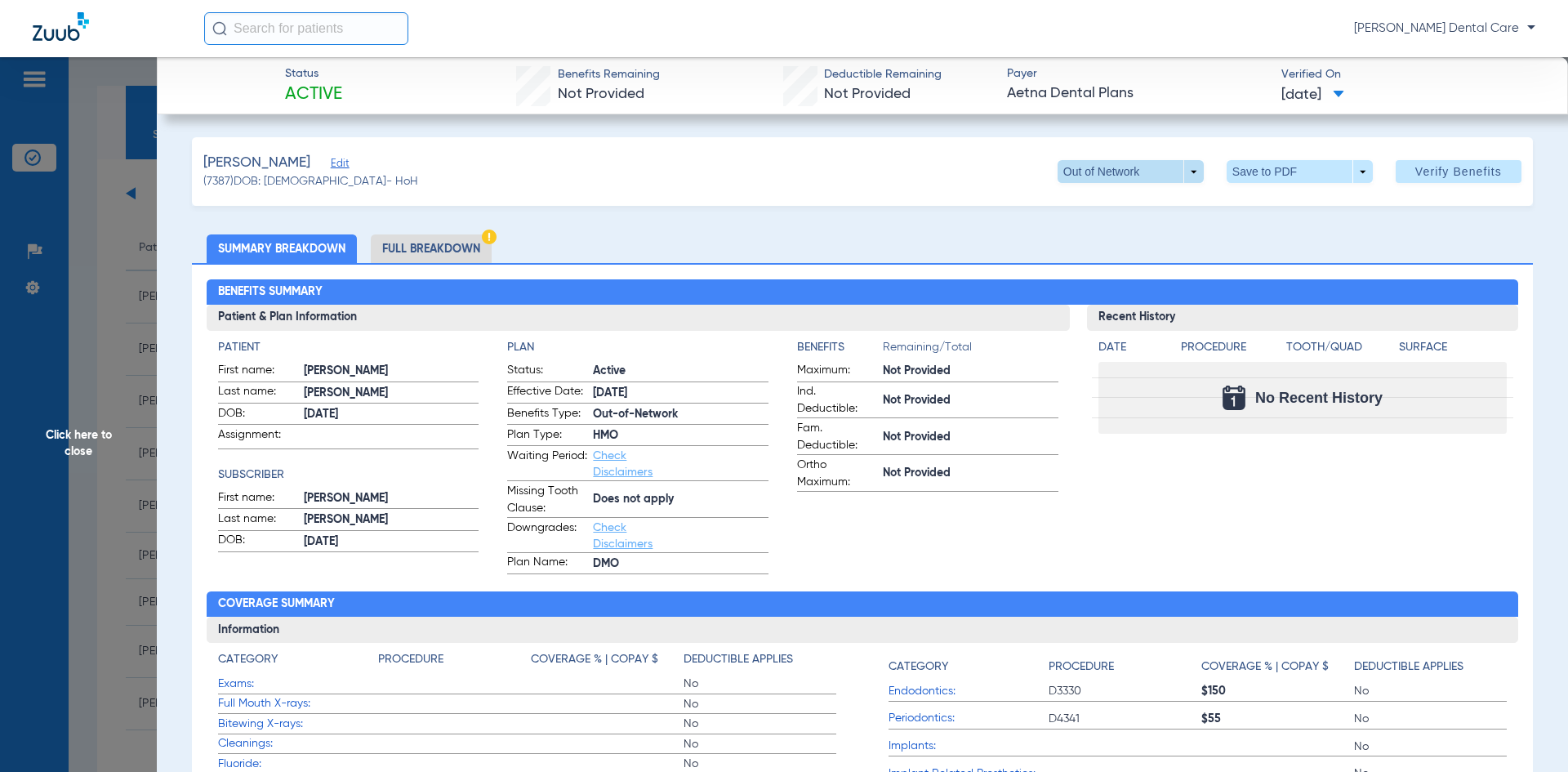
click at [1178, 169] on span at bounding box center [1130, 171] width 146 height 23
click at [781, 237] on div at bounding box center [784, 386] width 1568 height 772
click at [1183, 167] on span at bounding box center [1130, 171] width 146 height 23
click at [1080, 209] on span "HMO" at bounding box center [1096, 204] width 76 height 12
click at [1183, 173] on span at bounding box center [1130, 171] width 146 height 23
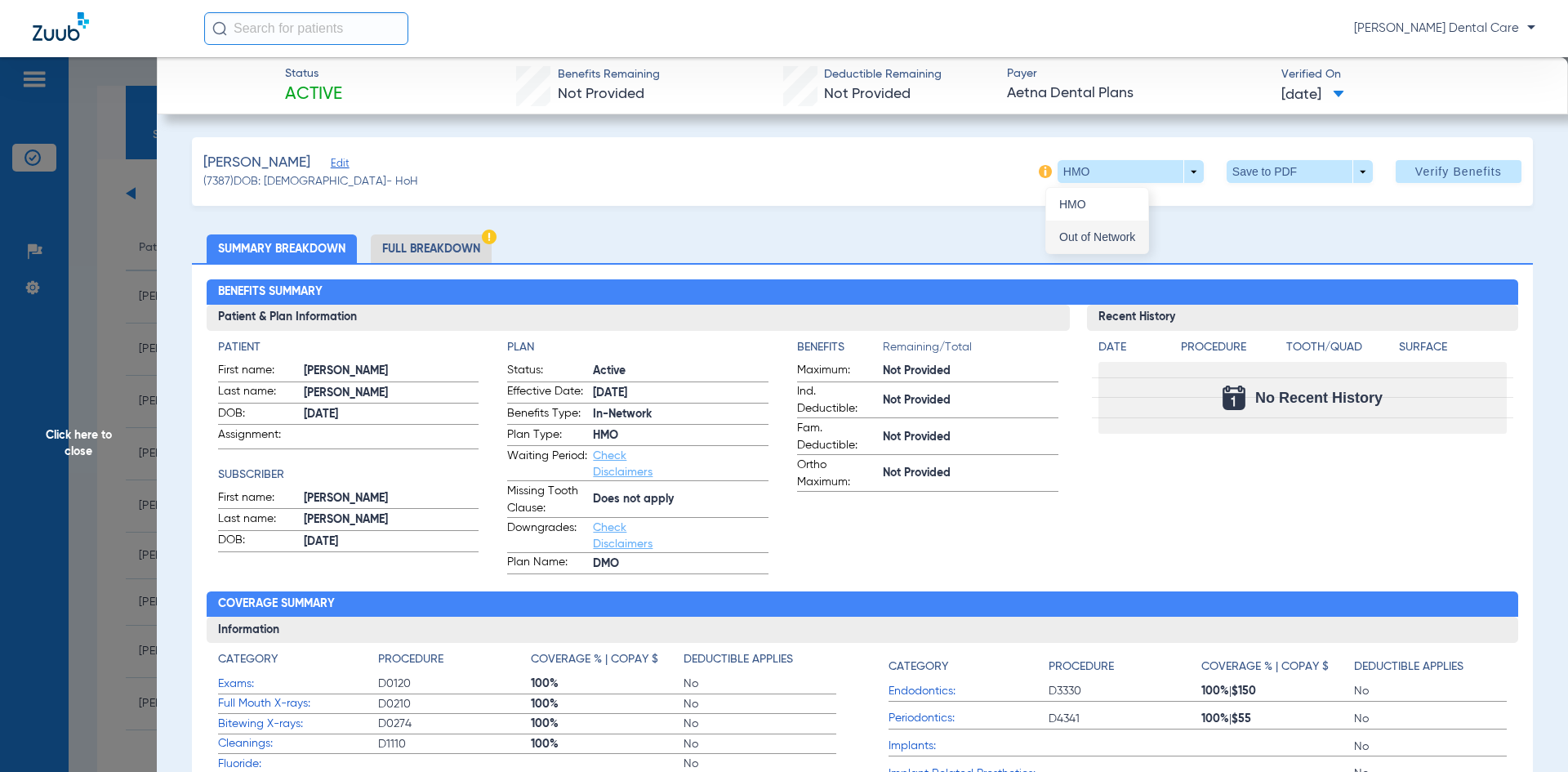
click at [1098, 236] on span "Out of Network" at bounding box center [1096, 236] width 76 height 12
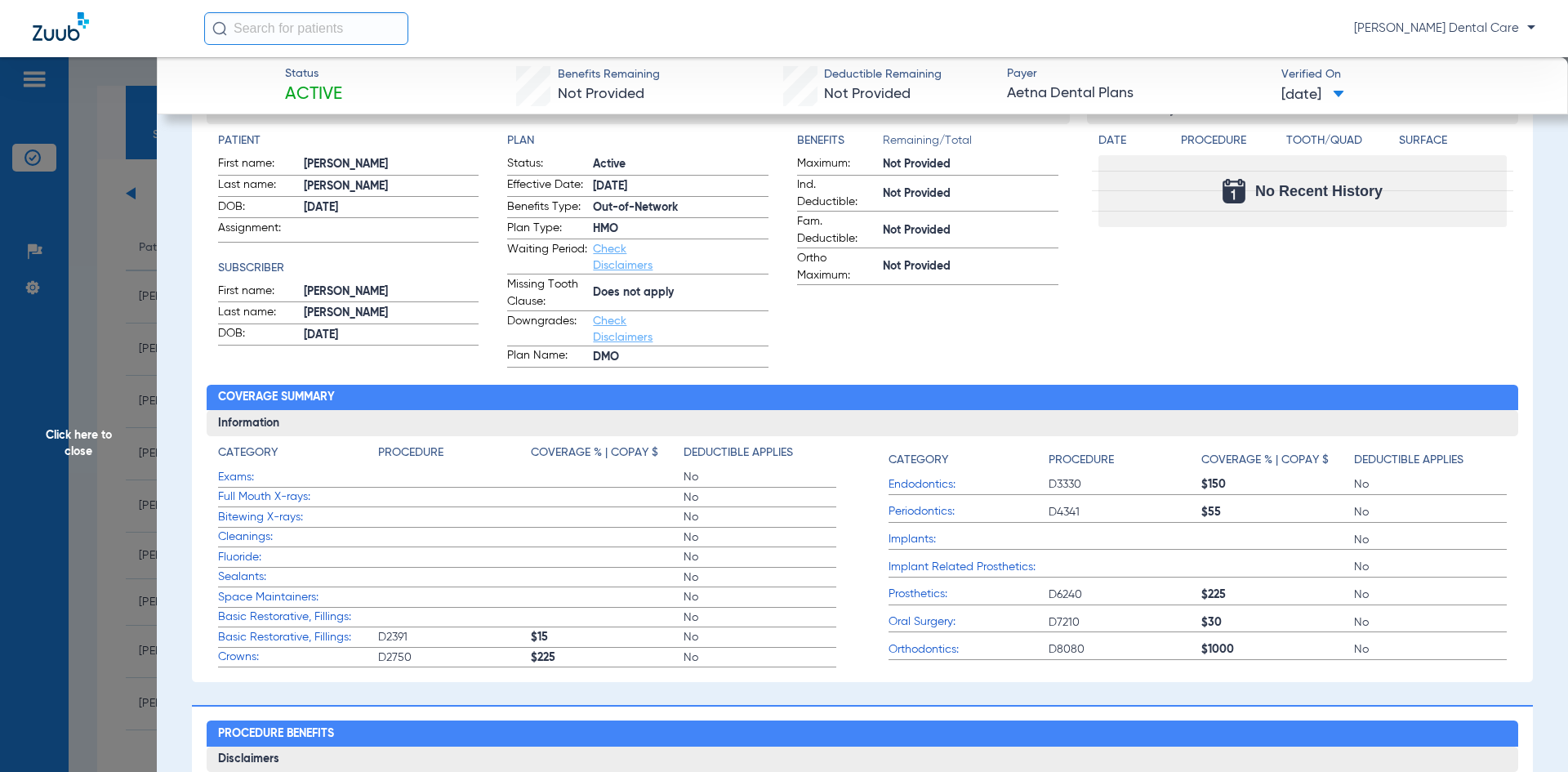
scroll to position [0, 0]
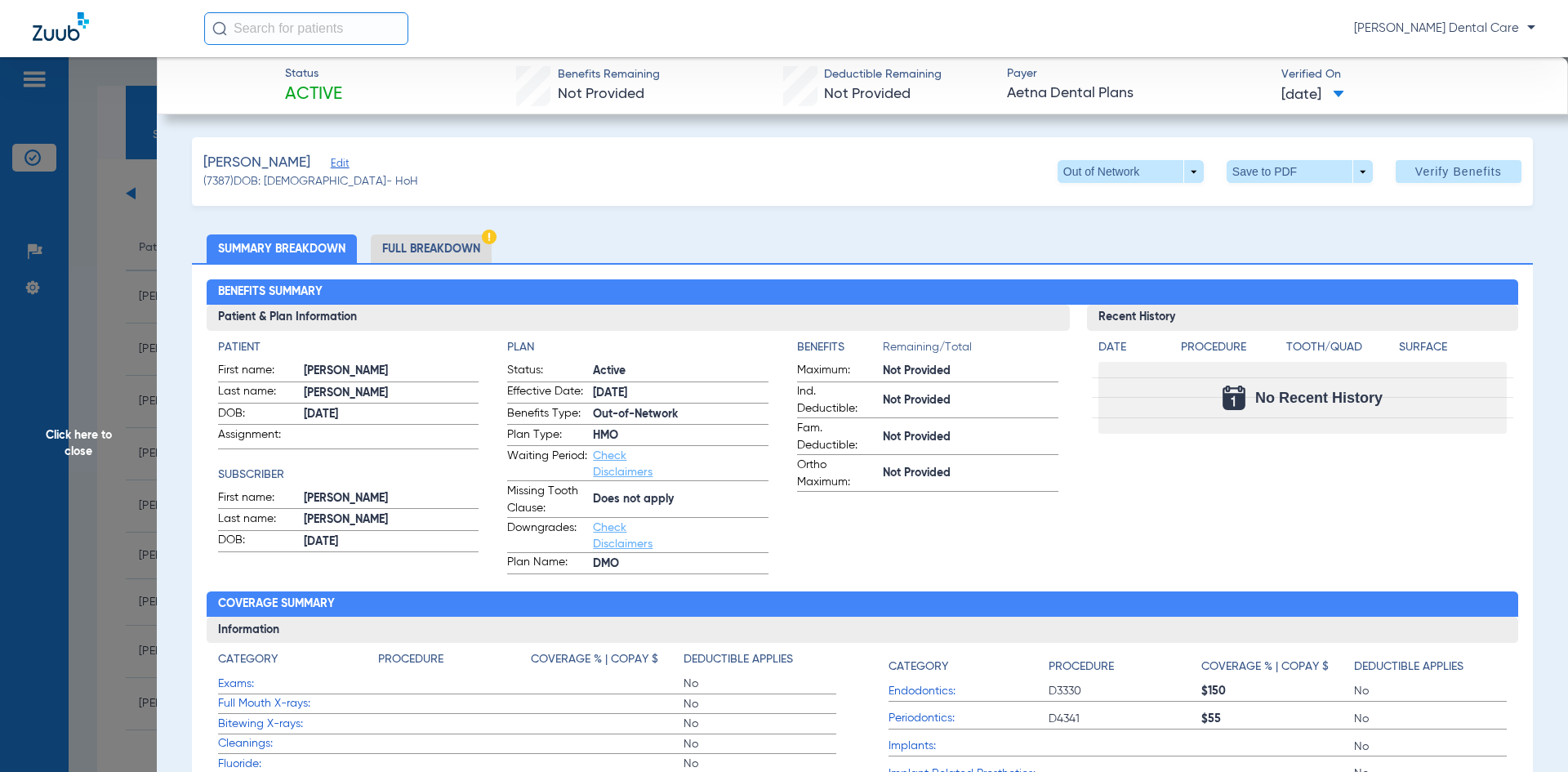
click at [82, 444] on span "Click here to close" at bounding box center [78, 443] width 157 height 772
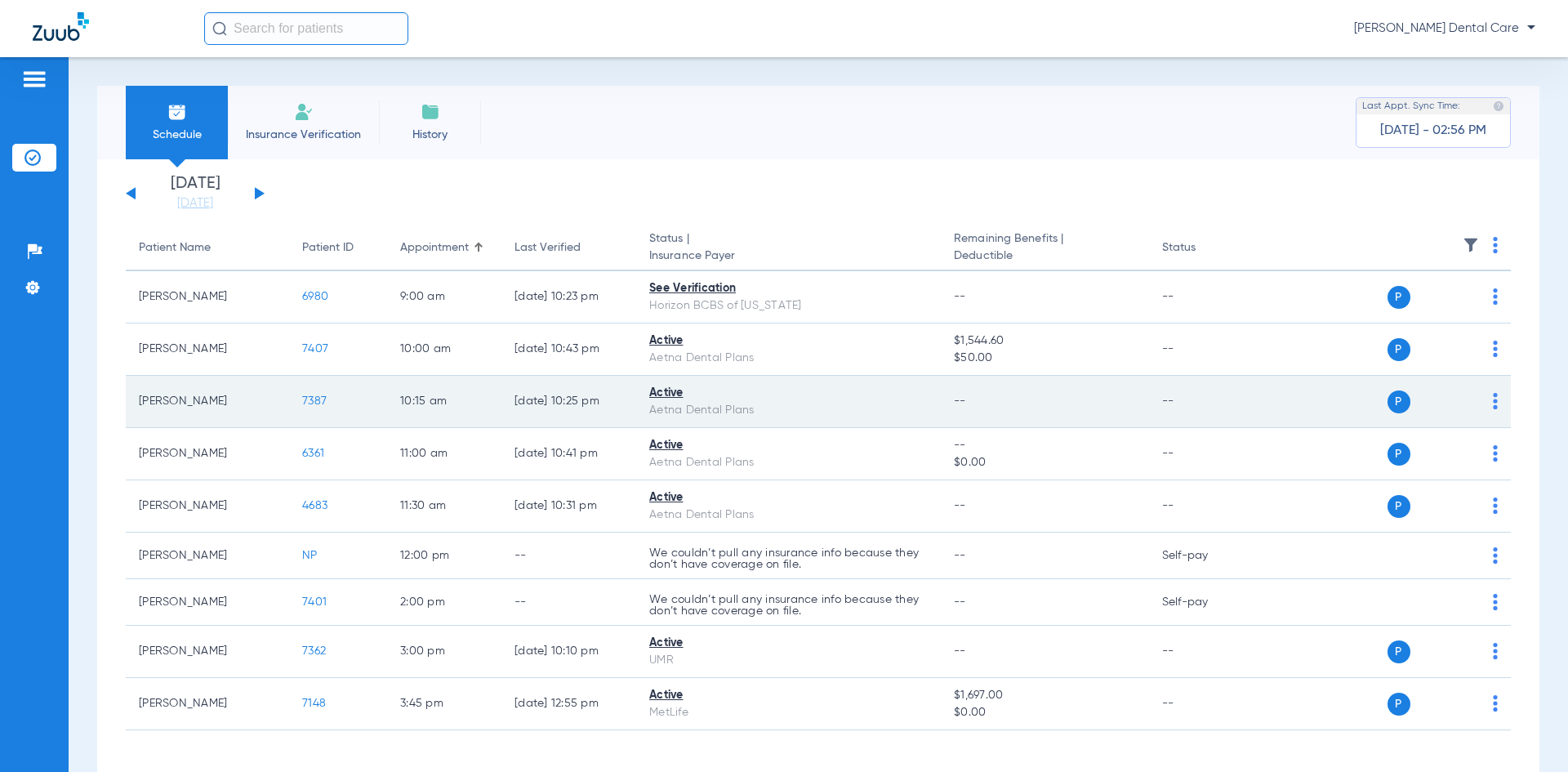
click at [312, 402] on span "7387" at bounding box center [314, 401] width 25 height 12
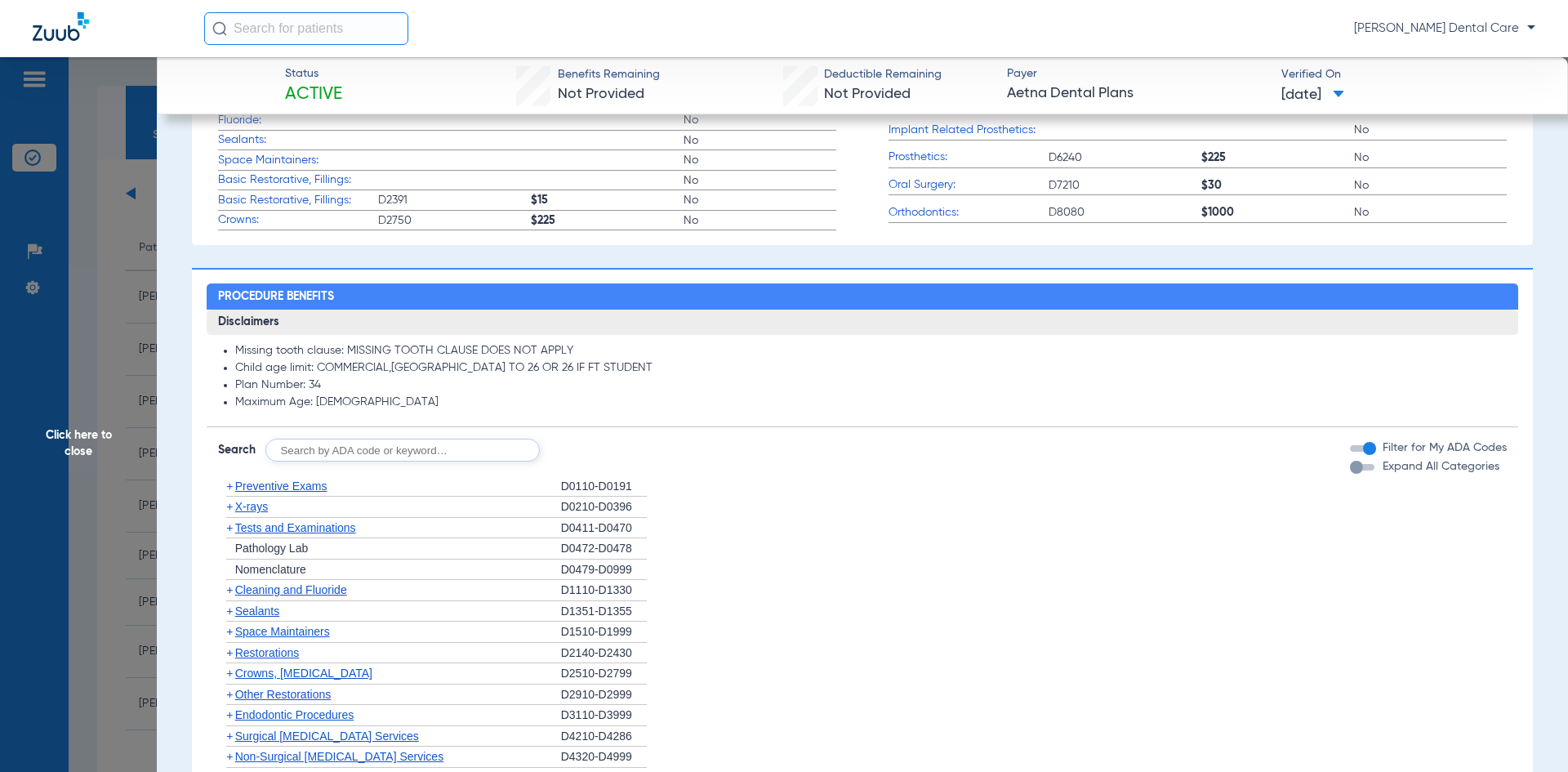
scroll to position [634, 0]
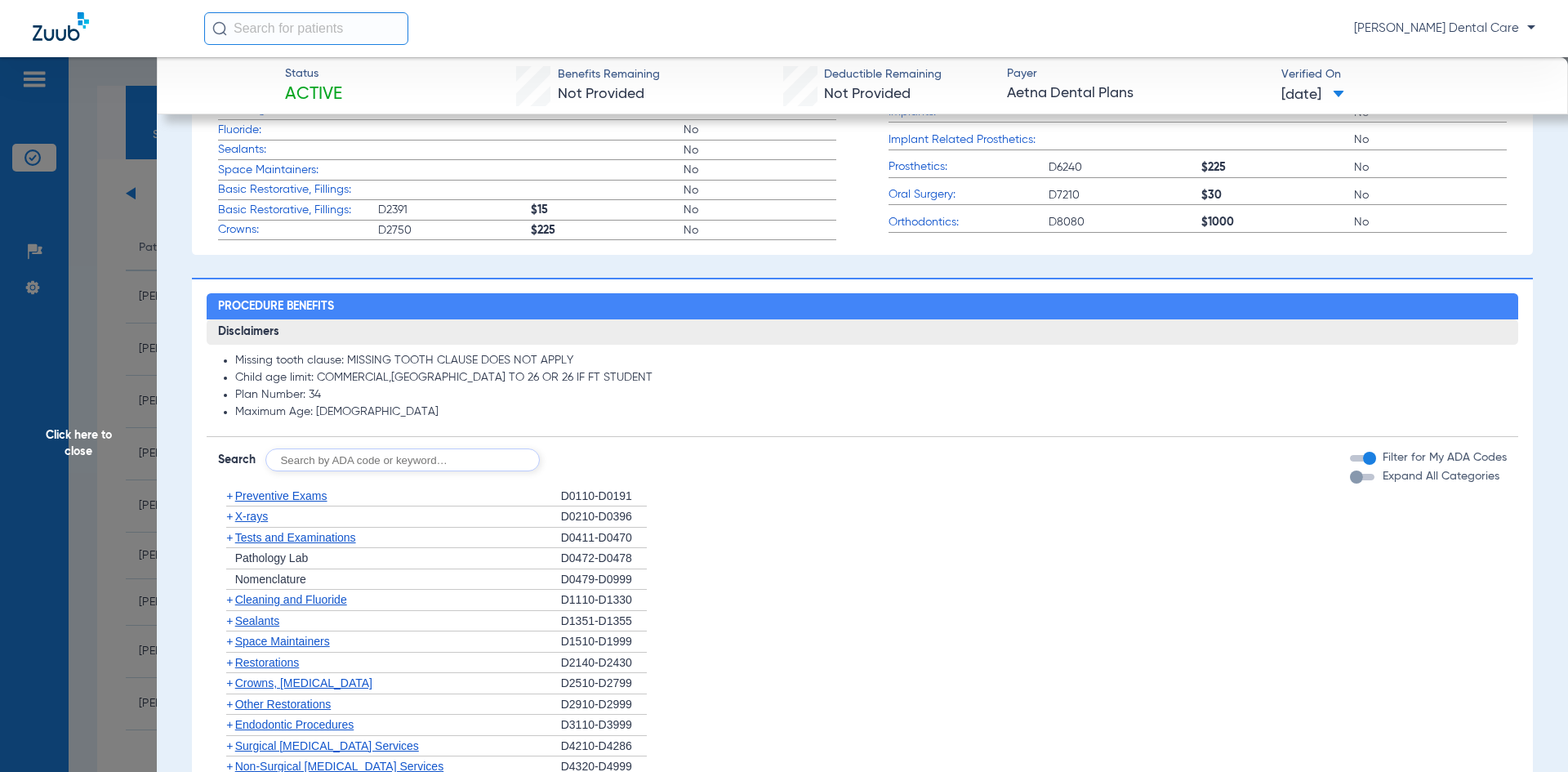
click at [265, 498] on span "Preventive Exams" at bounding box center [281, 496] width 92 height 13
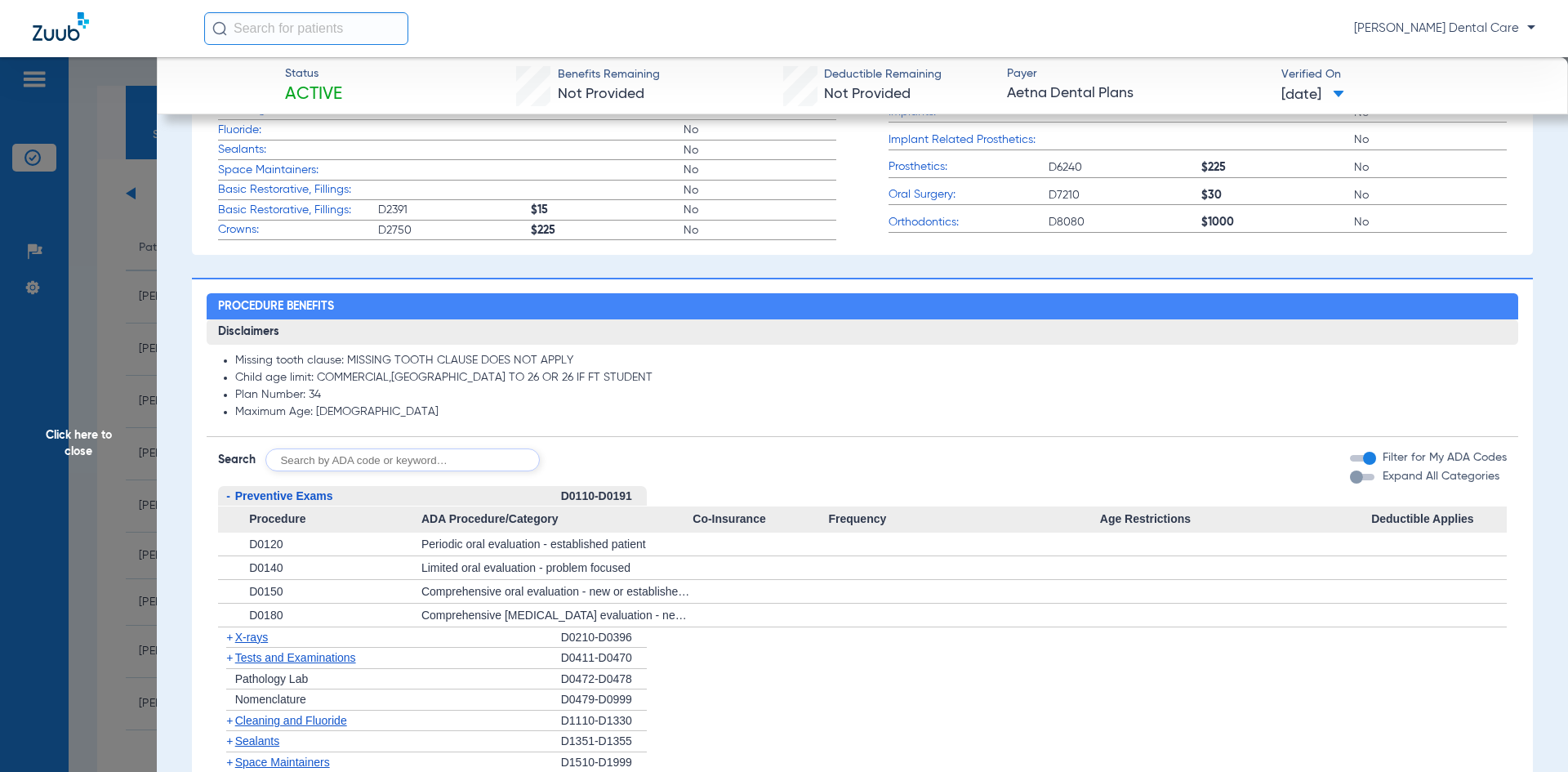
click at [227, 495] on span "-" at bounding box center [228, 496] width 4 height 13
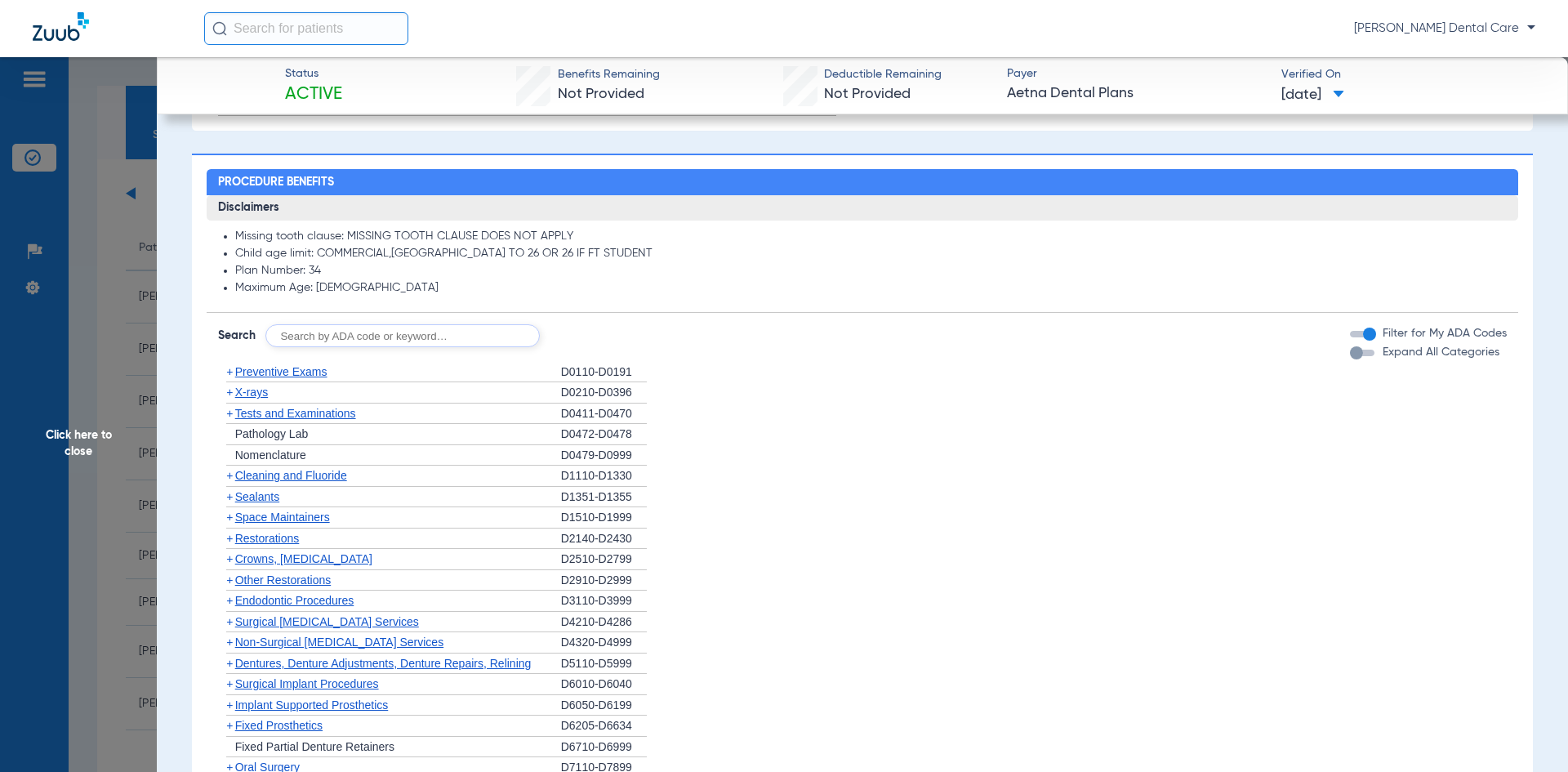
scroll to position [798, 0]
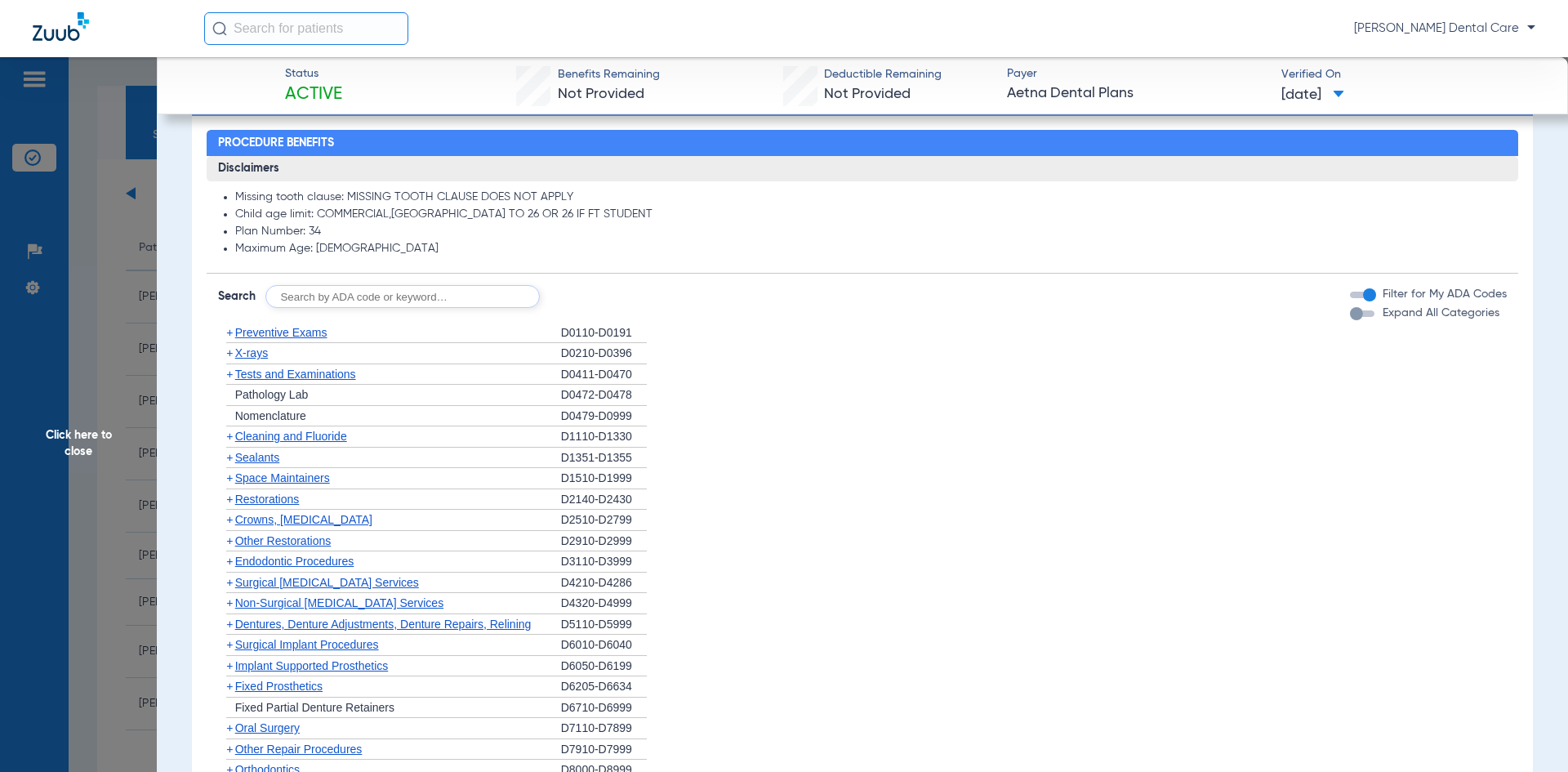
click at [246, 502] on span "Restorations" at bounding box center [267, 499] width 65 height 13
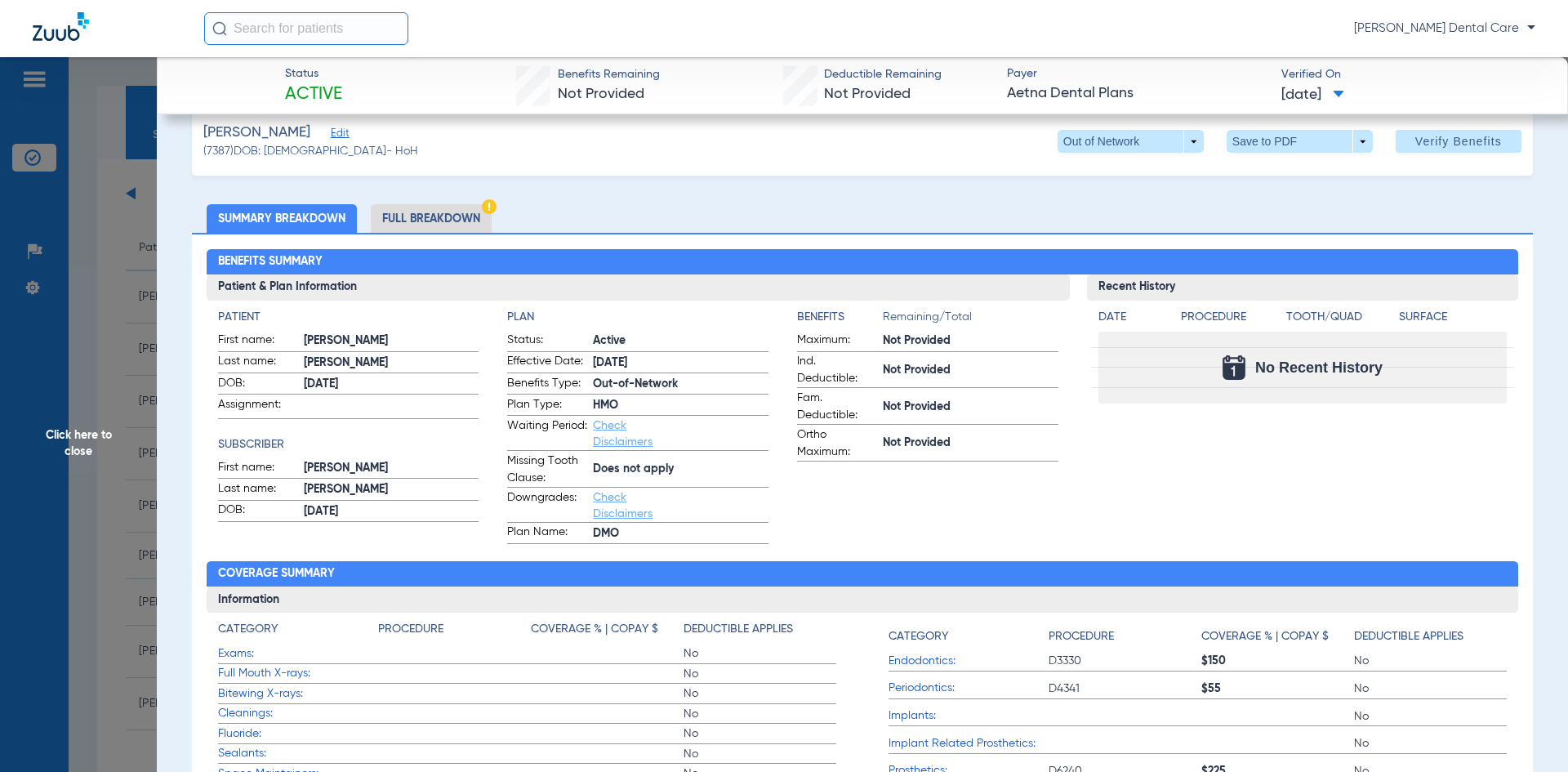
scroll to position [0, 0]
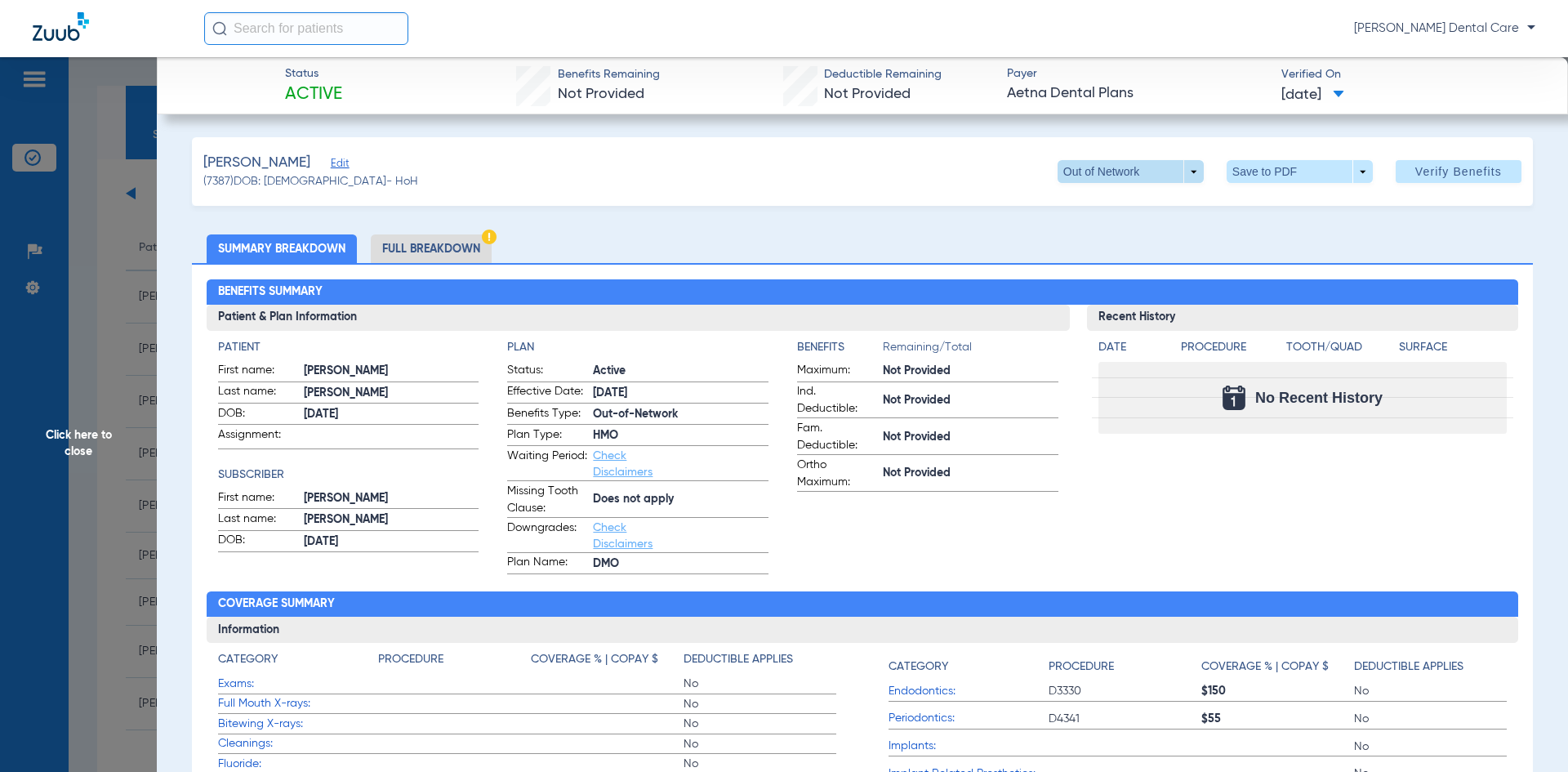
click at [1180, 174] on span at bounding box center [1130, 171] width 146 height 23
click at [1091, 211] on button "HMO" at bounding box center [1097, 204] width 102 height 33
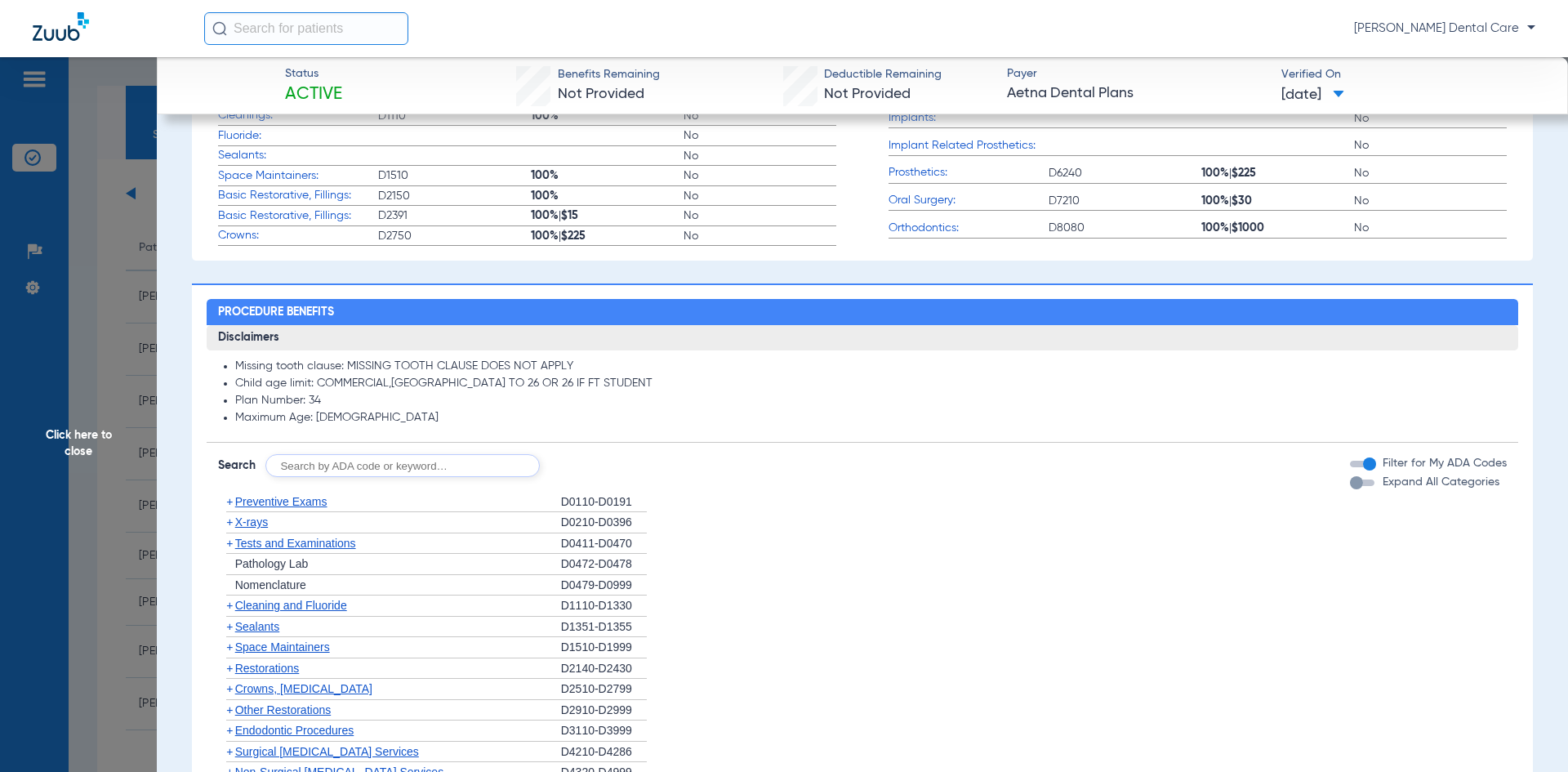
scroll to position [653, 0]
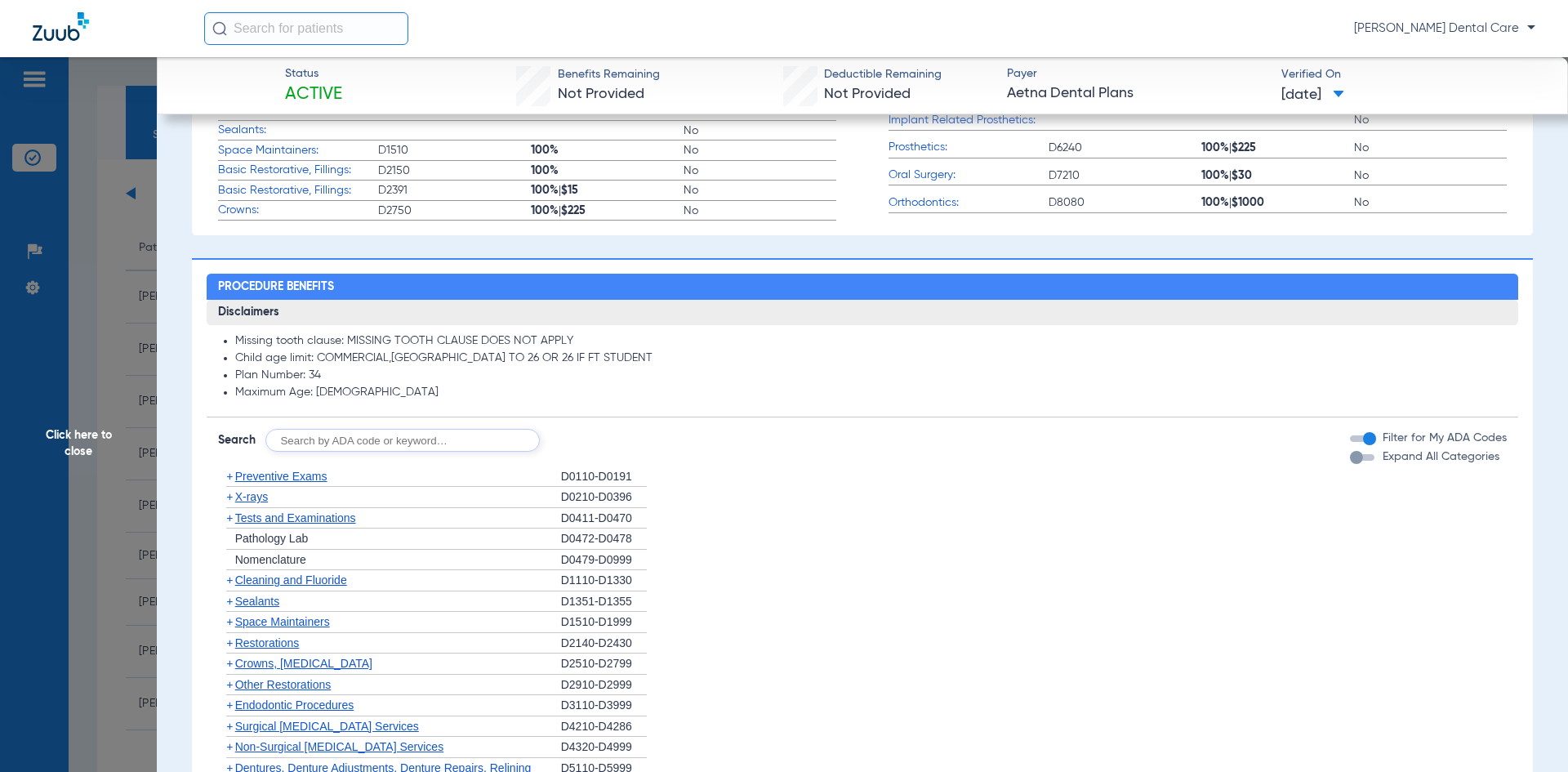
click at [315, 191] on span "Basic Restorative, Fillings:" at bounding box center [297, 191] width 160 height 17
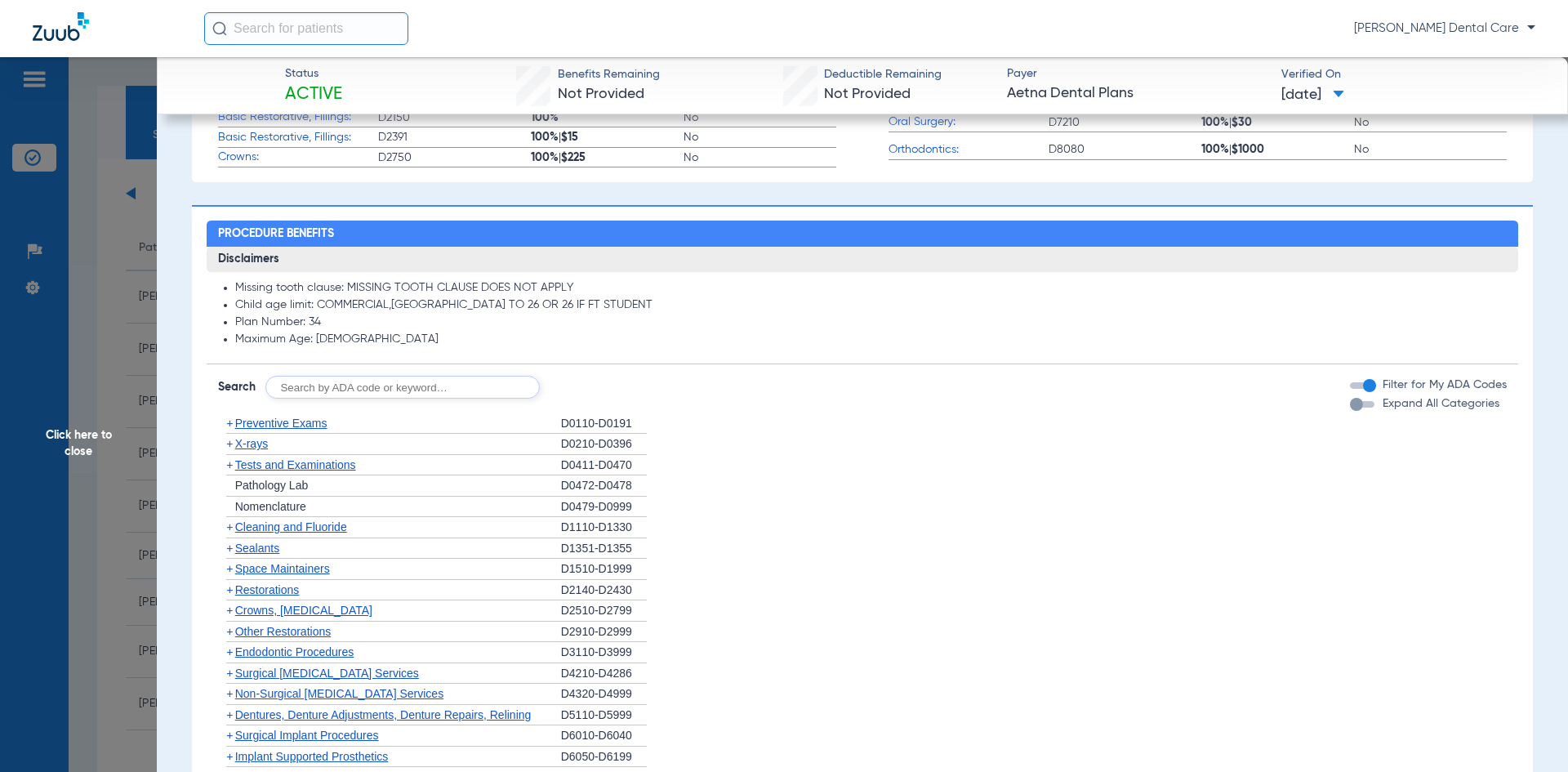
scroll to position [735, 0]
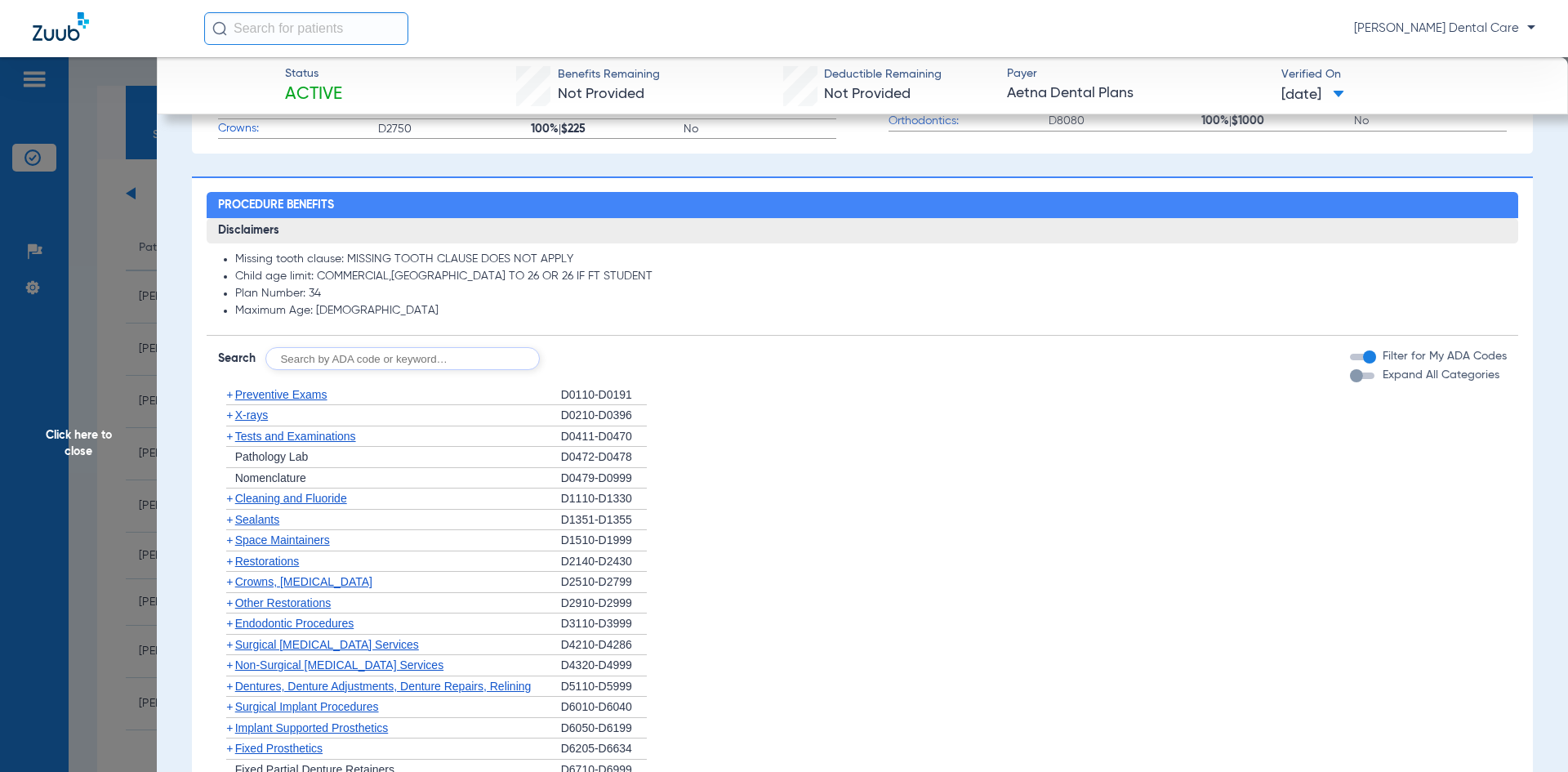
click at [292, 562] on span "Restorations" at bounding box center [267, 561] width 65 height 13
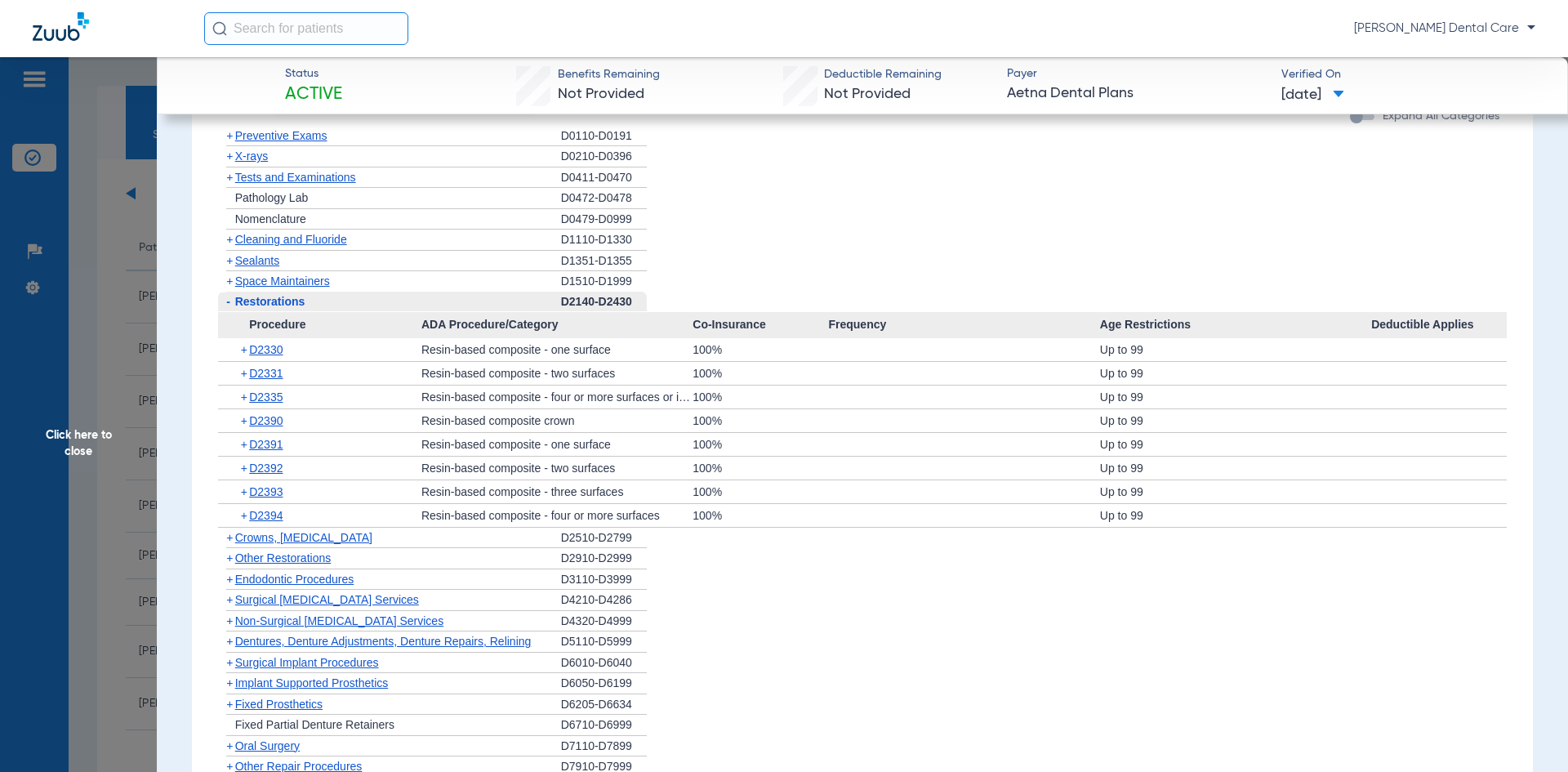
scroll to position [1062, 0]
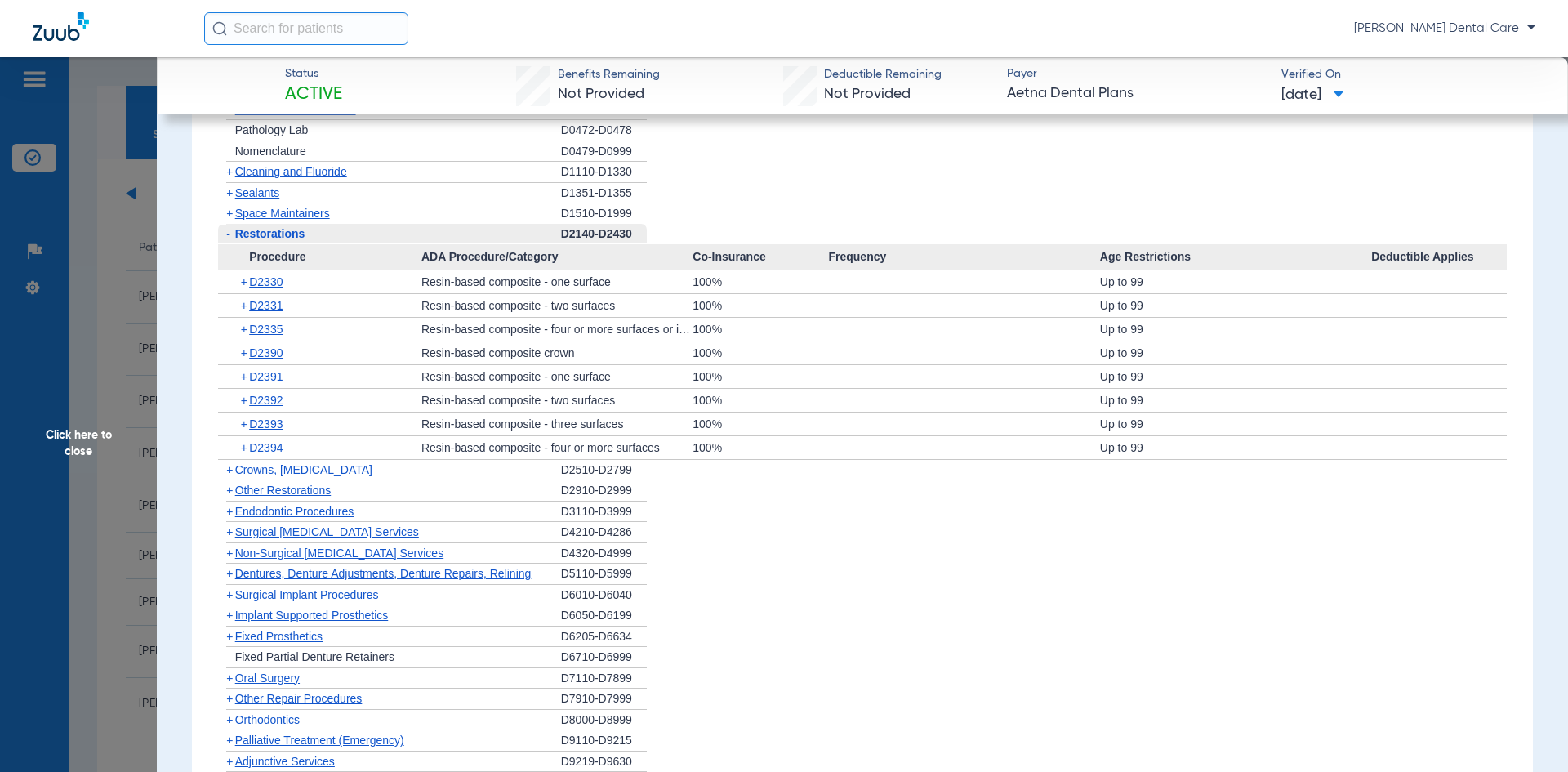
drag, startPoint x: 257, startPoint y: 475, endPoint x: 278, endPoint y: 477, distance: 21.1
click at [258, 475] on span "Crowns, [MEDICAL_DATA]" at bounding box center [304, 470] width 137 height 13
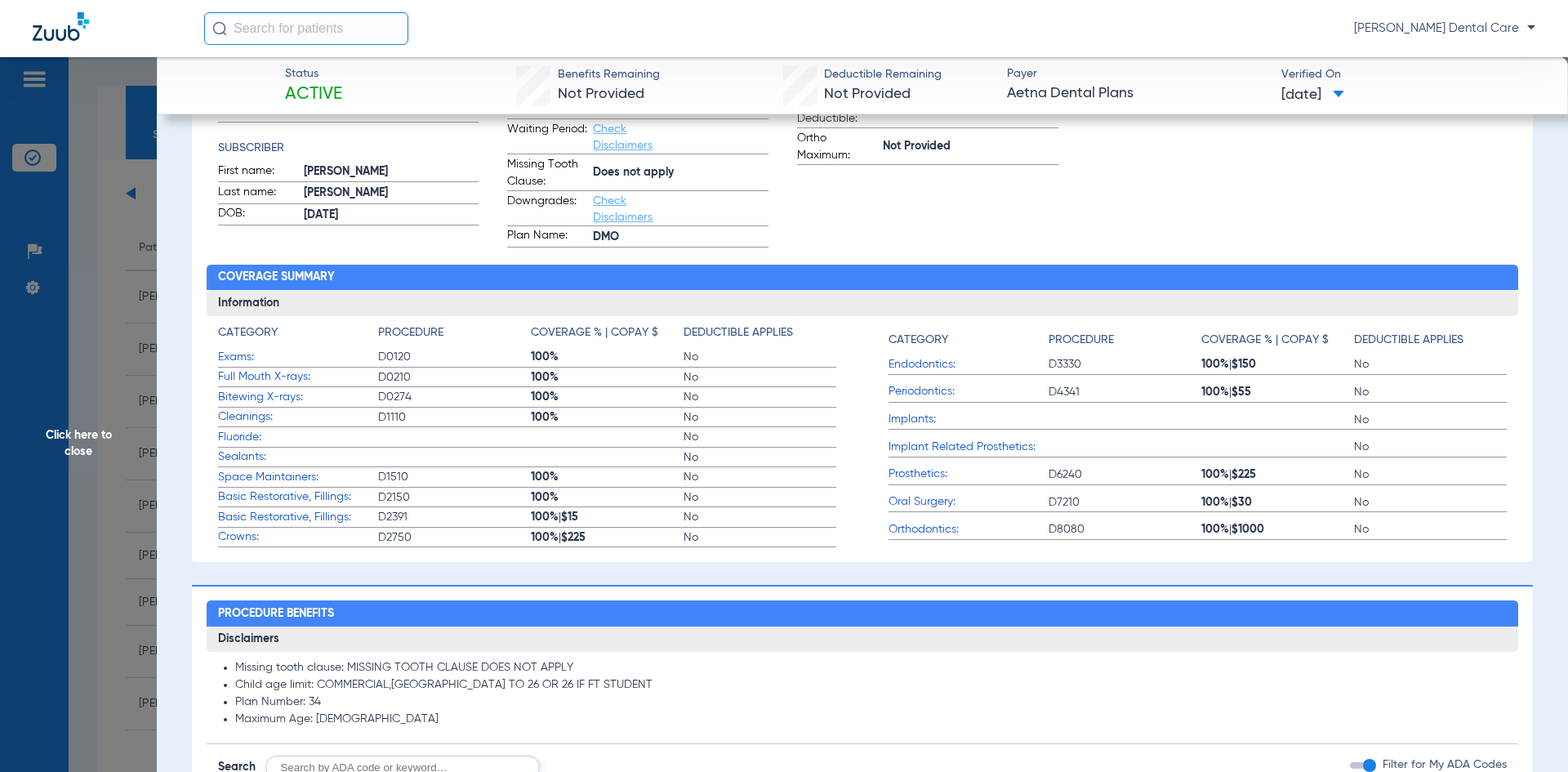
scroll to position [0, 0]
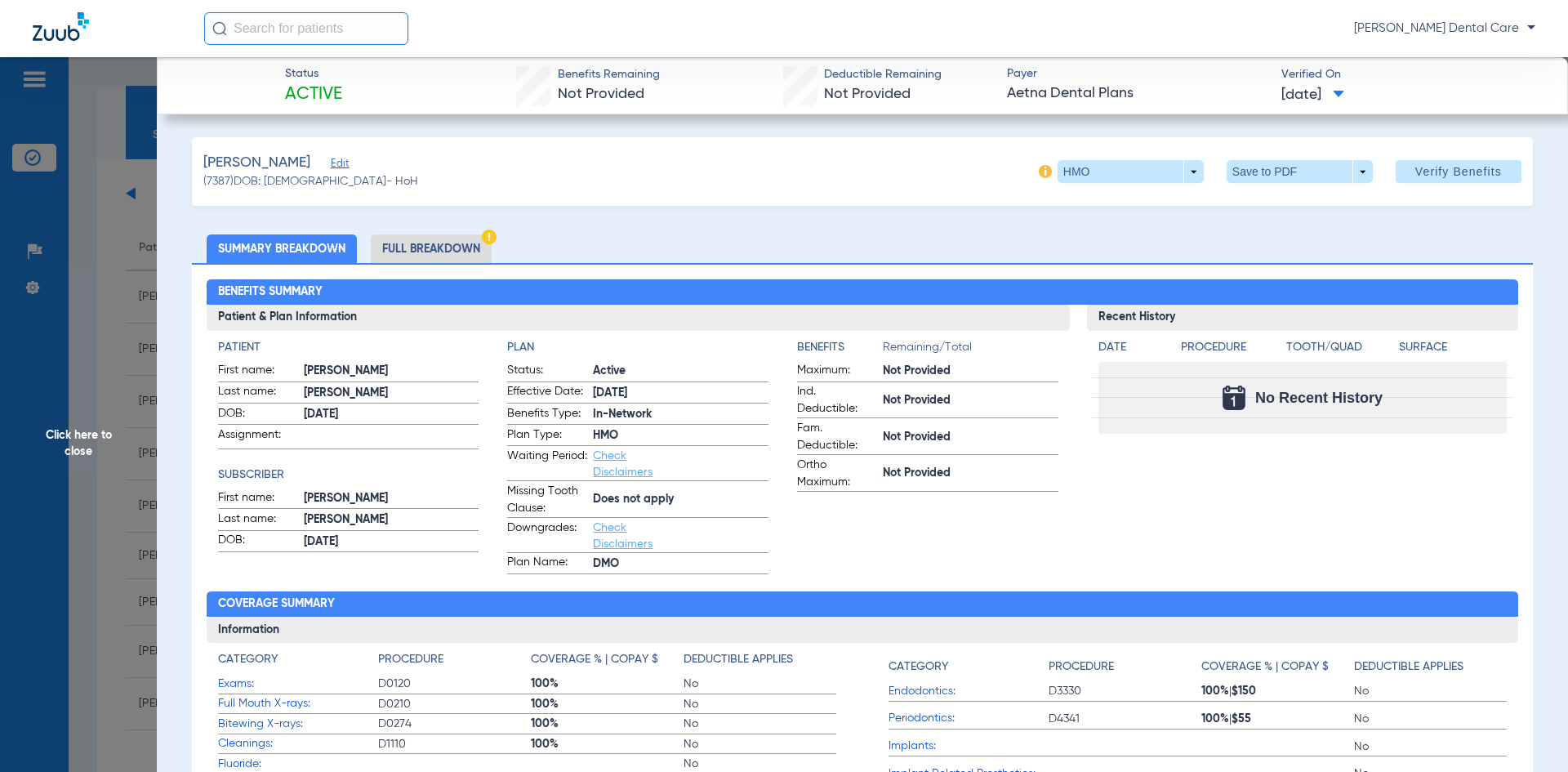
drag, startPoint x: 78, startPoint y: 443, endPoint x: 160, endPoint y: 427, distance: 83.5
click at [78, 441] on span "Click here to close" at bounding box center [78, 443] width 157 height 772
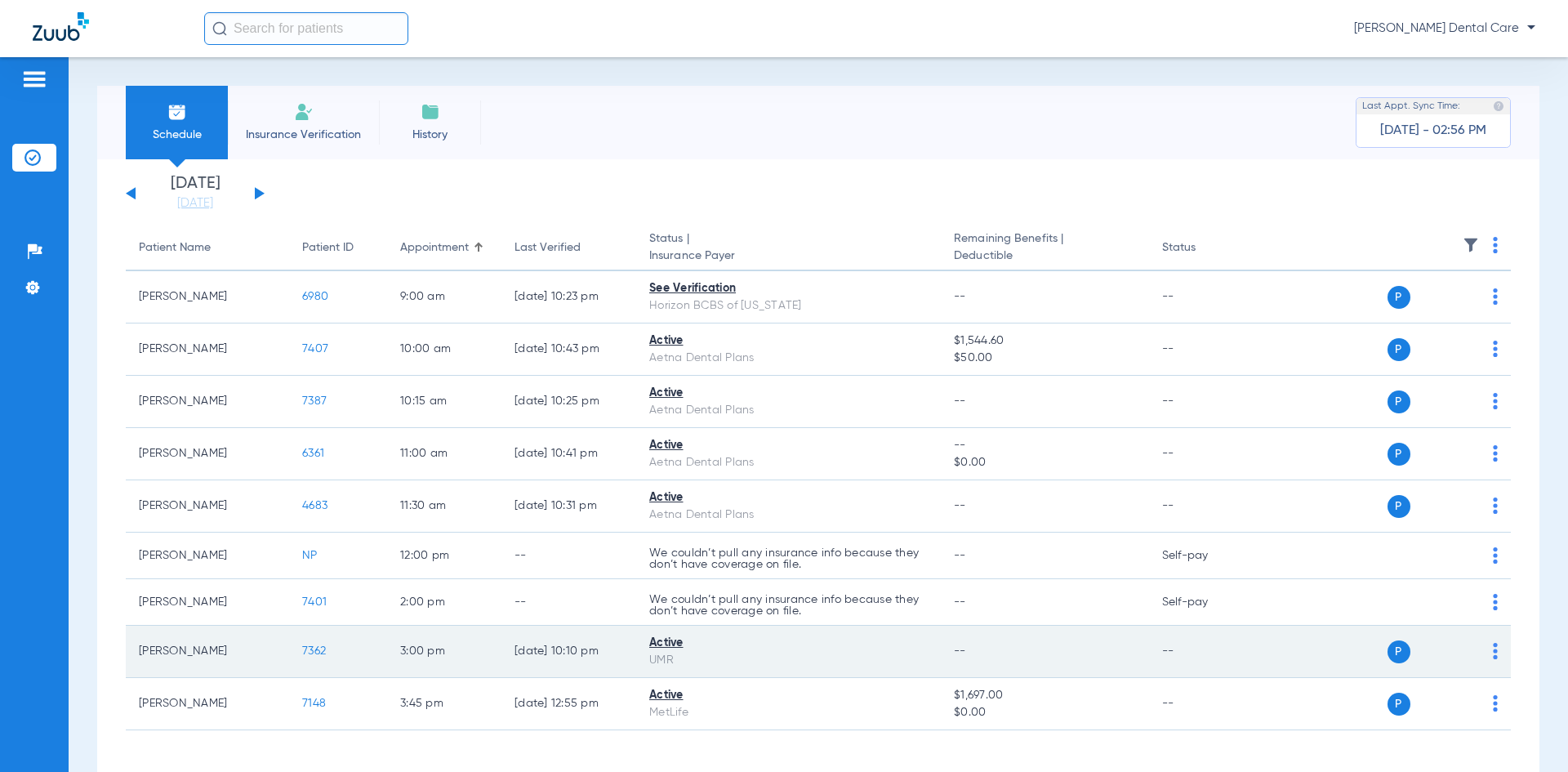
click at [315, 655] on span "7362" at bounding box center [314, 651] width 24 height 12
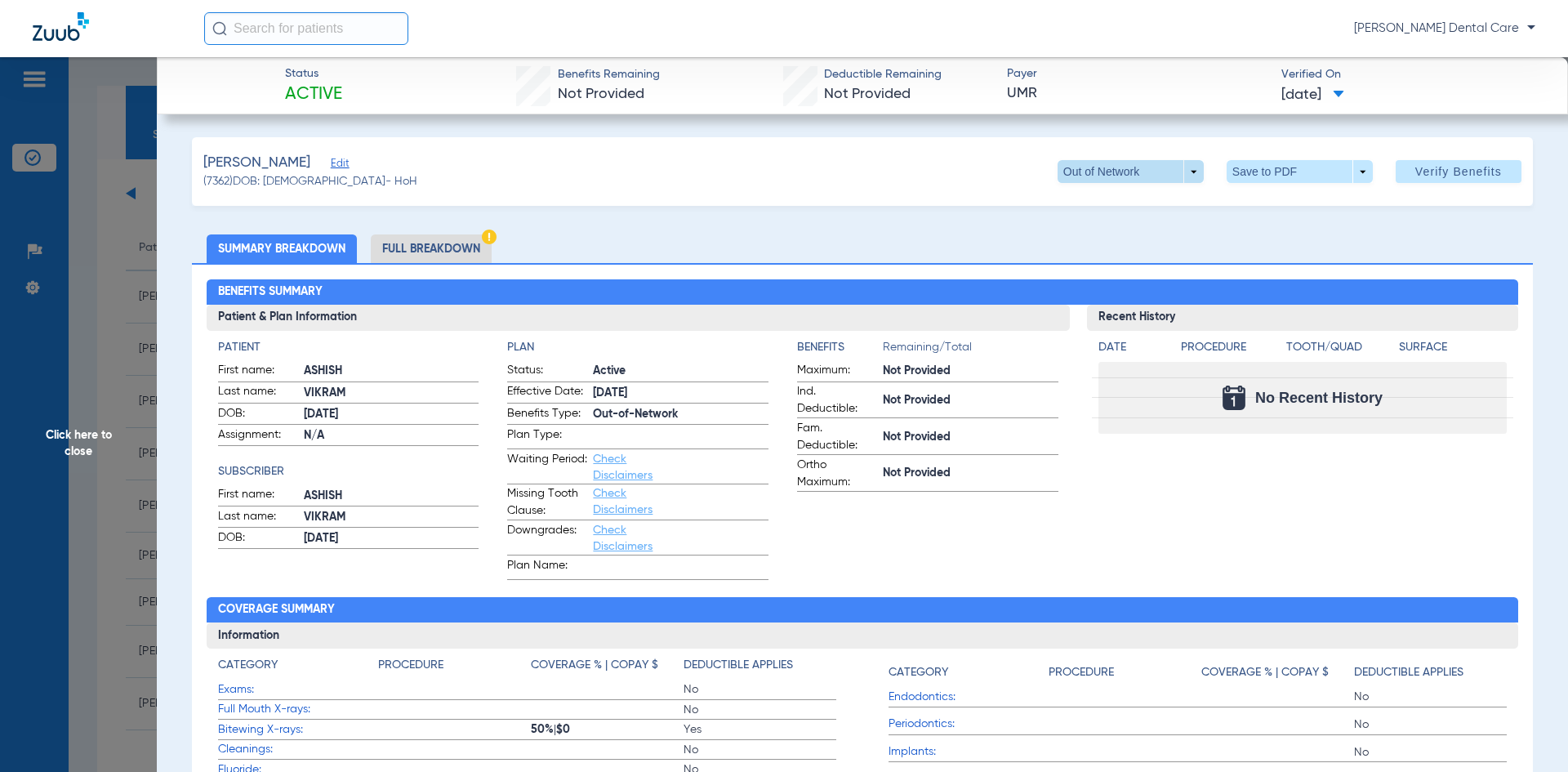
click at [1179, 173] on span at bounding box center [1130, 171] width 146 height 23
drag, startPoint x: 1078, startPoint y: 245, endPoint x: 1053, endPoint y: 249, distance: 25.3
click at [1077, 245] on button "In Network" at bounding box center [1097, 237] width 102 height 33
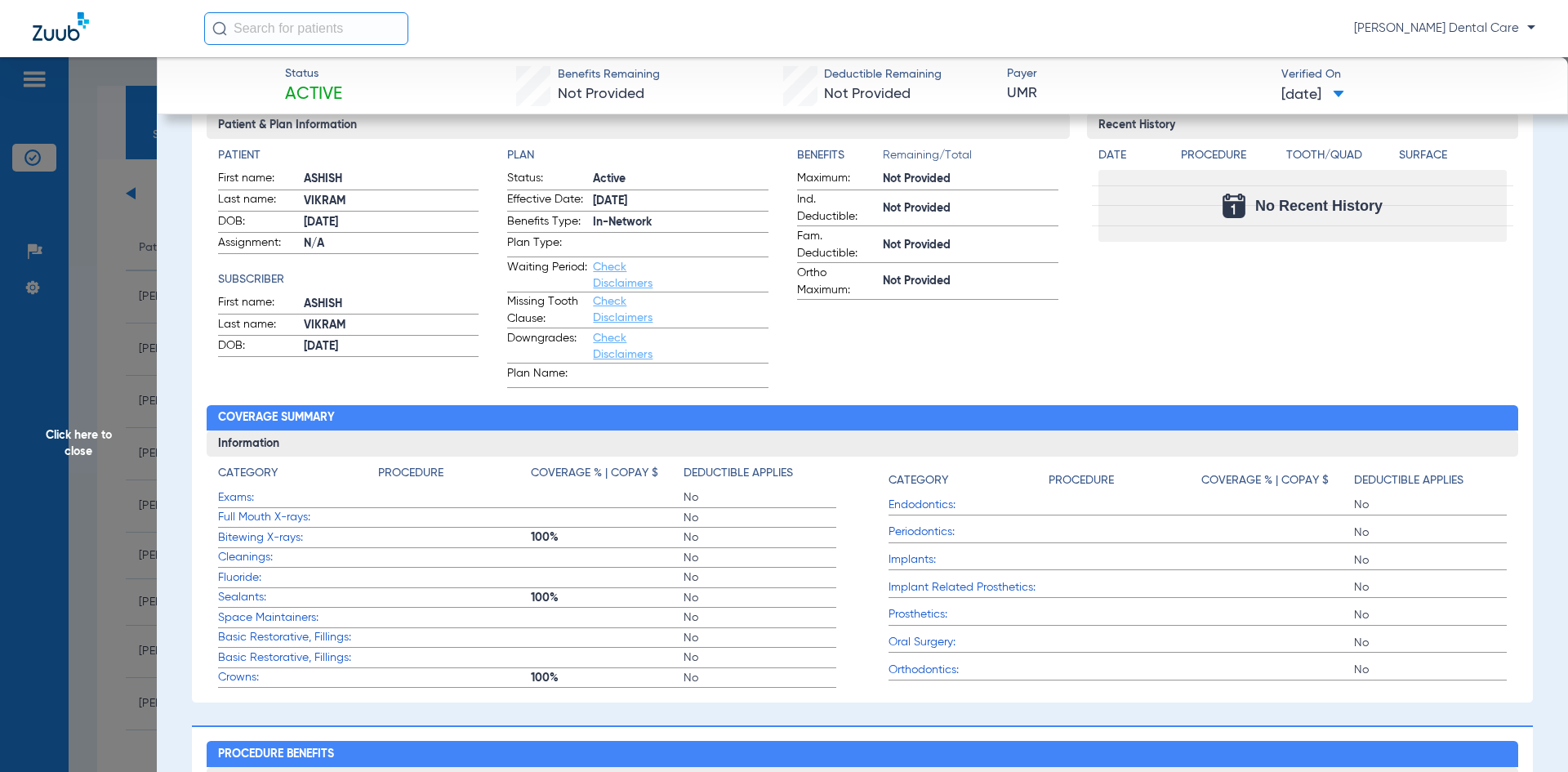
scroll to position [327, 0]
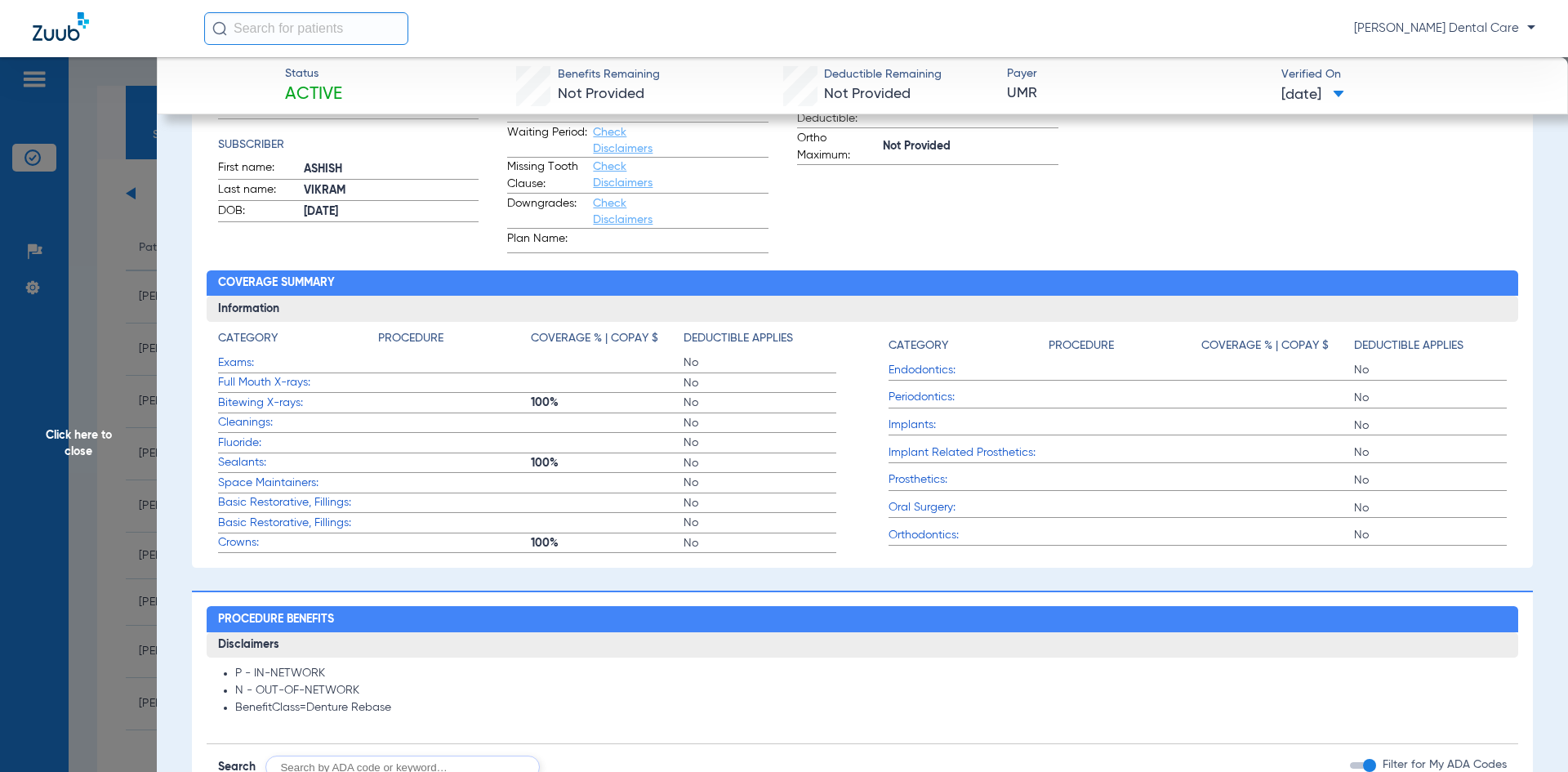
click at [298, 506] on span "Basic Restorative, Fillings:" at bounding box center [297, 503] width 160 height 17
click at [252, 504] on span "Basic Restorative, Fillings:" at bounding box center [297, 503] width 160 height 17
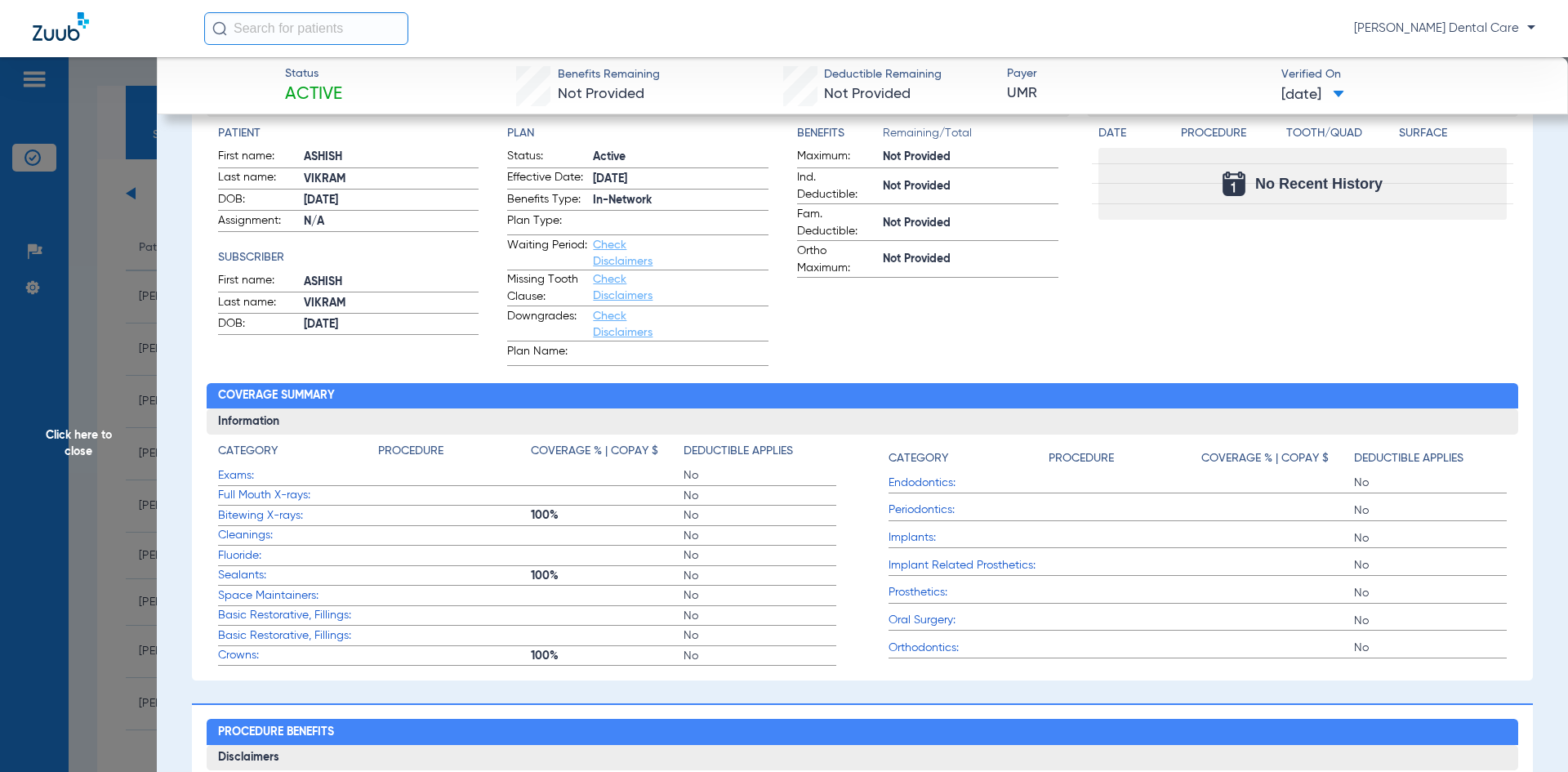
scroll to position [0, 0]
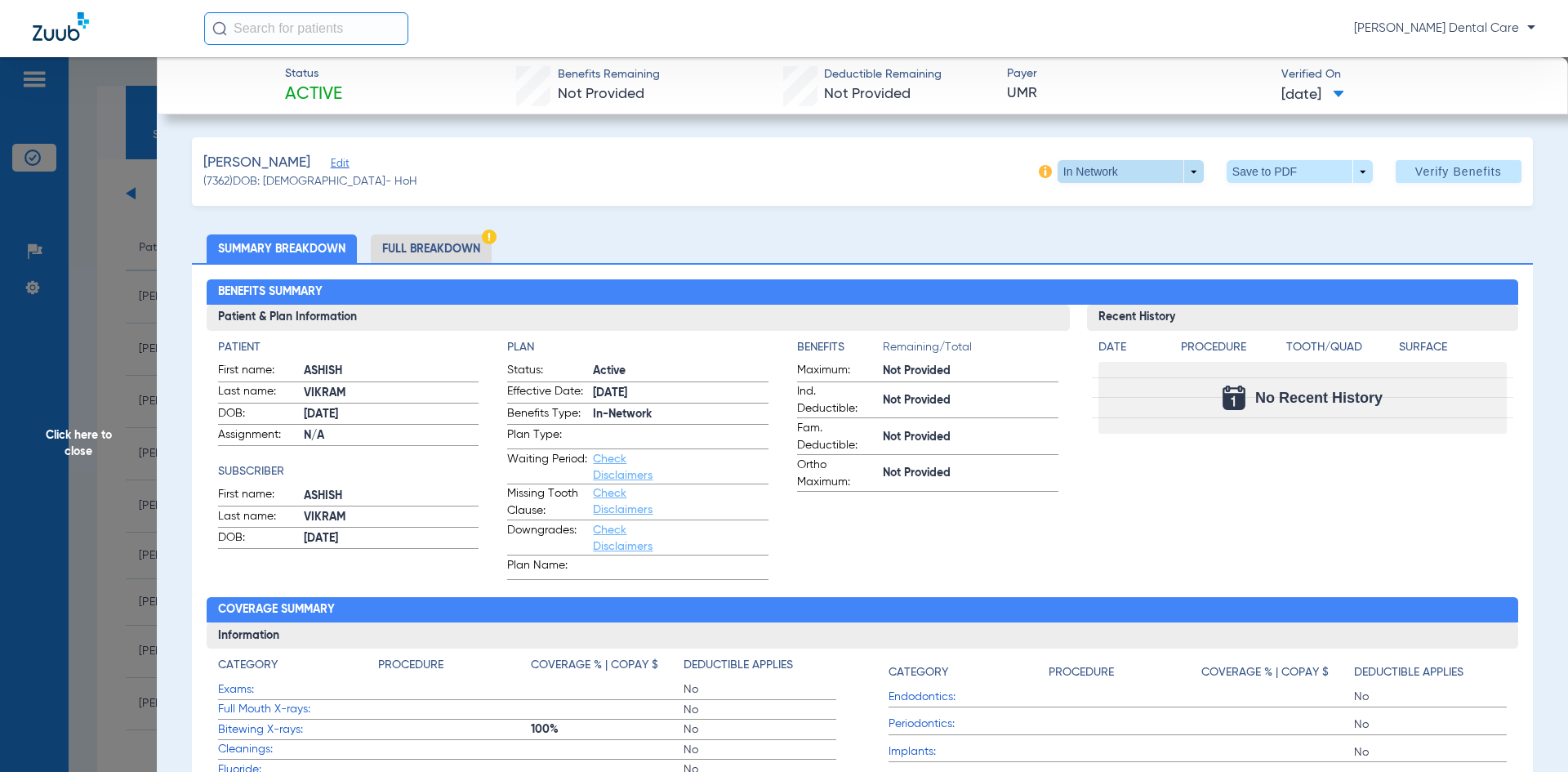
click at [1186, 172] on span at bounding box center [1130, 171] width 146 height 23
click at [1101, 206] on span "Out of Network" at bounding box center [1096, 204] width 76 height 12
click at [1185, 172] on span at bounding box center [1130, 171] width 146 height 23
click at [1096, 235] on span "In Network" at bounding box center [1096, 236] width 76 height 12
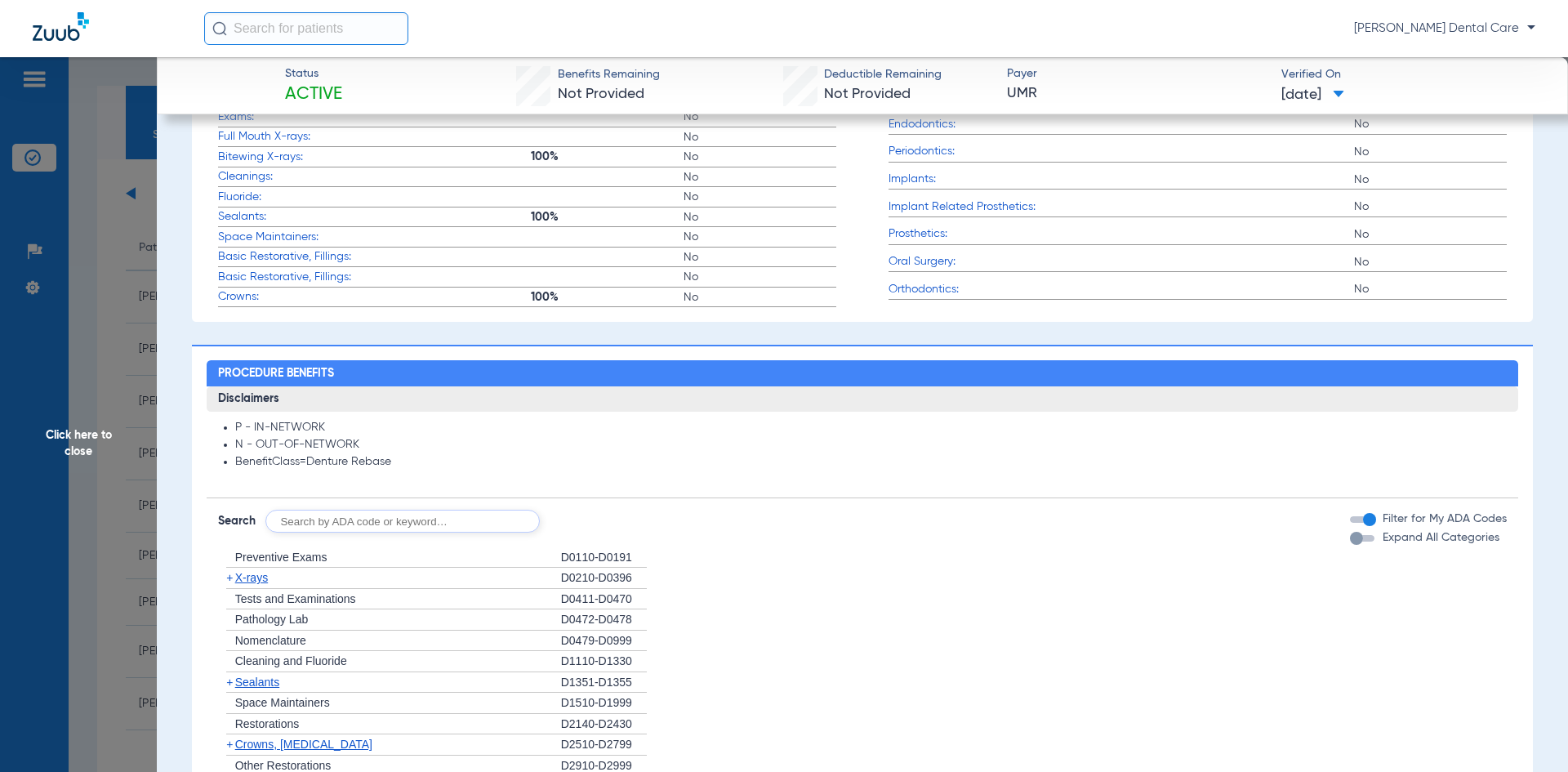
scroll to position [572, 0]
click at [333, 514] on input "text" at bounding box center [402, 521] width 275 height 23
type input "d2391"
click at [611, 516] on button "Search" at bounding box center [600, 521] width 65 height 23
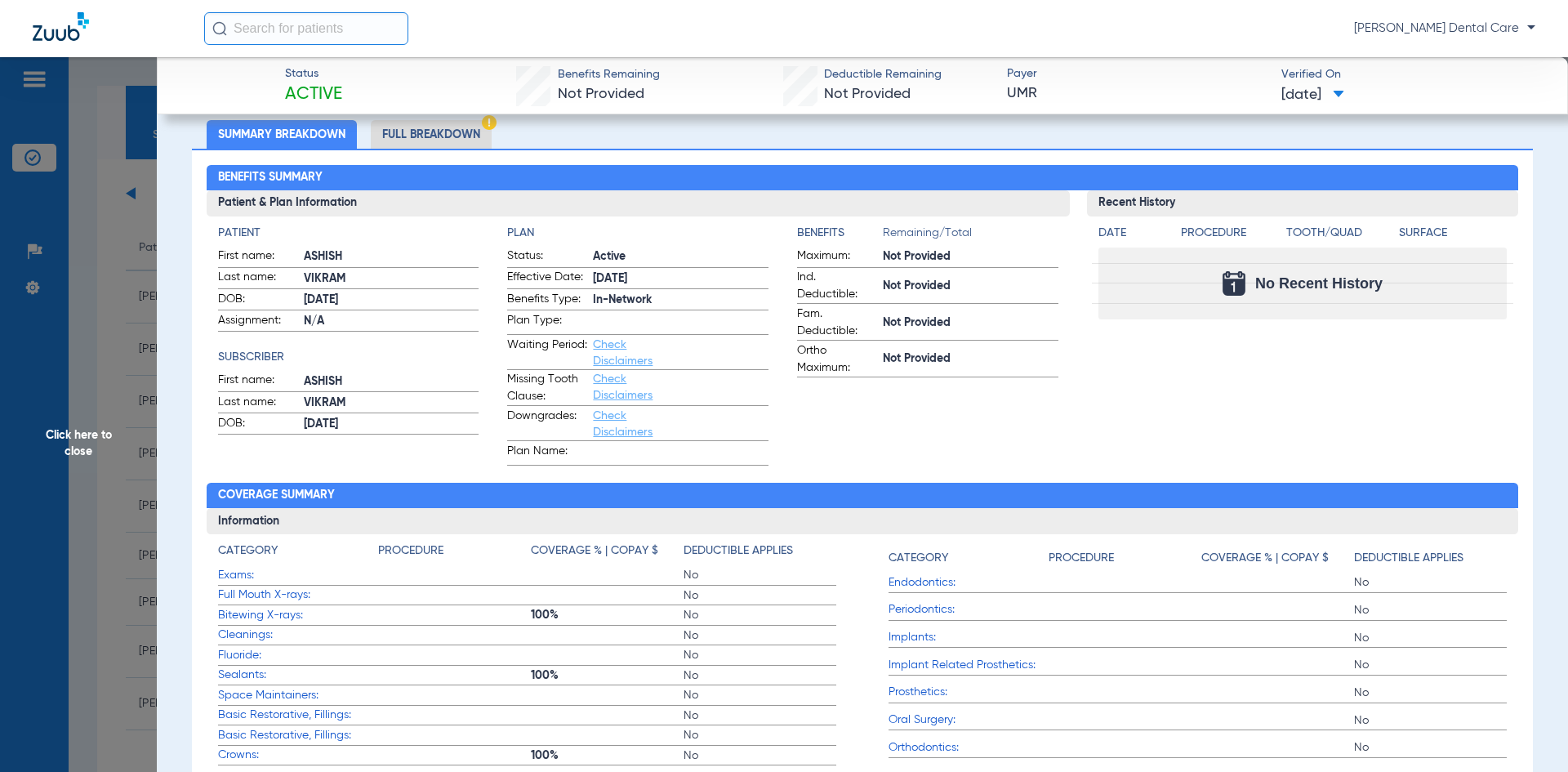
scroll to position [0, 0]
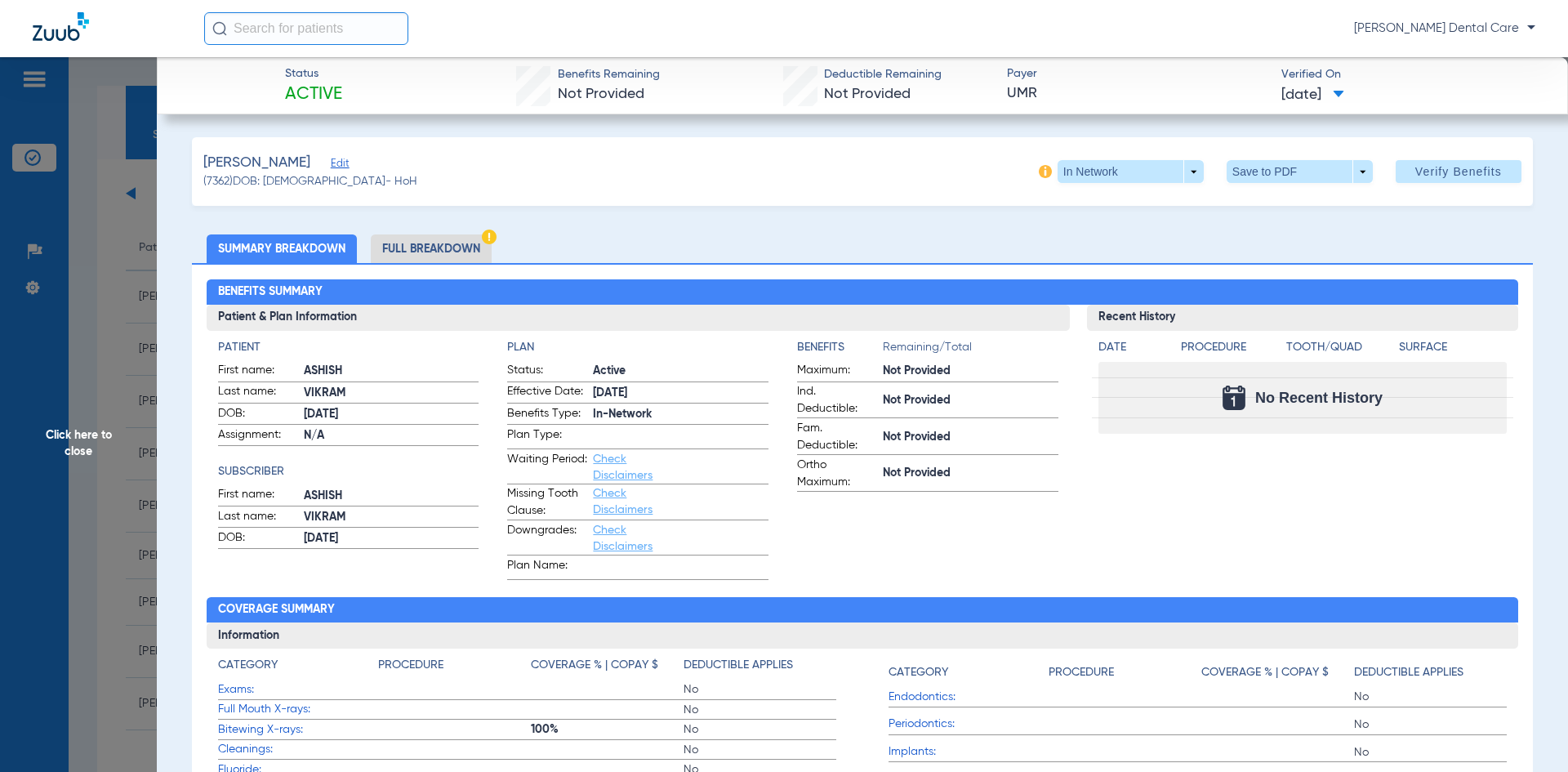
click at [86, 450] on span "Click here to close" at bounding box center [78, 443] width 157 height 772
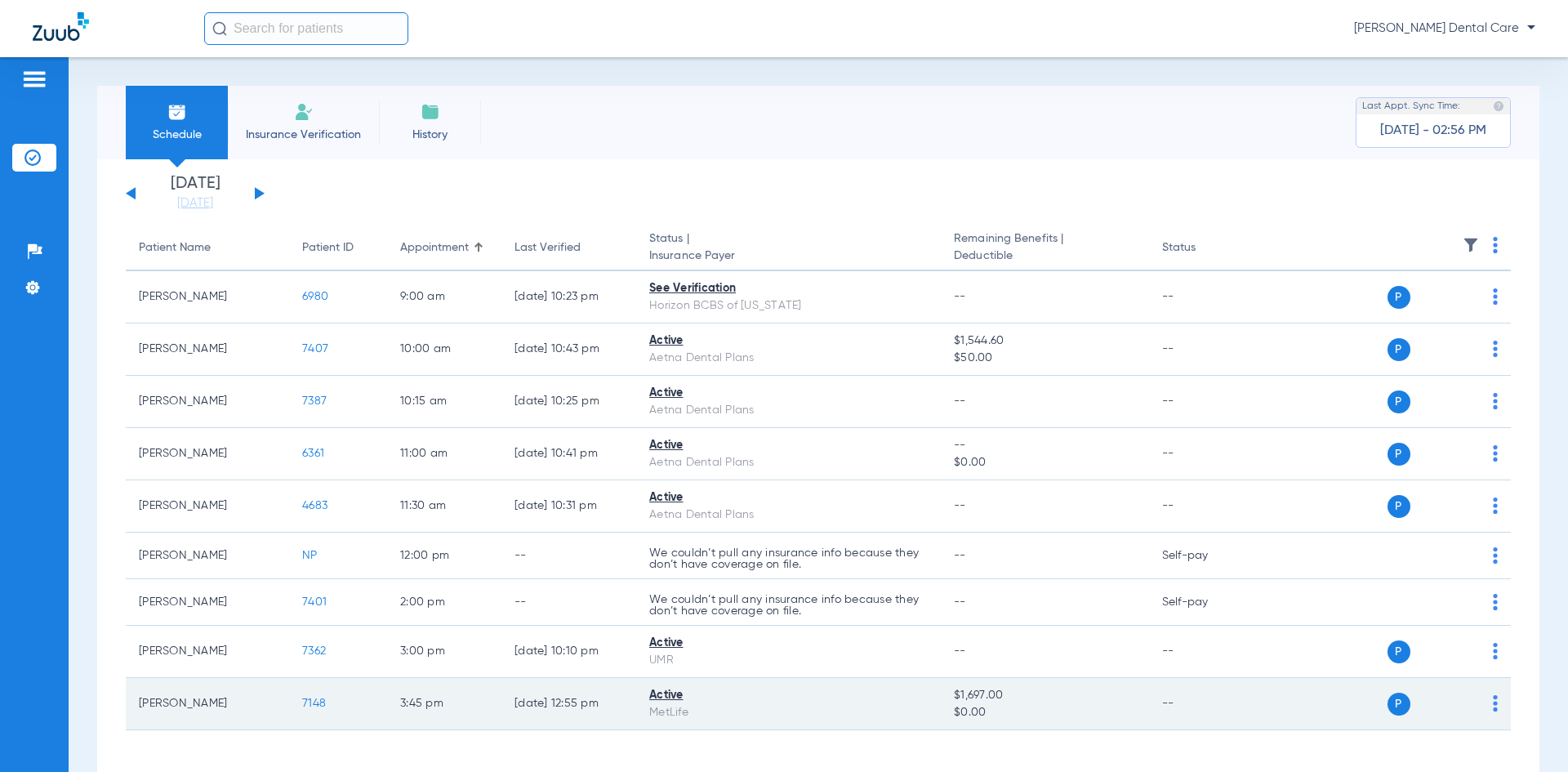
click at [320, 702] on span "7148" at bounding box center [314, 703] width 24 height 12
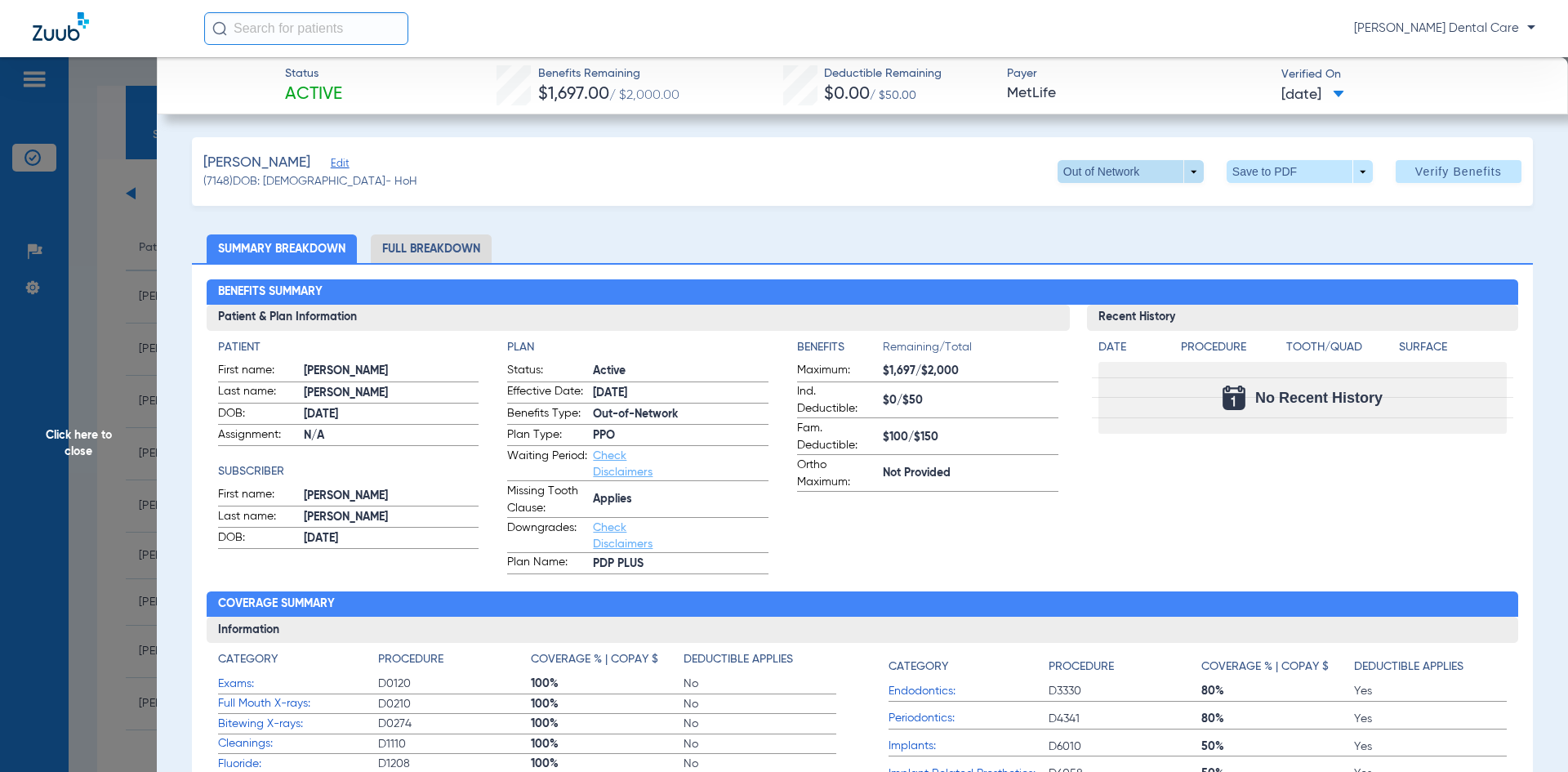
click at [1179, 173] on span at bounding box center [1130, 171] width 146 height 23
click at [72, 452] on div at bounding box center [784, 386] width 1568 height 772
click at [1184, 175] on span at bounding box center [1130, 171] width 146 height 23
click at [1117, 209] on span "Out of Network" at bounding box center [1096, 204] width 76 height 12
drag, startPoint x: 86, startPoint y: 441, endPoint x: 122, endPoint y: 422, distance: 40.7
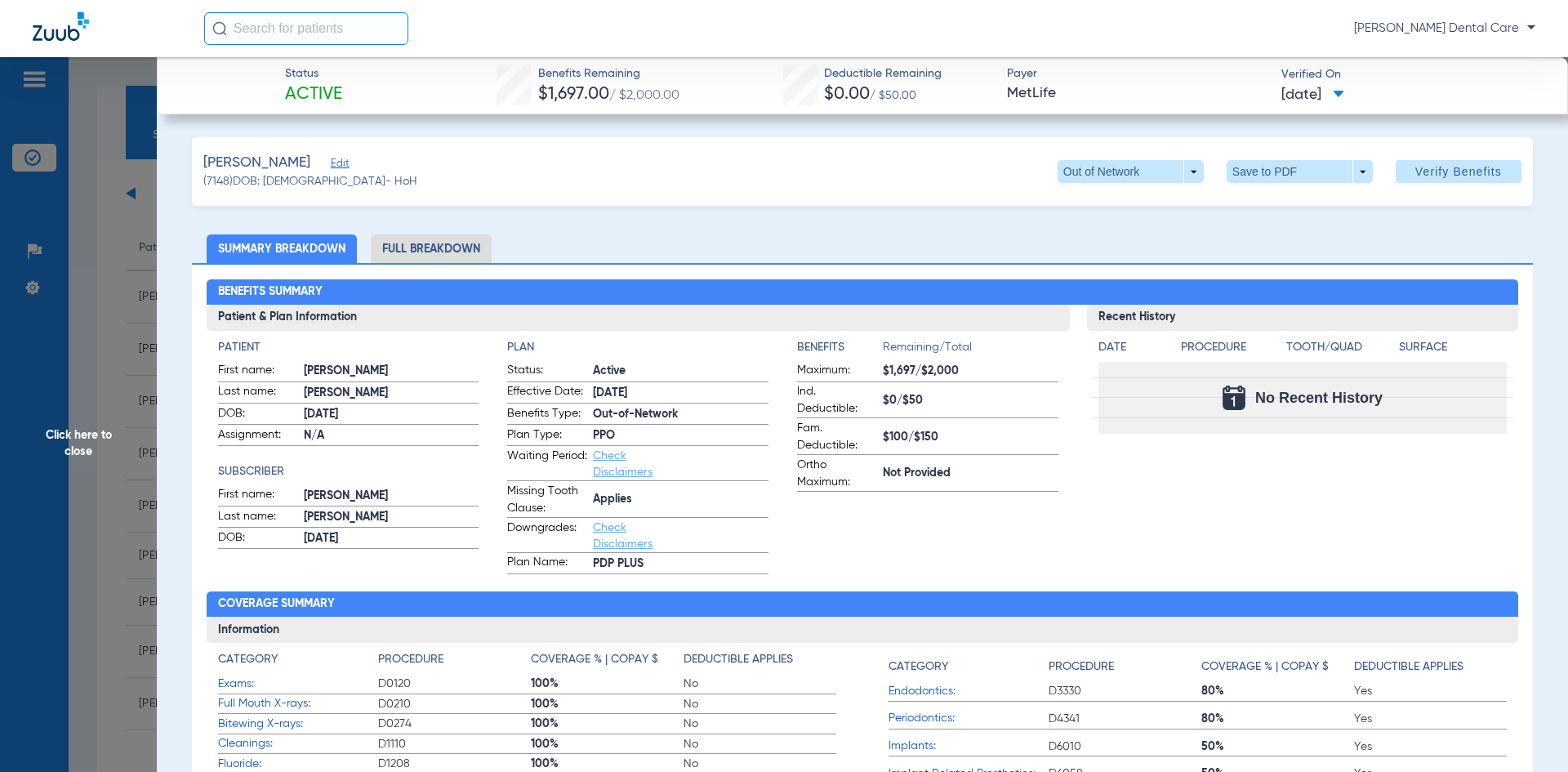
click at [88, 434] on span "Click here to close" at bounding box center [78, 443] width 157 height 772
